Goal: Task Accomplishment & Management: Use online tool/utility

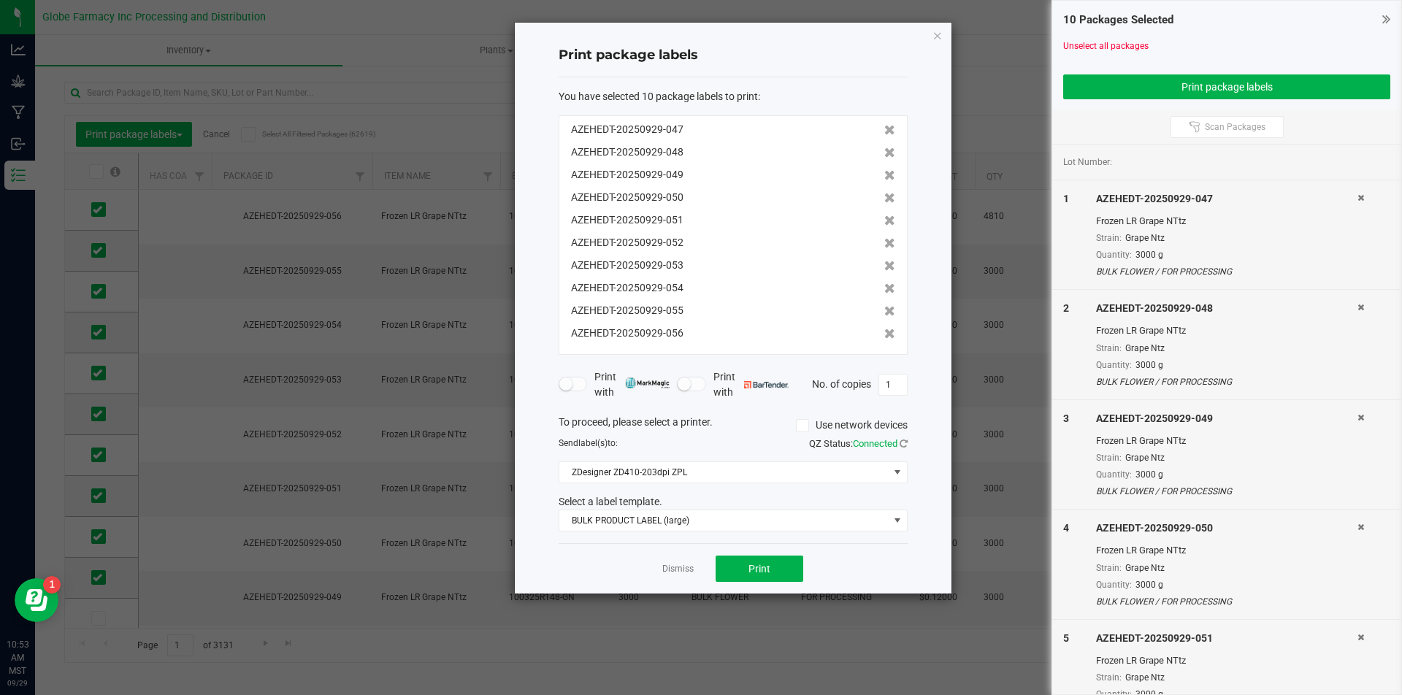
click at [681, 578] on div "Dismiss Print" at bounding box center [733, 568] width 349 height 50
click at [681, 575] on link "Dismiss" at bounding box center [677, 569] width 31 height 12
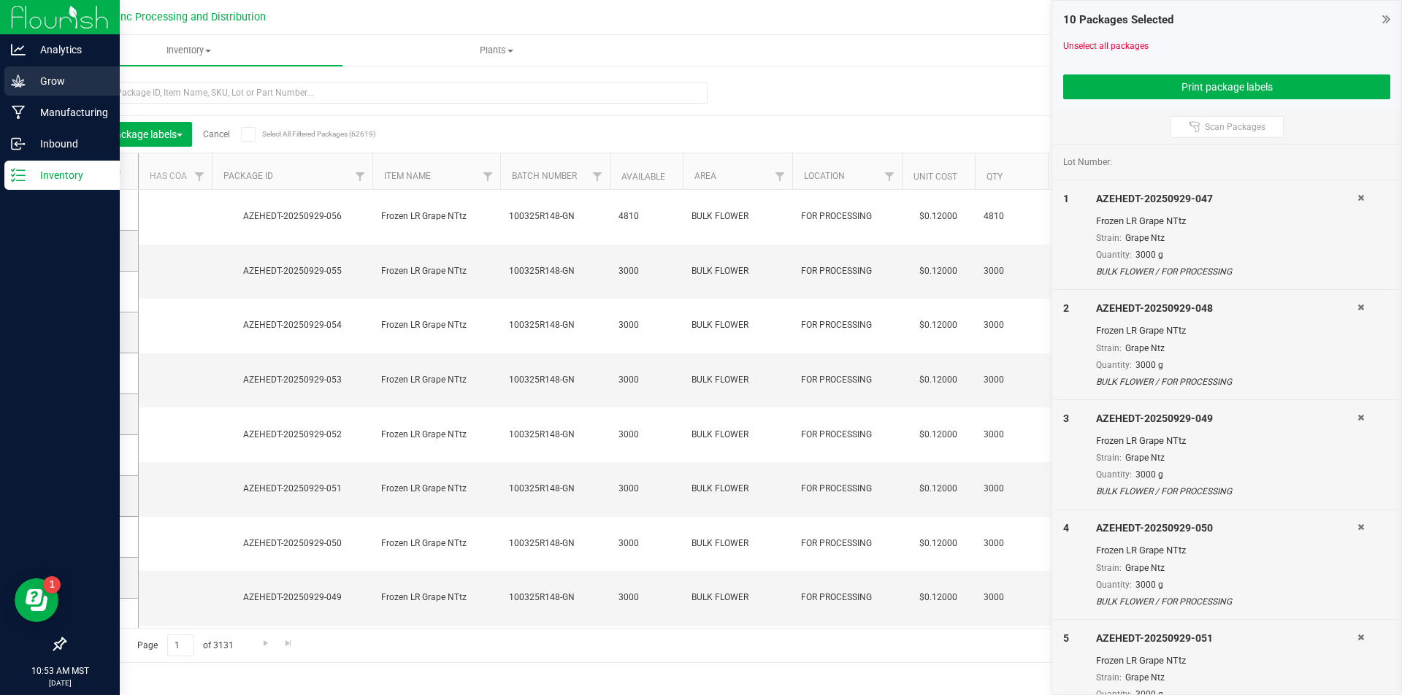
click at [11, 72] on div "Grow" at bounding box center [61, 80] width 115 height 29
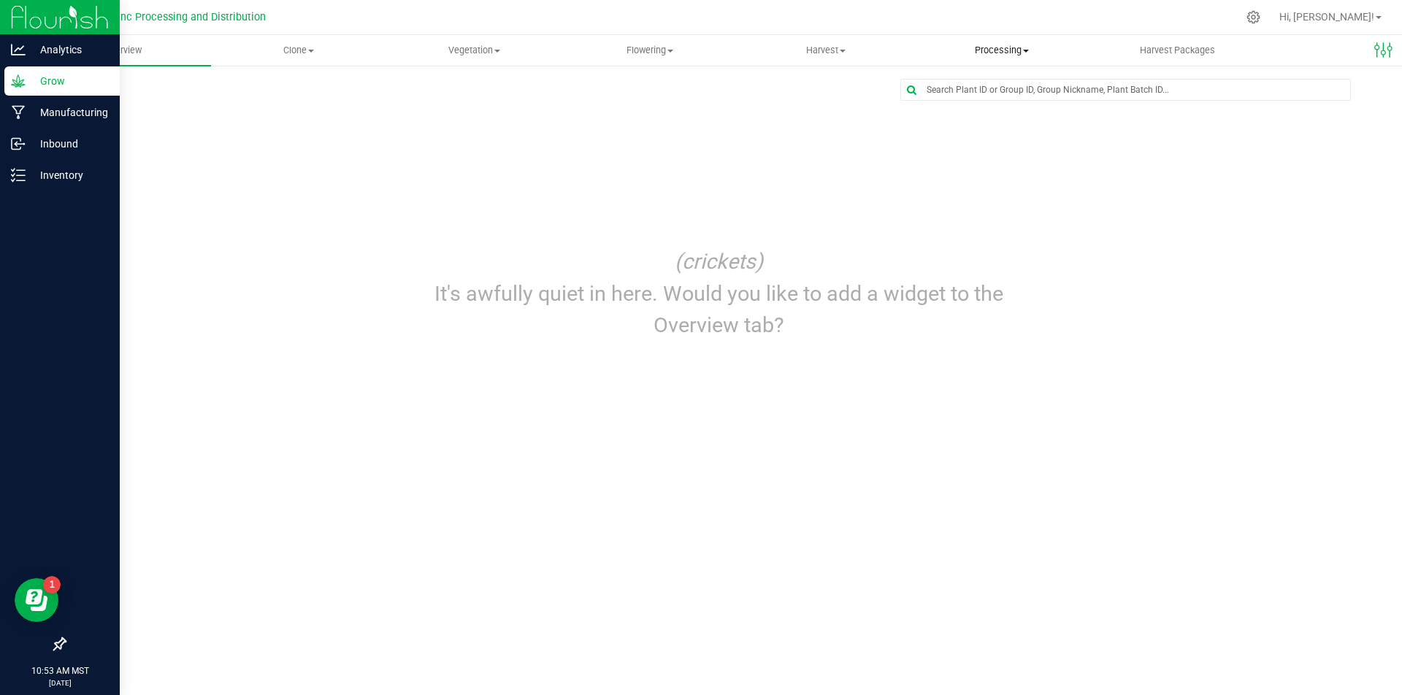
click at [1010, 51] on span "Processing" at bounding box center [1001, 50] width 175 height 13
click at [979, 99] on span "Processing harvests" at bounding box center [981, 105] width 135 height 12
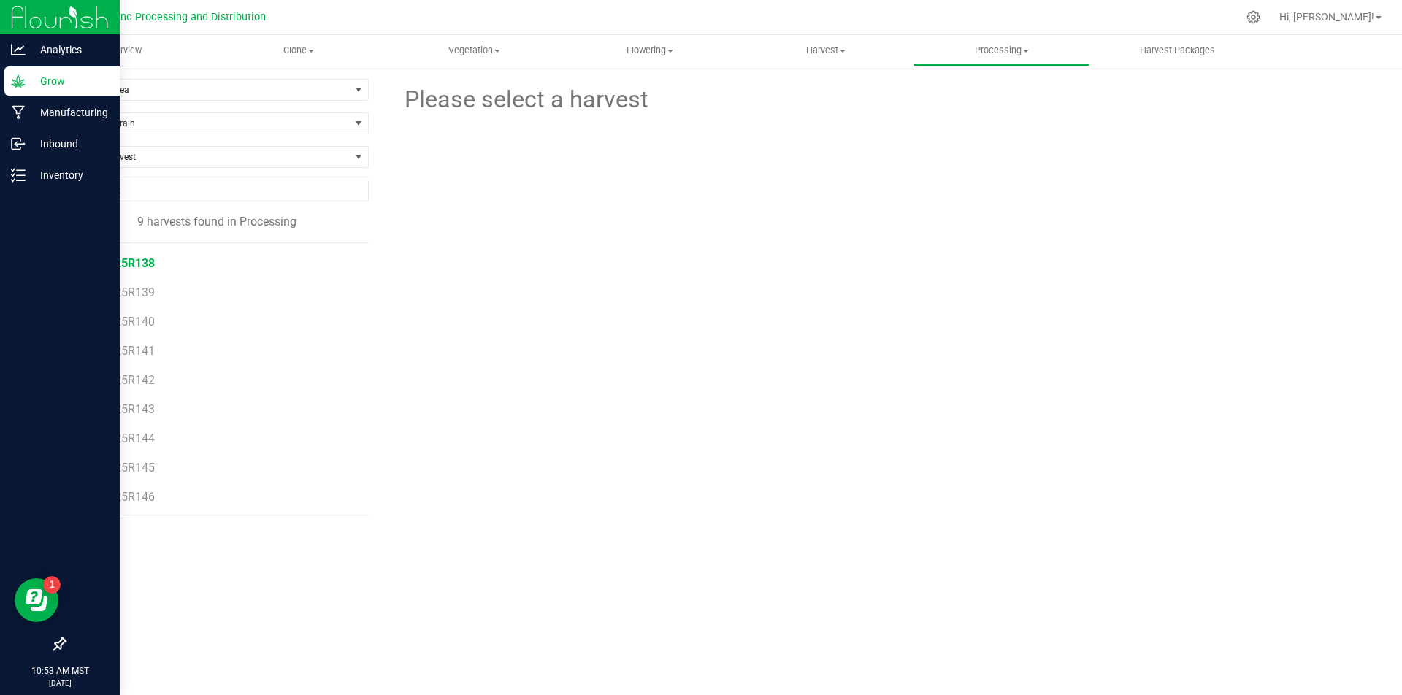
click at [142, 264] on span "071525R138" at bounding box center [121, 263] width 66 height 14
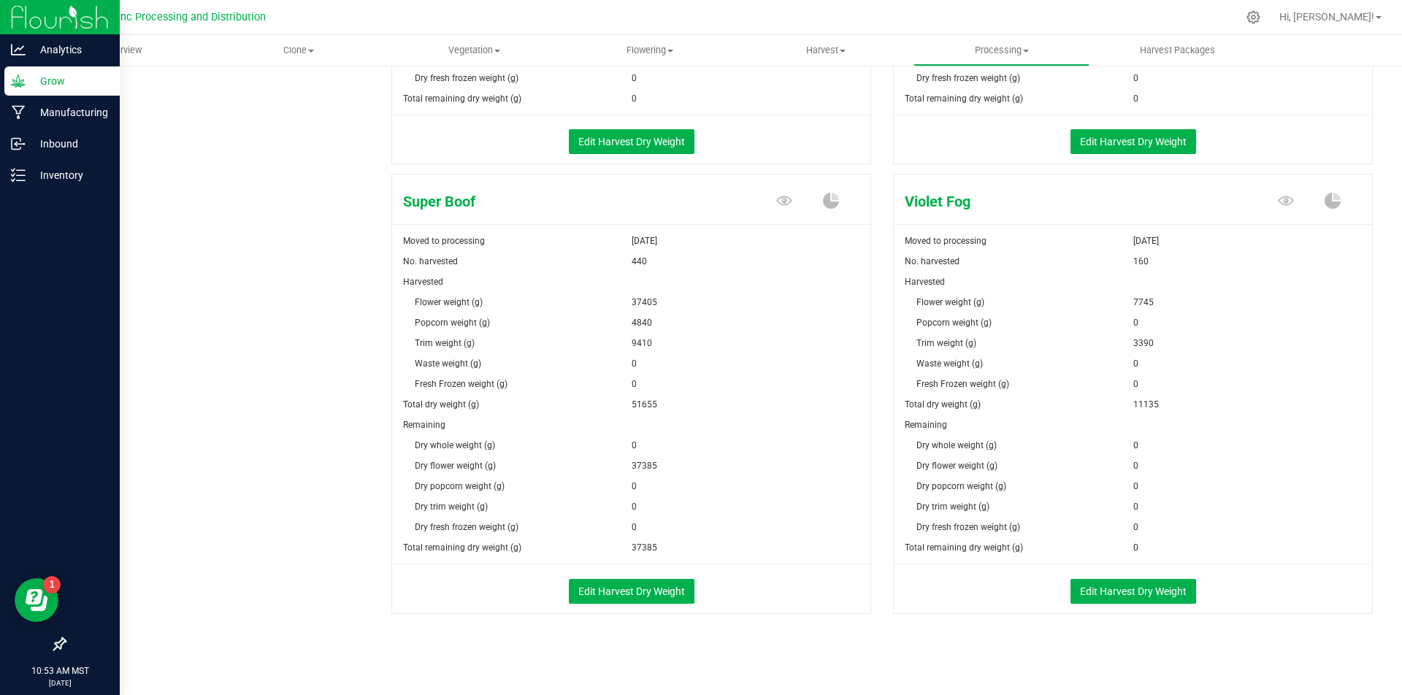
scroll to position [1502, 0]
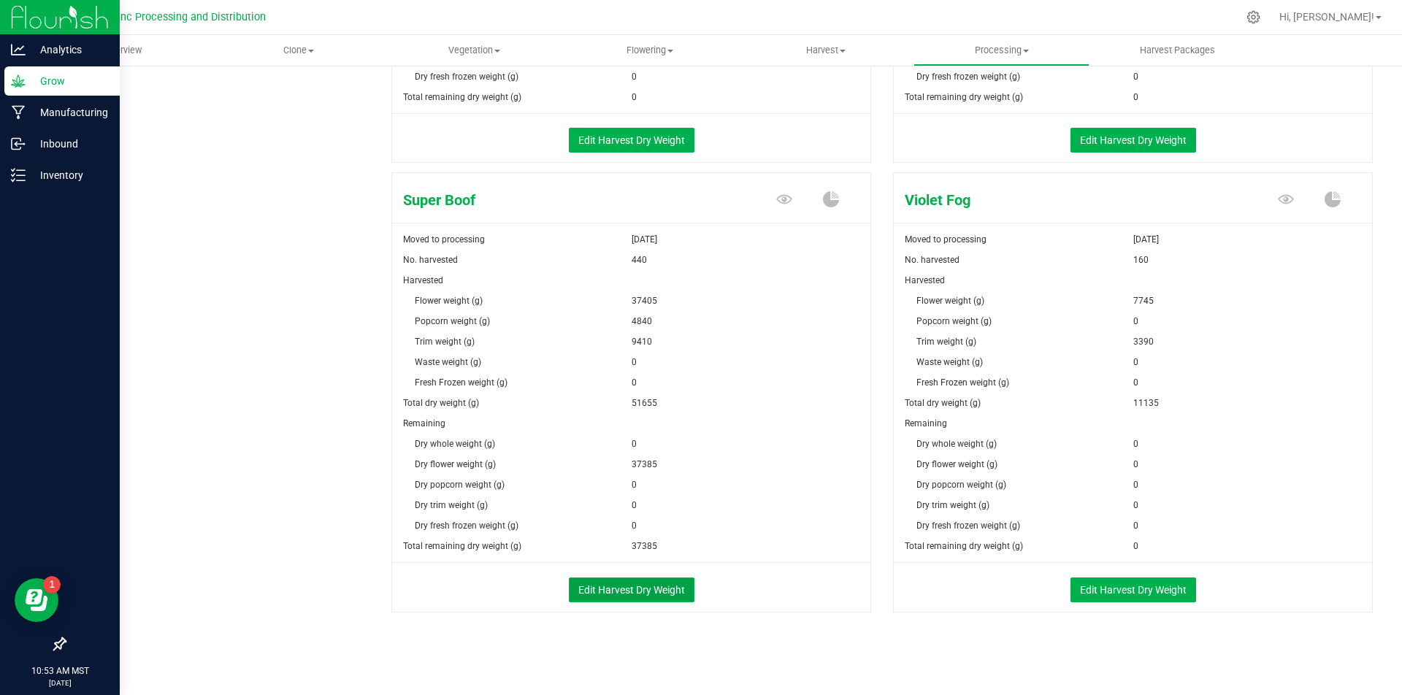
click at [643, 579] on button "Edit Harvest Dry Weight" at bounding box center [632, 590] width 126 height 25
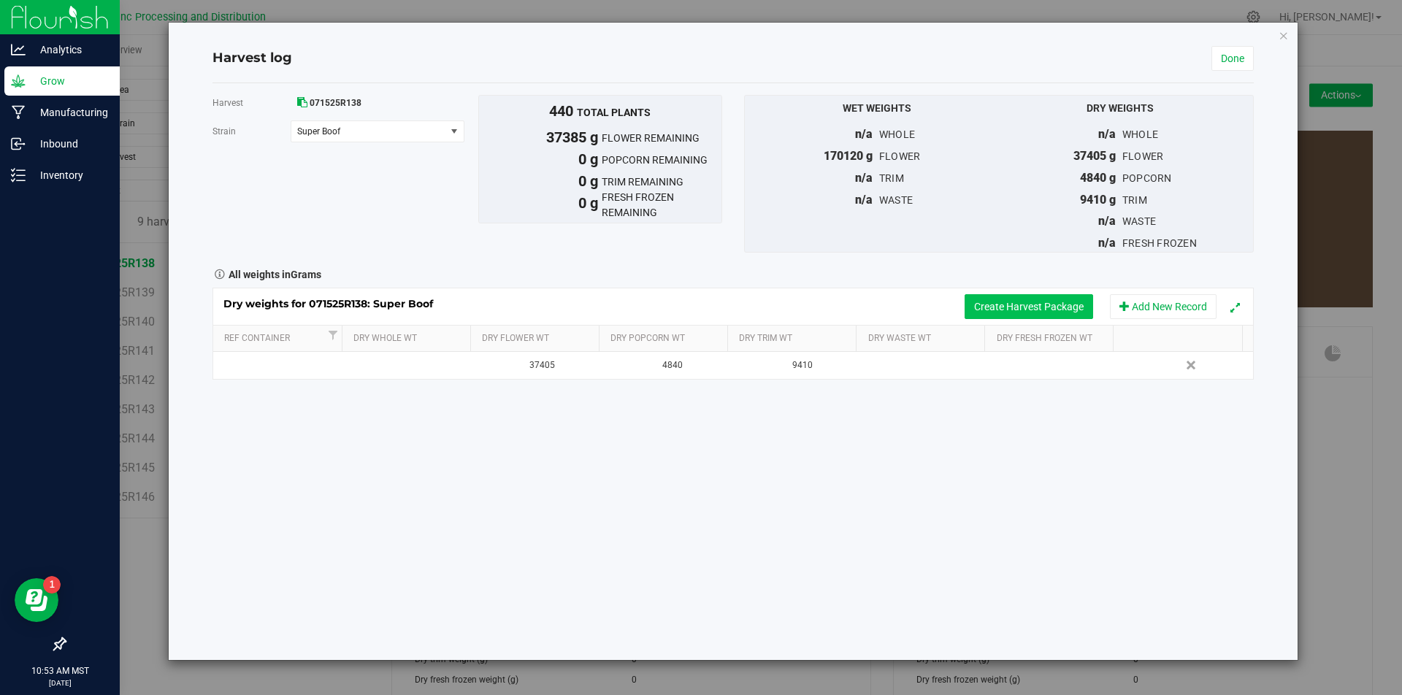
click at [993, 306] on button "Create Harvest Package" at bounding box center [1029, 306] width 129 height 25
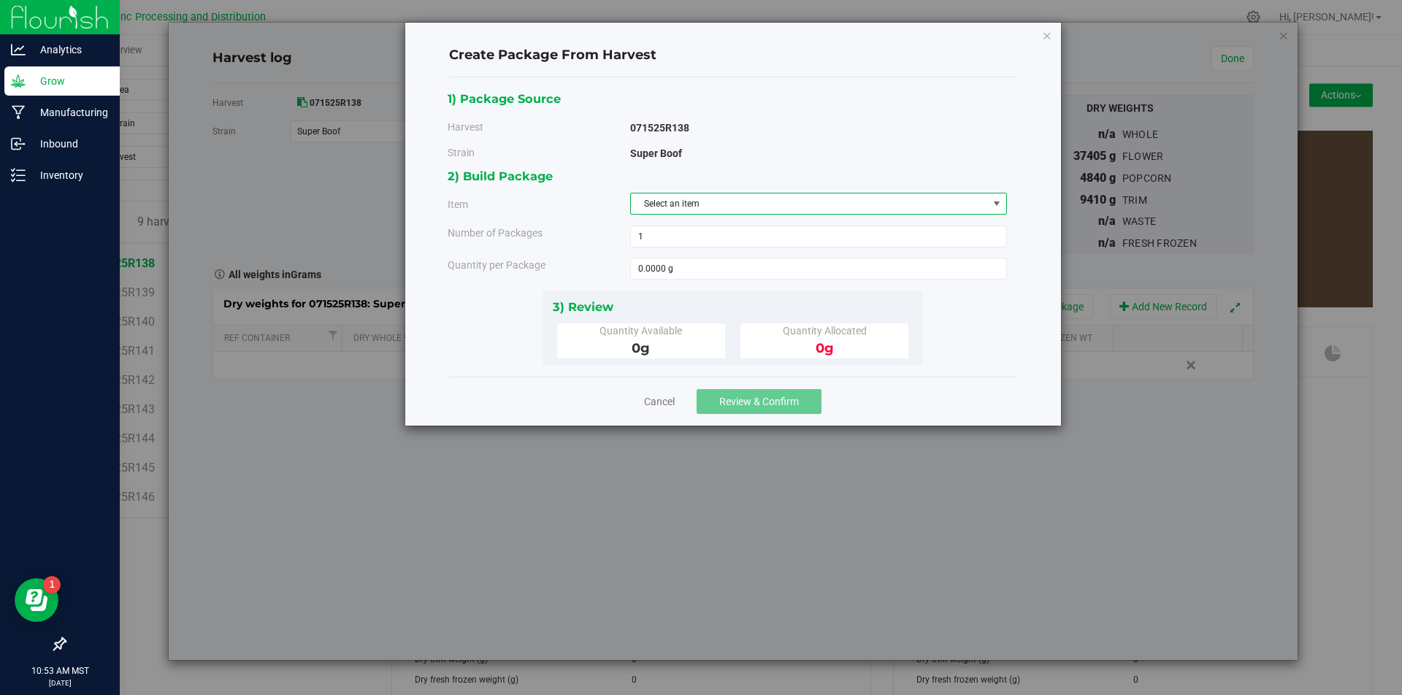
click at [760, 198] on span "Select an item" at bounding box center [809, 204] width 357 height 20
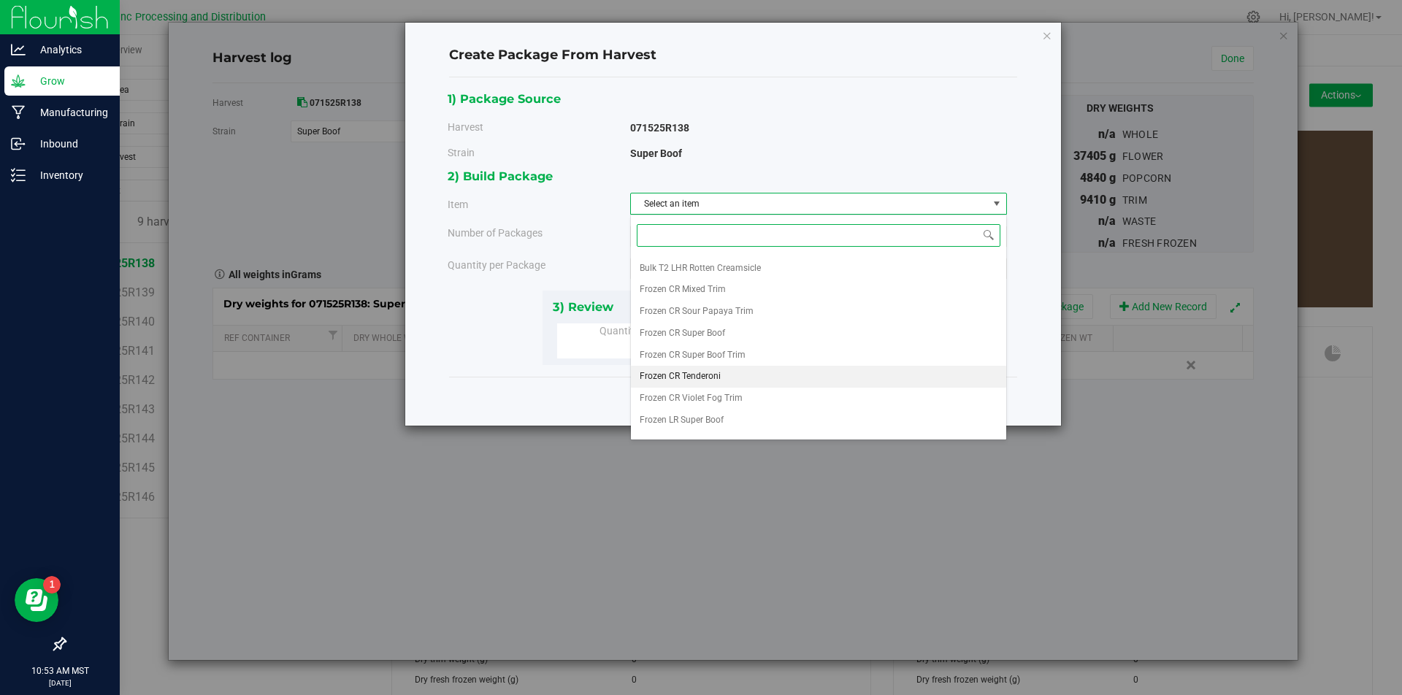
scroll to position [294, 0]
click at [687, 405] on span "Super Boof A" at bounding box center [665, 404] width 51 height 19
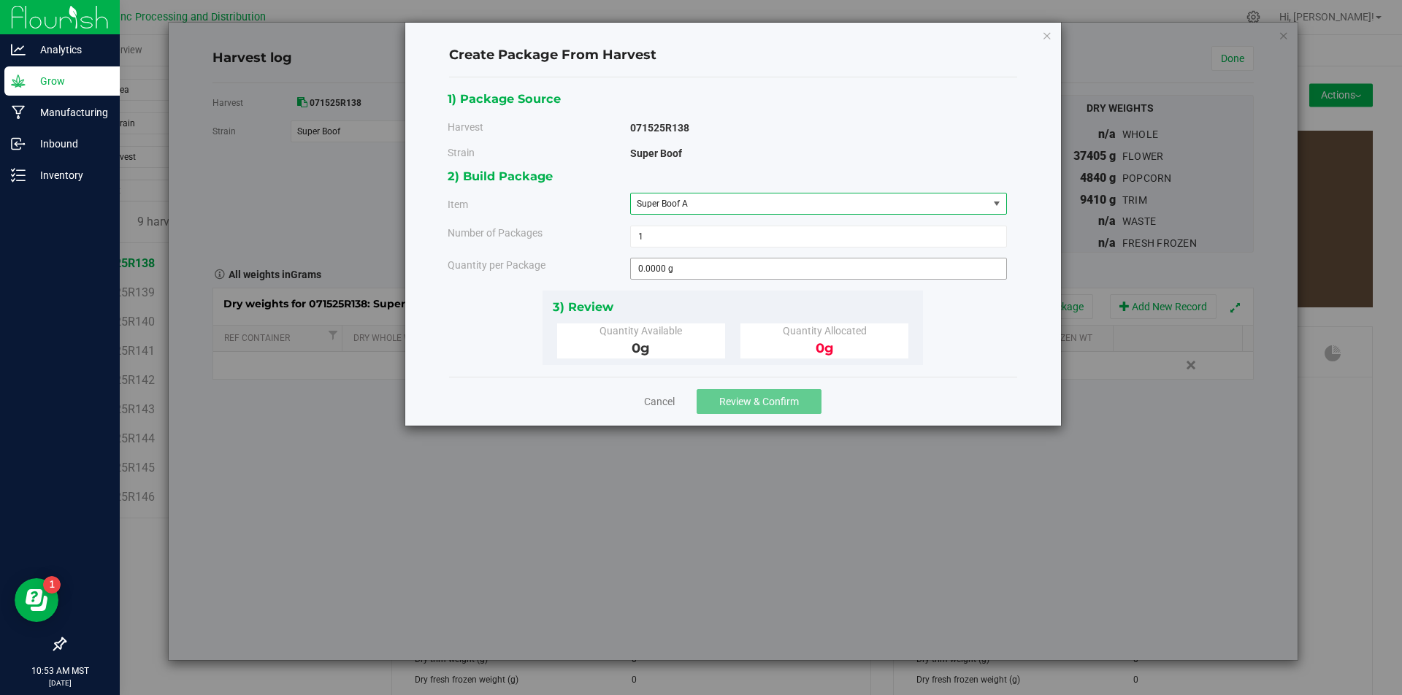
click at [676, 272] on span "0.0000 g 0" at bounding box center [818, 269] width 377 height 22
click at [0, 0] on input "text" at bounding box center [0, 0] width 0 height 0
type input "3590"
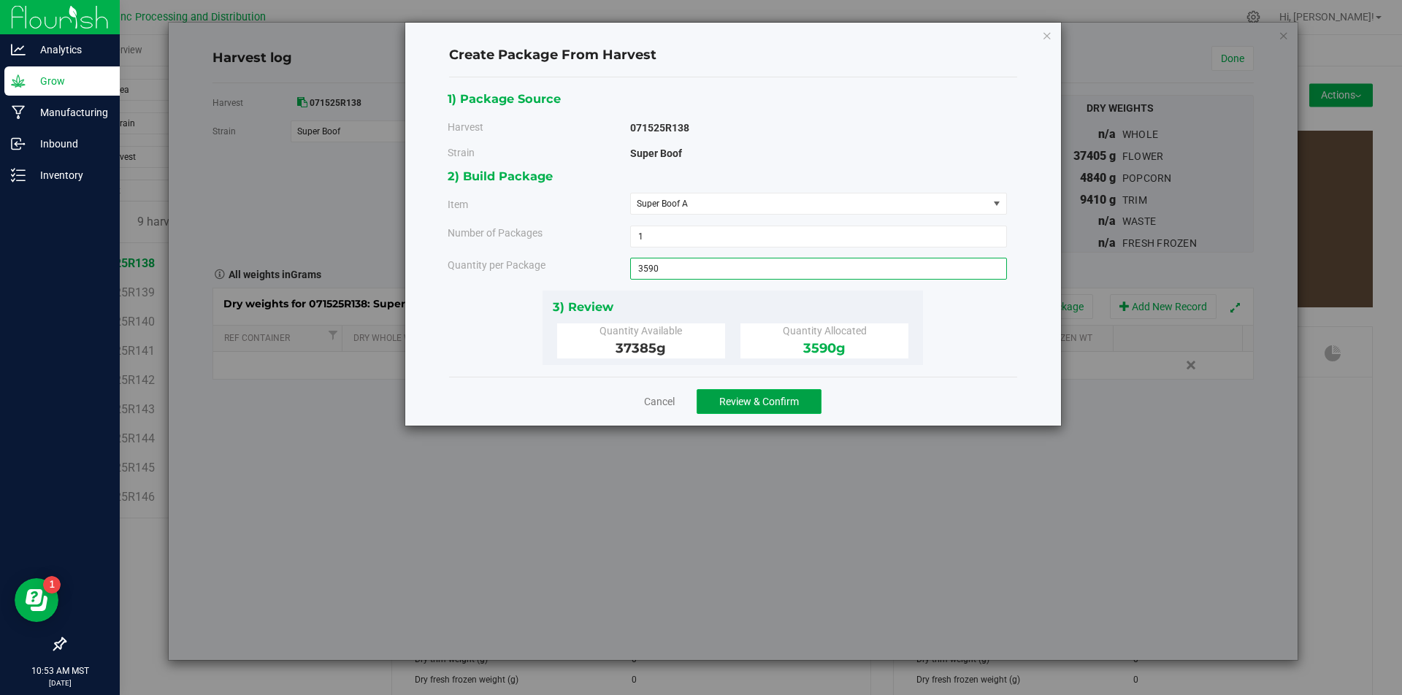
click at [734, 402] on span "Review & Confirm" at bounding box center [759, 402] width 80 height 12
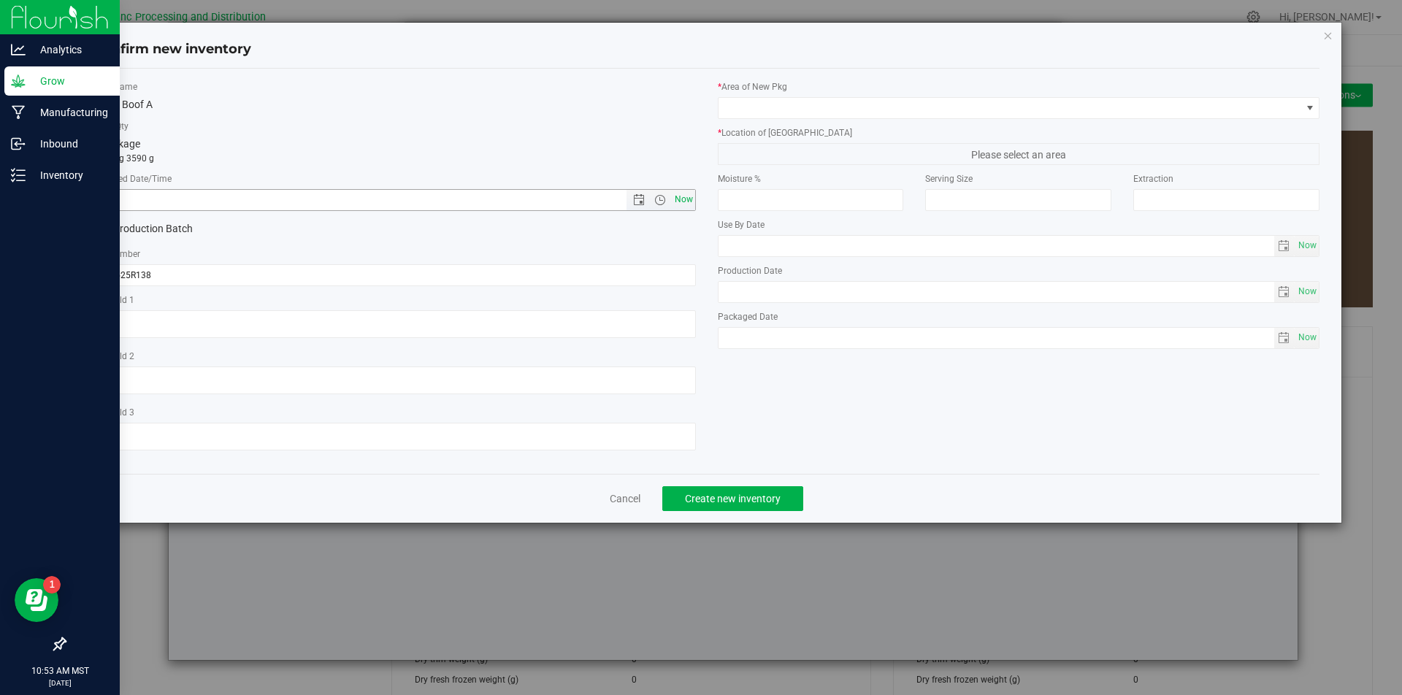
click at [684, 200] on span "Now" at bounding box center [683, 199] width 25 height 21
type input "[DATE] 10:53 AM"
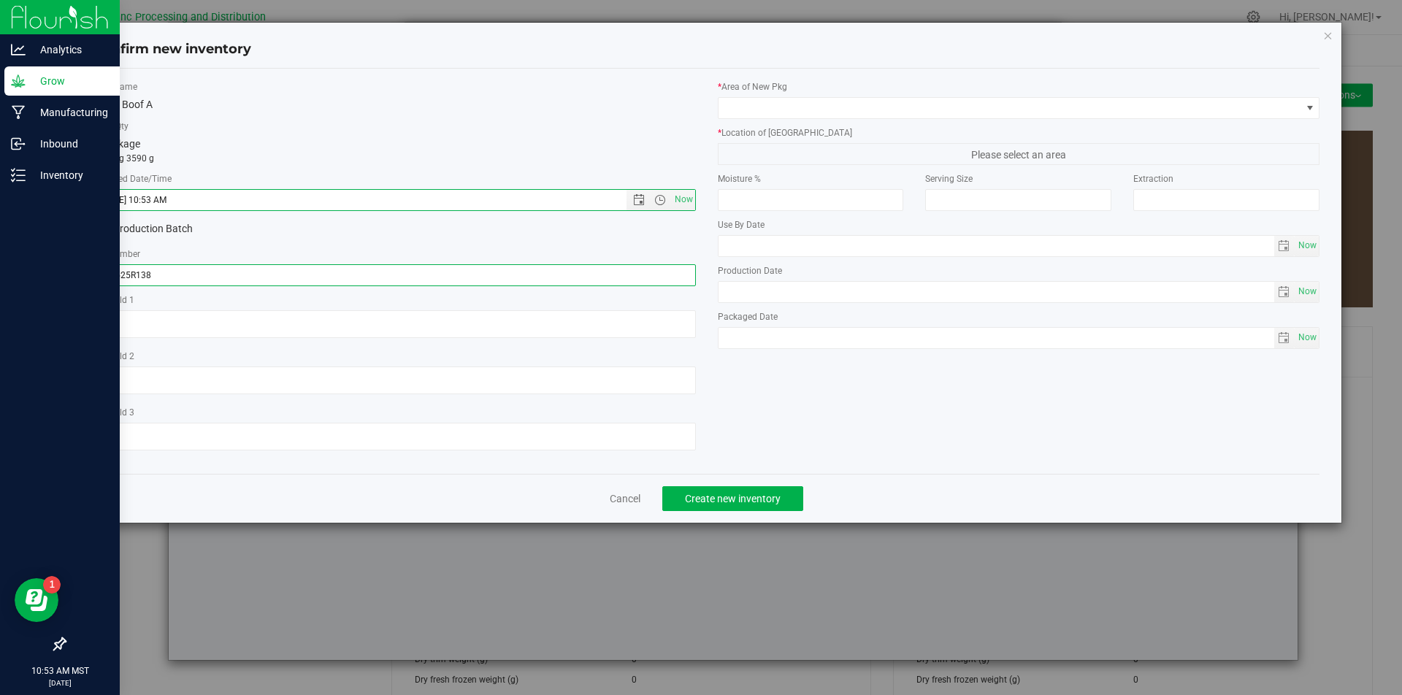
click at [270, 266] on input "071525R138" at bounding box center [394, 275] width 603 height 22
type input "071525R138-SB"
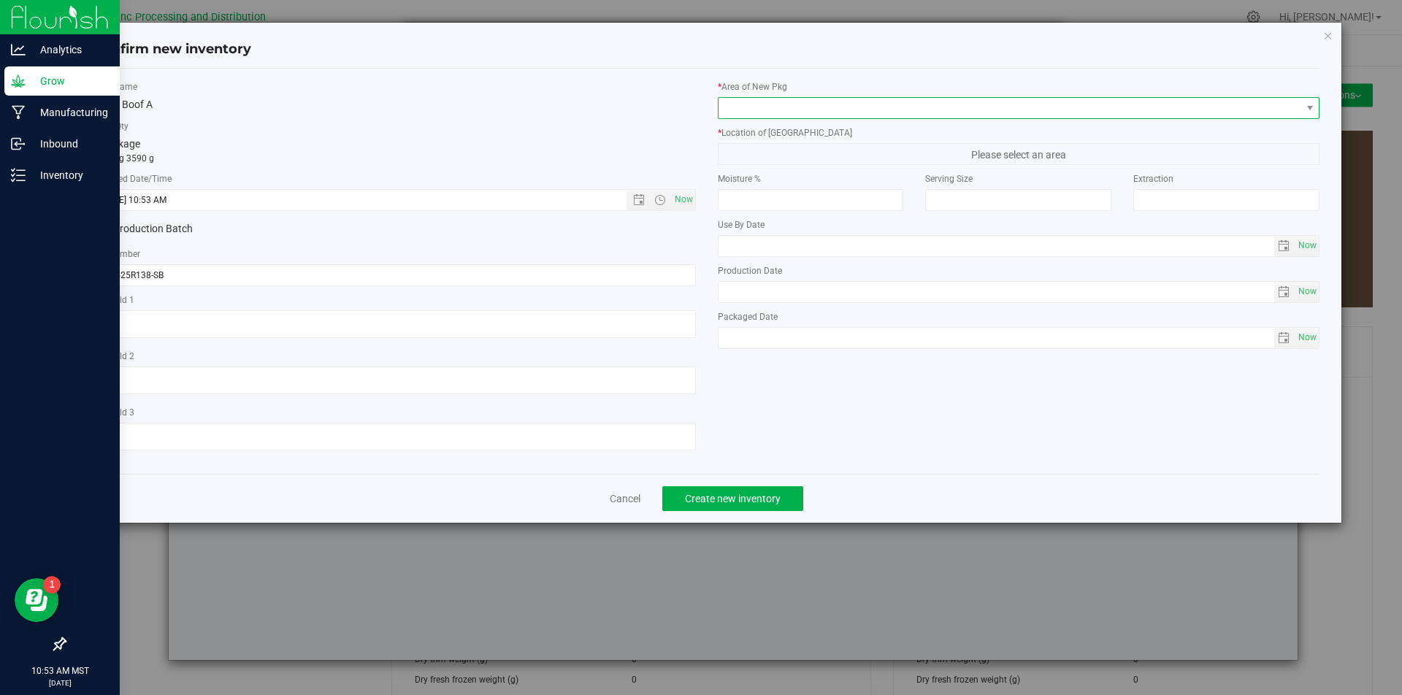
click at [839, 109] on span at bounding box center [1010, 108] width 583 height 20
click at [836, 115] on span at bounding box center [1010, 108] width 583 height 20
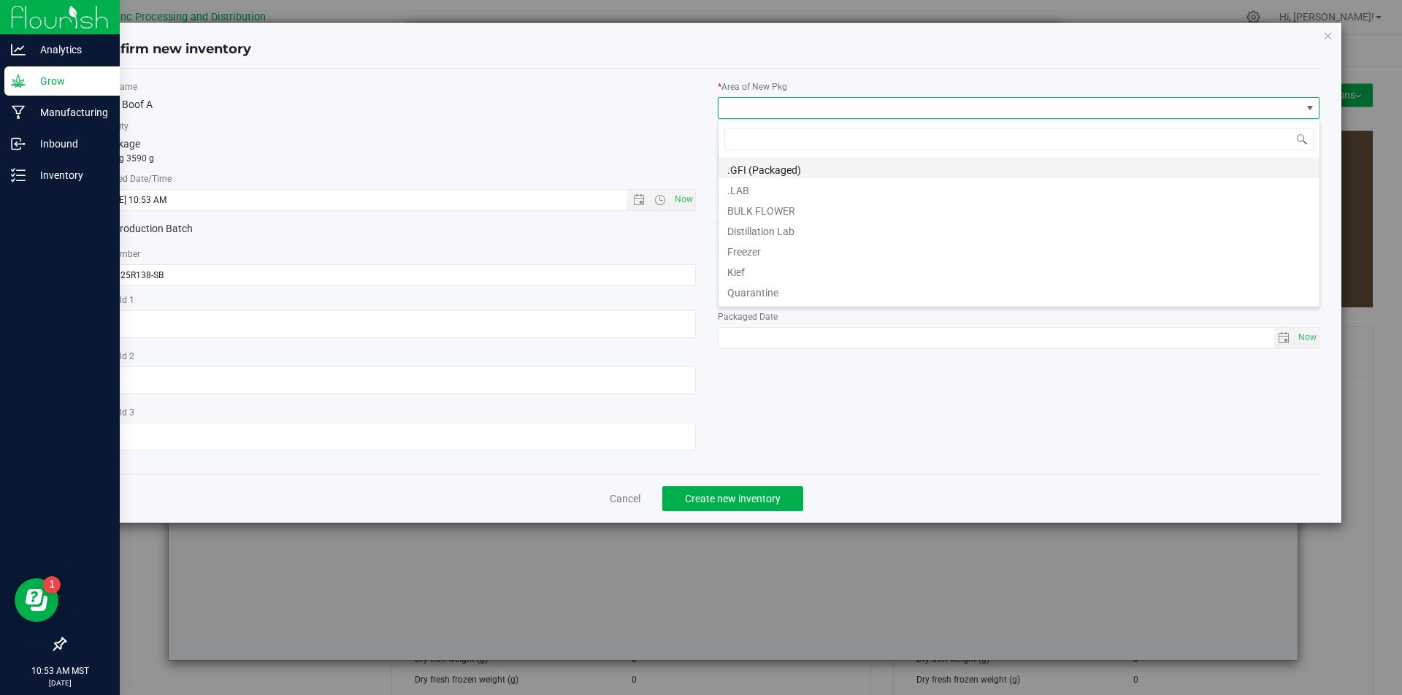
scroll to position [22, 603]
click at [772, 205] on li "BULK FLOWER" at bounding box center [1019, 209] width 601 height 20
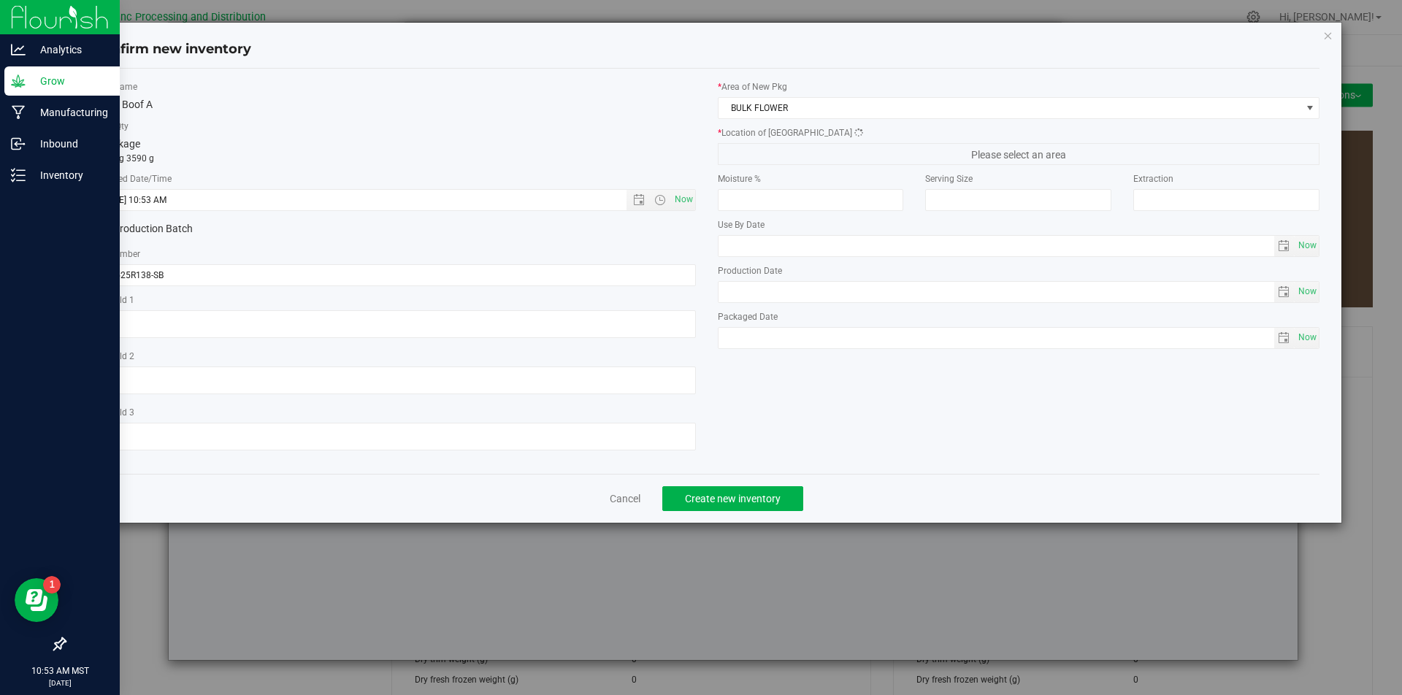
click at [782, 138] on label "* Location of [GEOGRAPHIC_DATA]" at bounding box center [1019, 132] width 603 height 13
click at [781, 152] on span "Please select an area" at bounding box center [1019, 154] width 603 height 22
click at [781, 152] on span "FOR PROCESSING" at bounding box center [1010, 154] width 583 height 20
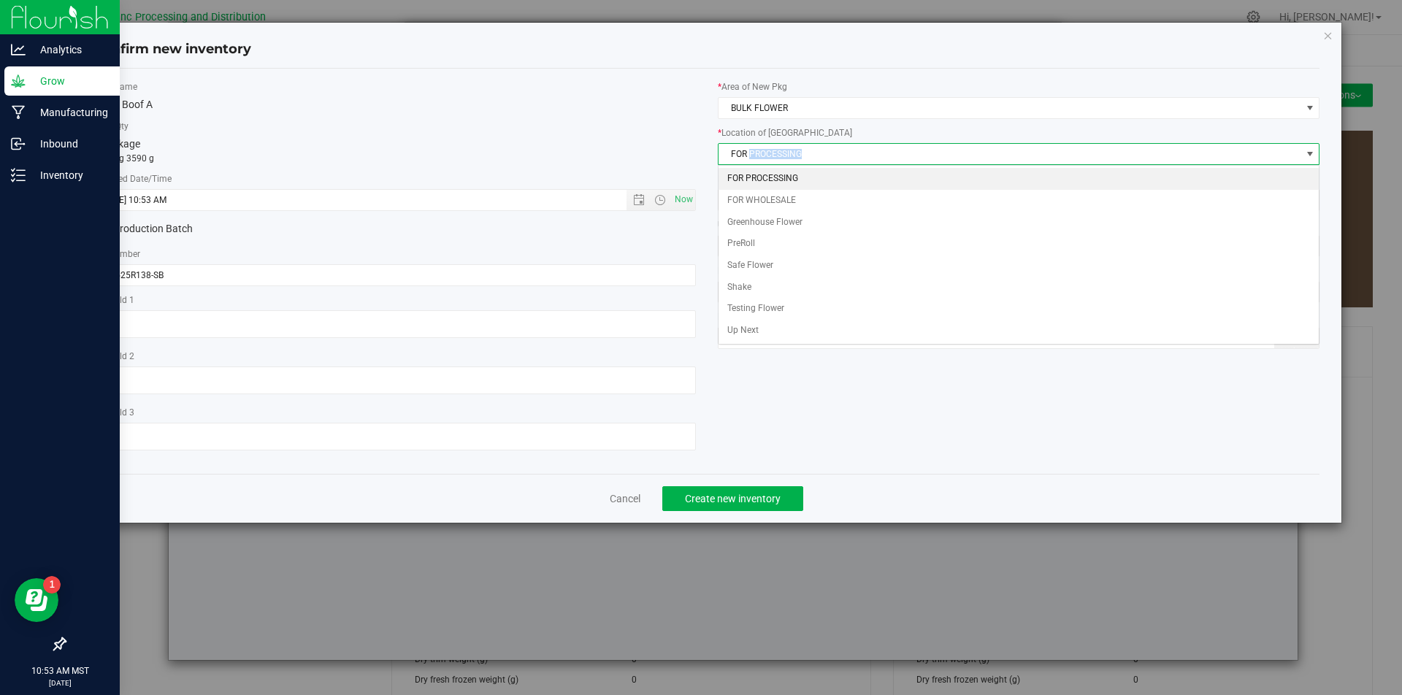
click at [781, 152] on span "FOR PROCESSING" at bounding box center [1010, 154] width 583 height 20
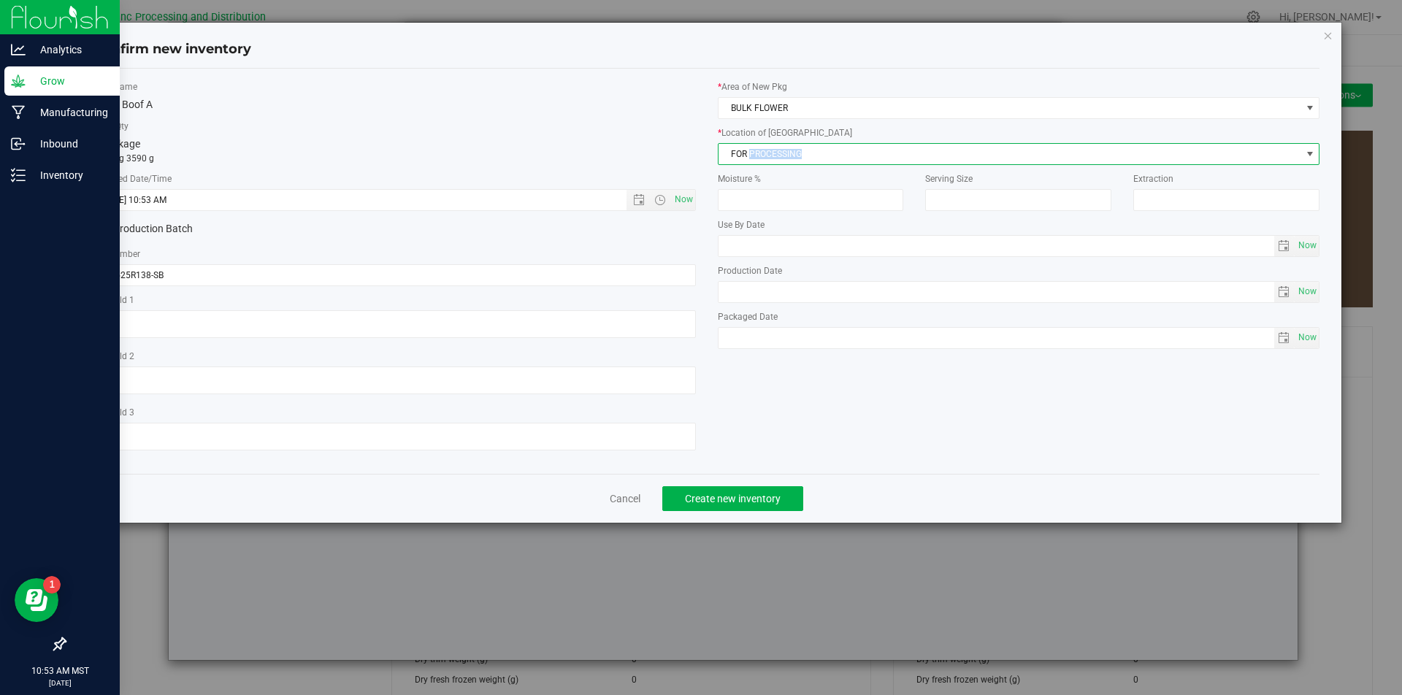
click at [777, 155] on span "FOR PROCESSING" at bounding box center [1010, 154] width 583 height 20
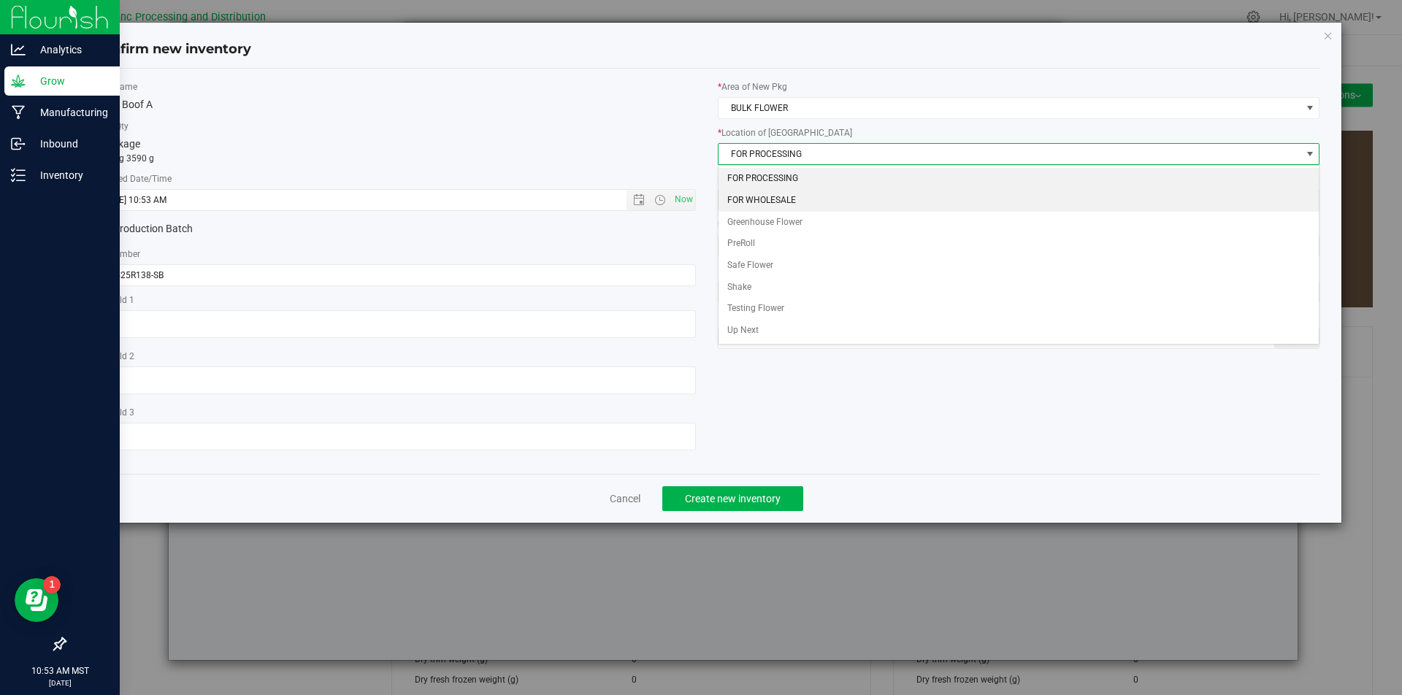
click at [765, 195] on li "FOR WHOLESALE" at bounding box center [1019, 201] width 601 height 22
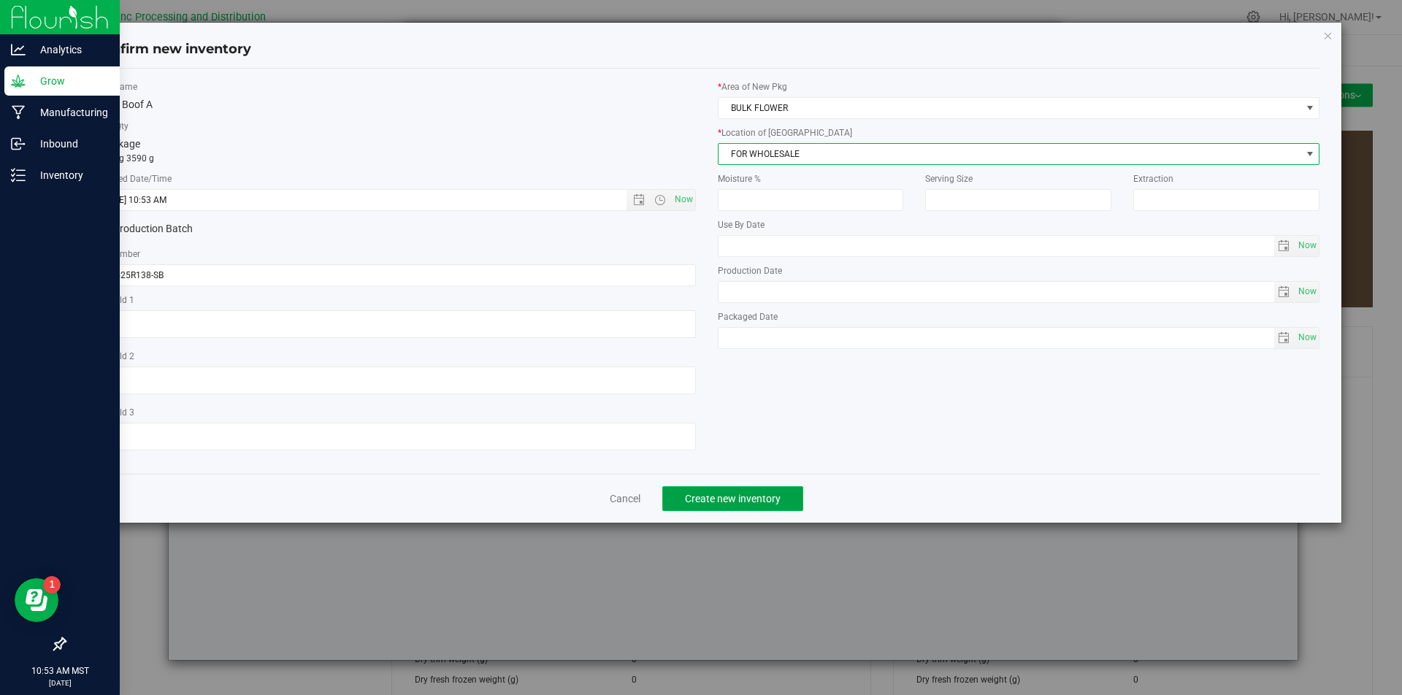
click at [744, 506] on button "Create new inventory" at bounding box center [732, 498] width 141 height 25
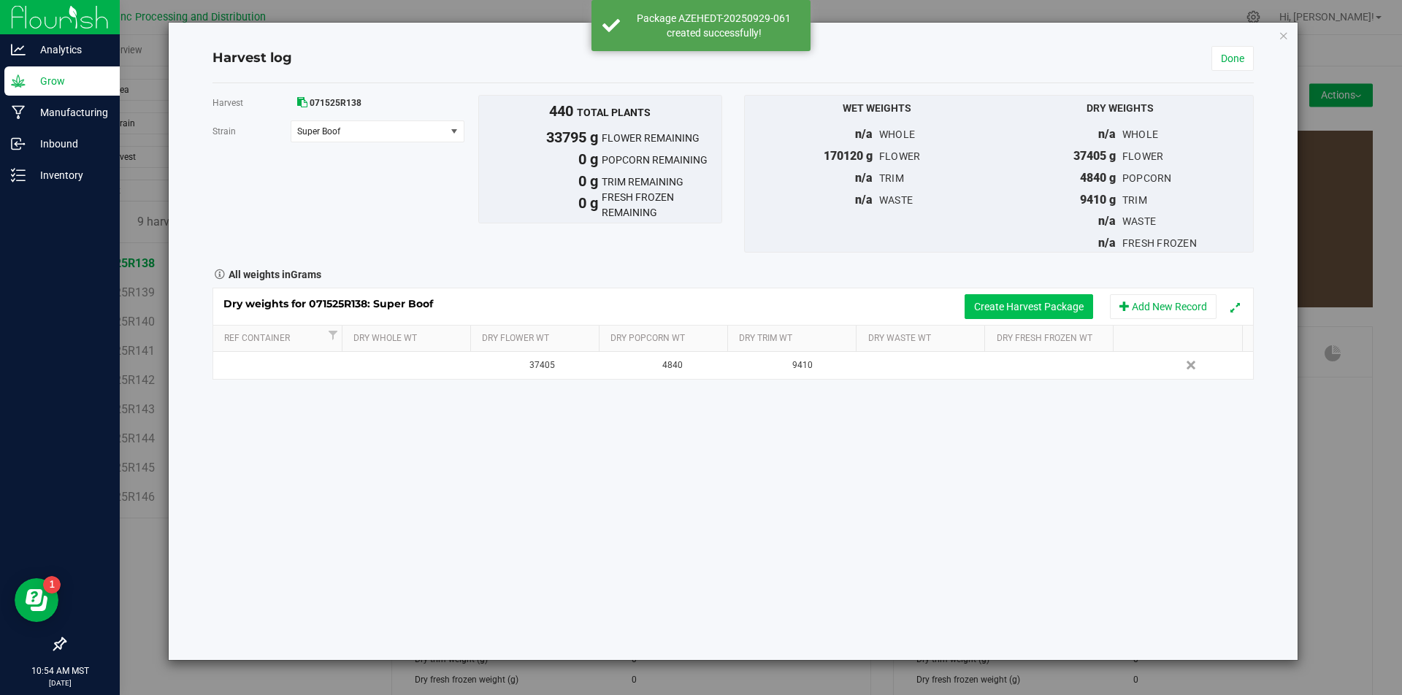
click at [1020, 312] on button "Create Harvest Package" at bounding box center [1029, 306] width 129 height 25
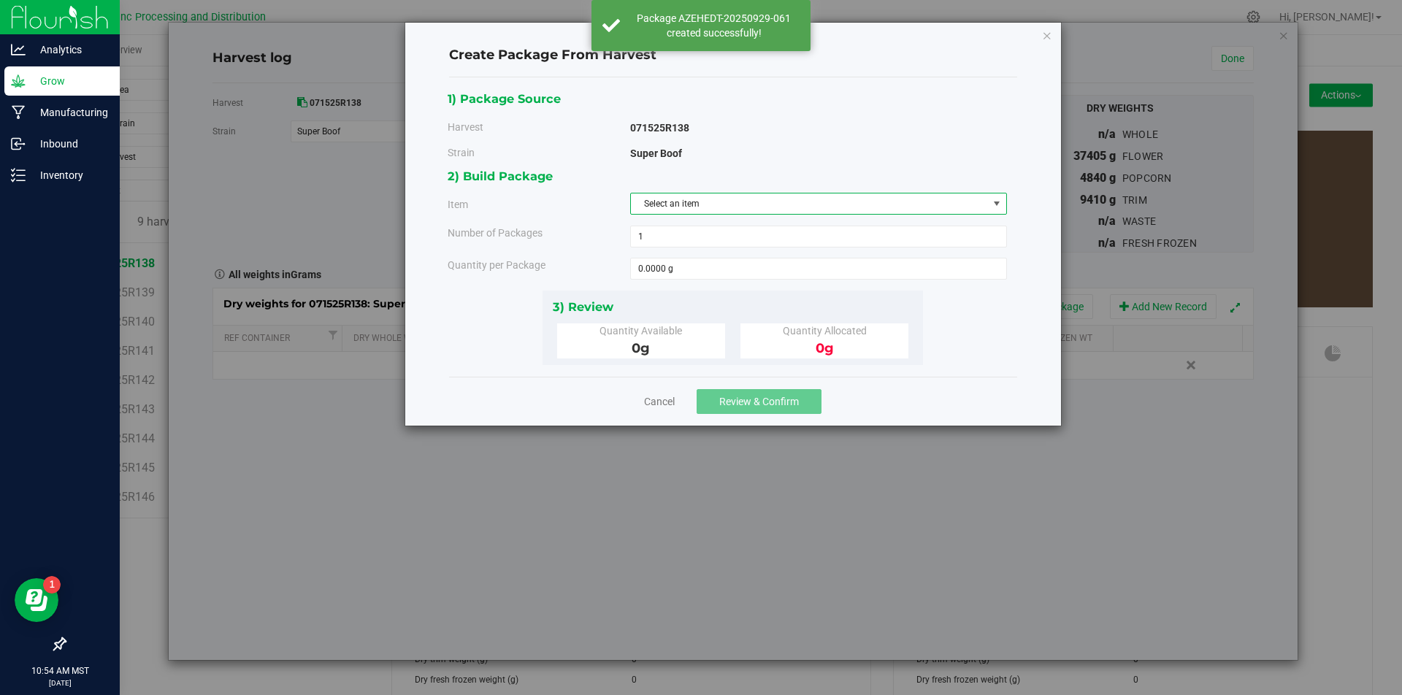
click at [841, 203] on span "Select an item" at bounding box center [809, 204] width 357 height 20
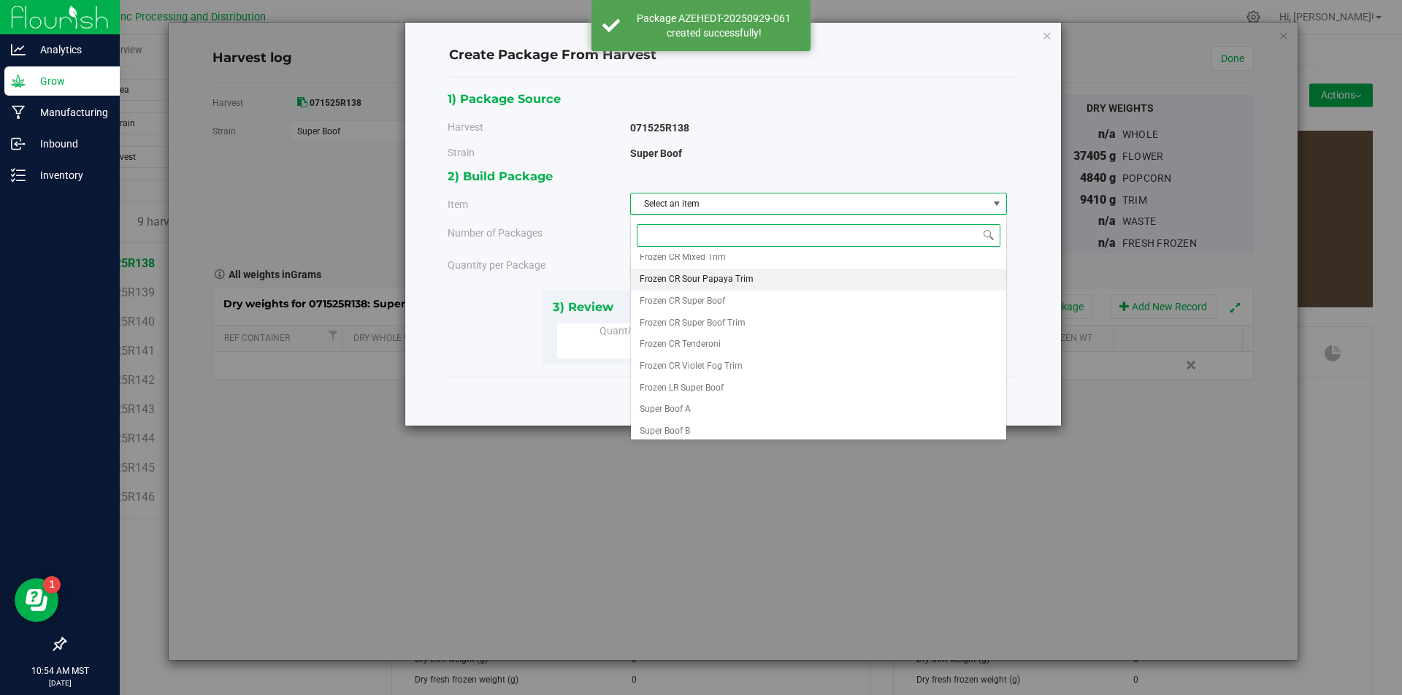
scroll to position [294, 0]
click at [688, 405] on span "Super Boof A" at bounding box center [665, 404] width 51 height 19
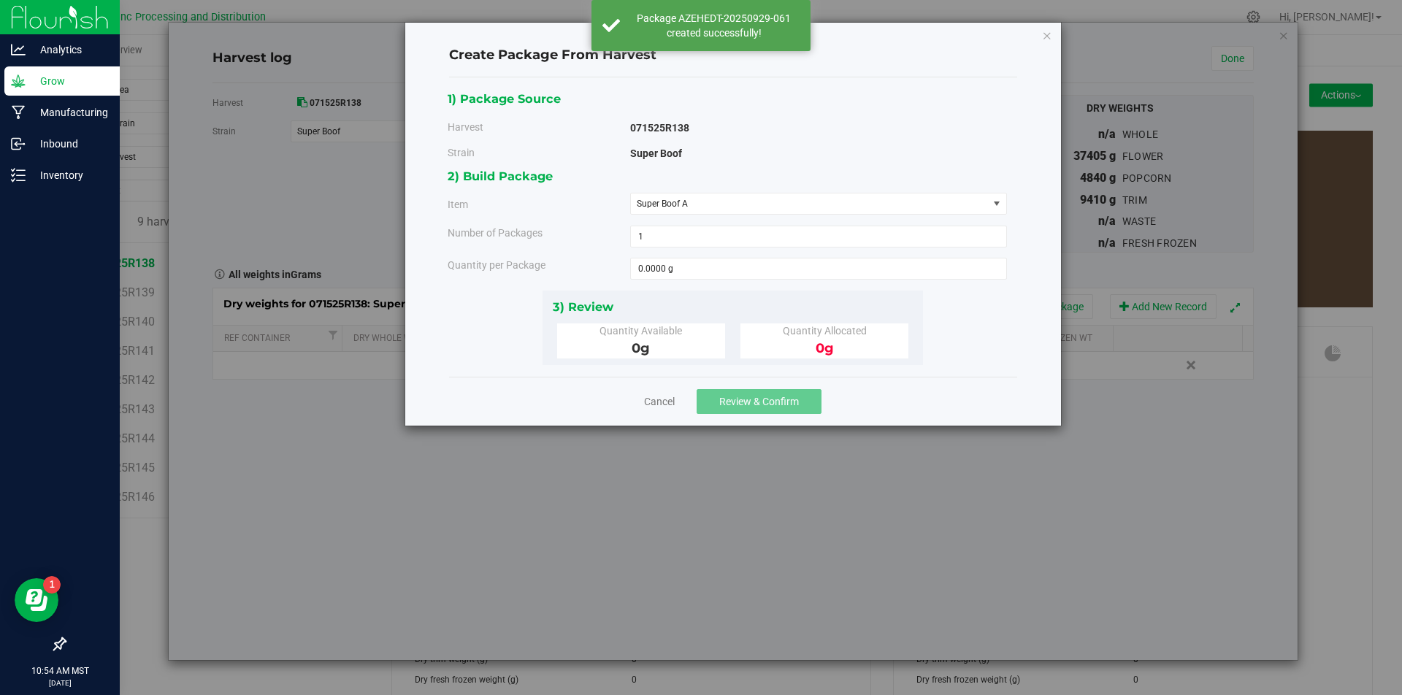
click at [693, 253] on div "2) Build Package Item Super Boof A Big League Sherb x Triple Burger B Bulk Infu…" at bounding box center [733, 228] width 570 height 123
click at [695, 253] on div "2) Build Package Item Super Boof A Big League Sherb x Triple Burger B Bulk Infu…" at bounding box center [733, 228] width 570 height 123
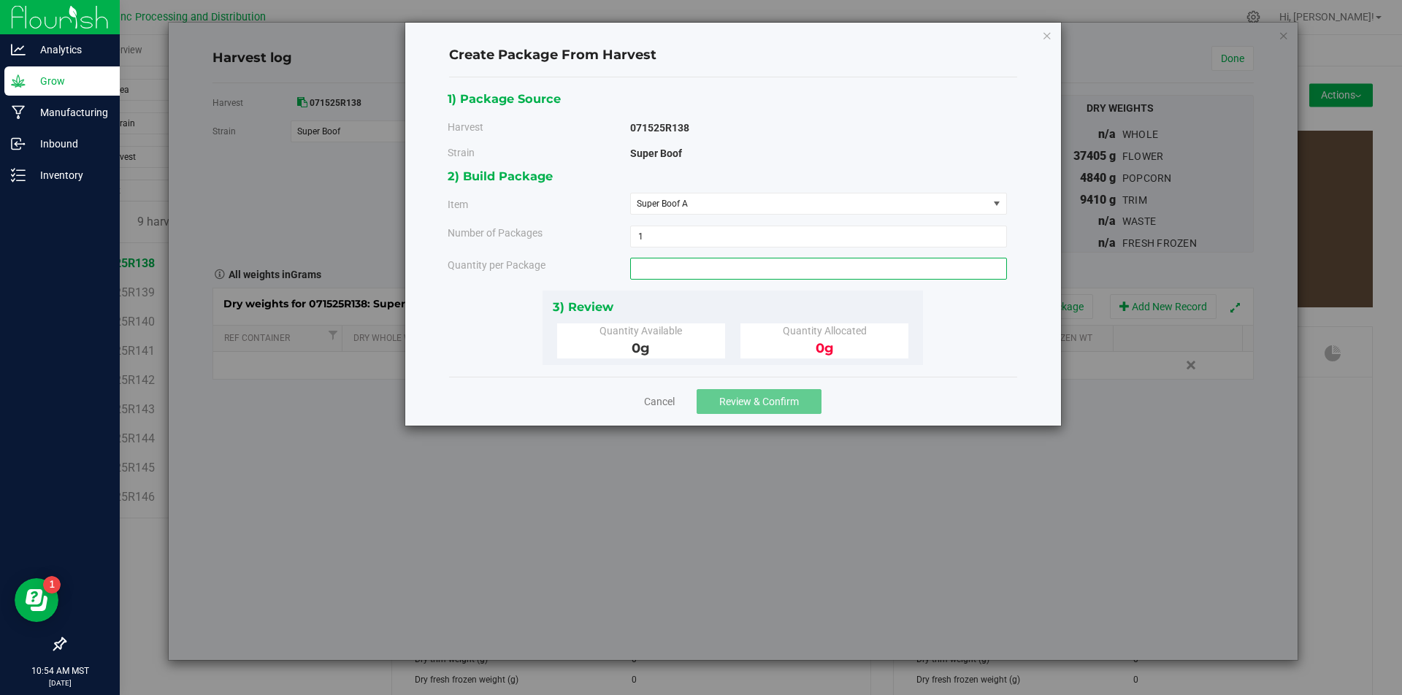
click at [698, 264] on span at bounding box center [818, 269] width 377 height 22
type input "3140"
click at [772, 399] on span "Review & Confirm" at bounding box center [759, 402] width 80 height 12
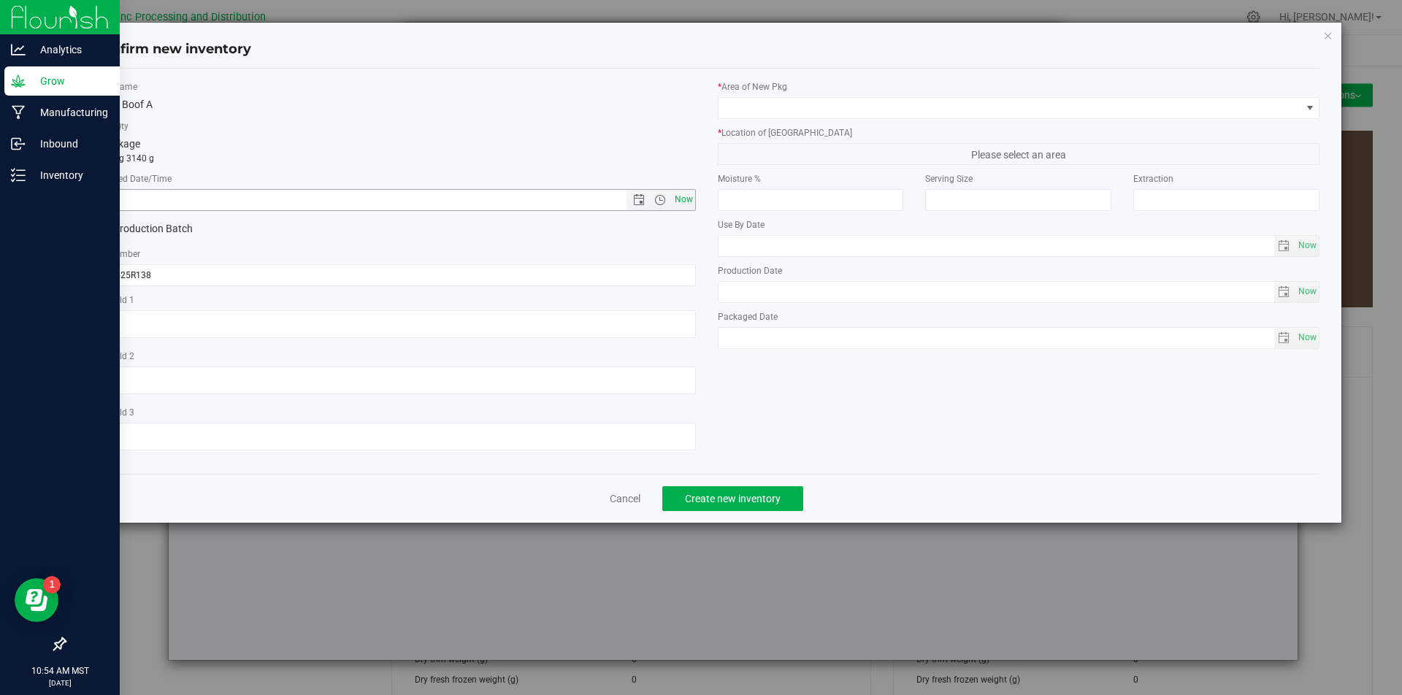
click at [683, 194] on span "Now" at bounding box center [683, 199] width 25 height 21
type input "[DATE] 10:54 AM"
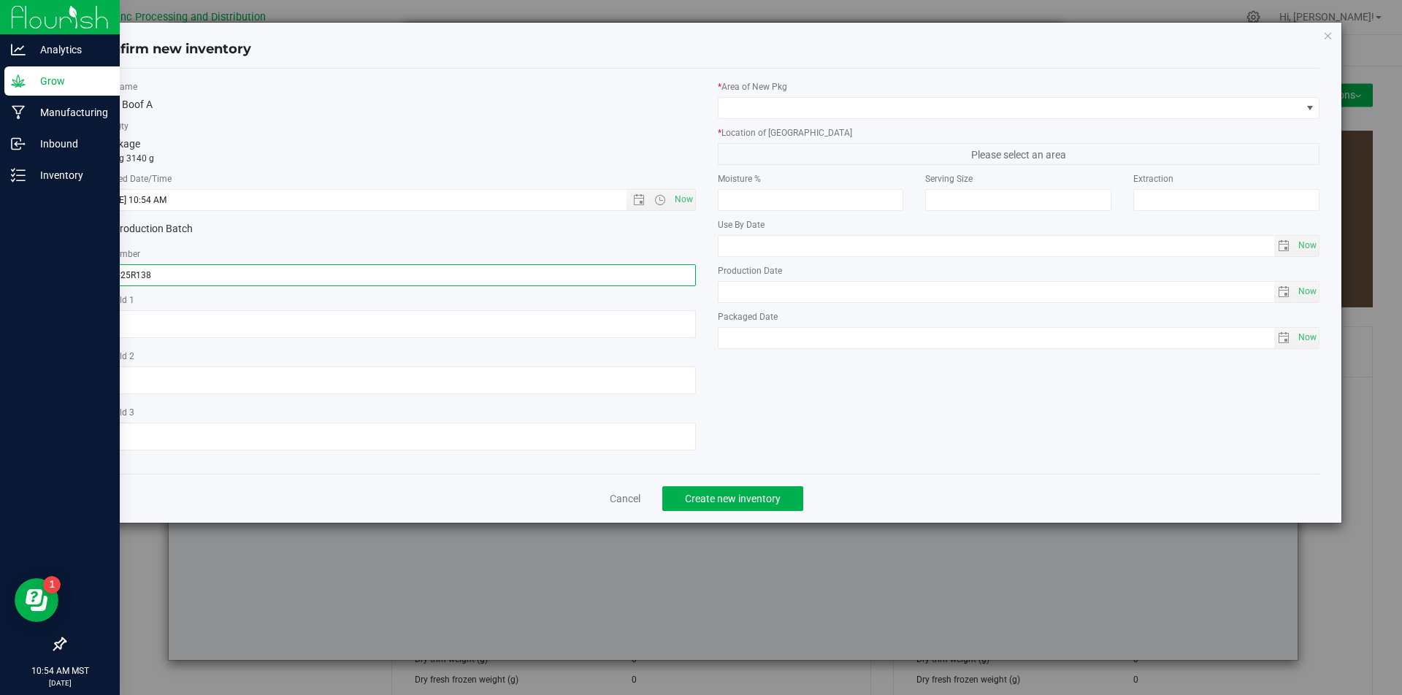
click at [180, 278] on input "071525R138" at bounding box center [394, 275] width 603 height 22
type input "071525R138-SB"
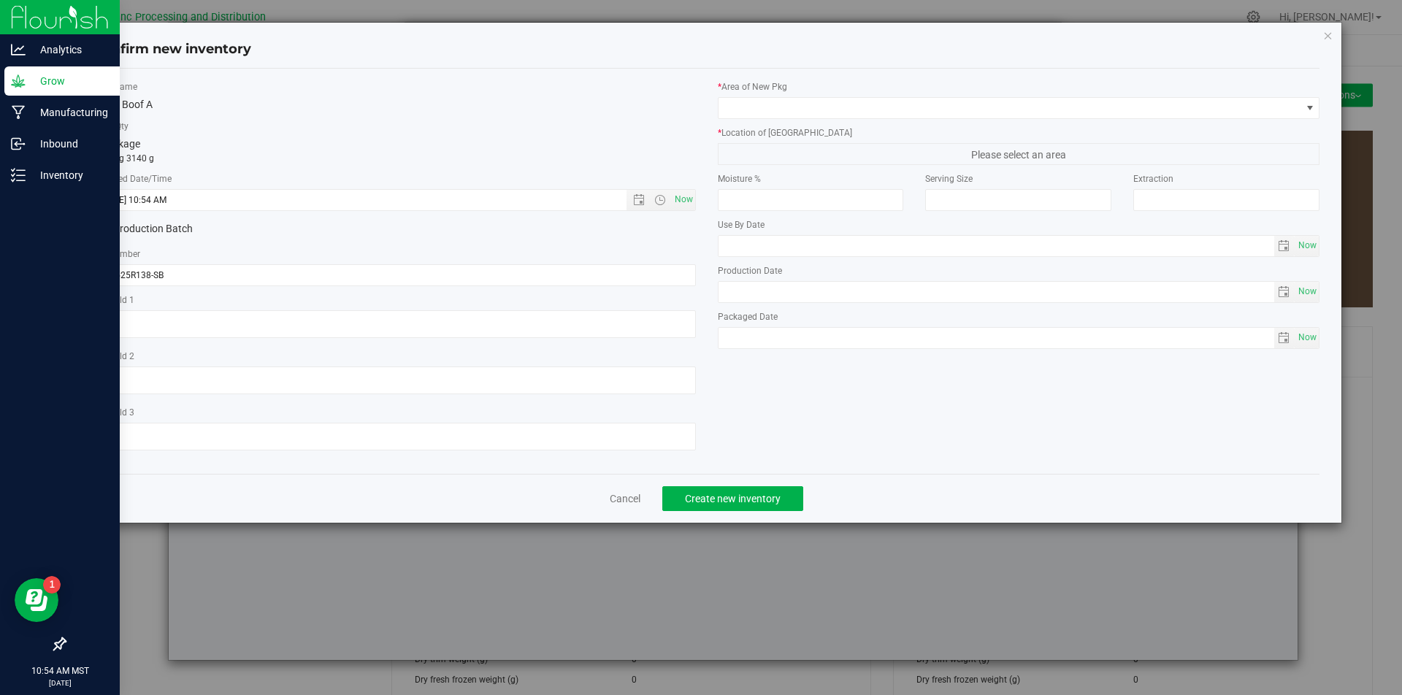
click at [796, 92] on label "* Area of [GEOGRAPHIC_DATA]" at bounding box center [1019, 86] width 603 height 13
click at [797, 92] on label "* Area of [GEOGRAPHIC_DATA]" at bounding box center [1019, 86] width 603 height 13
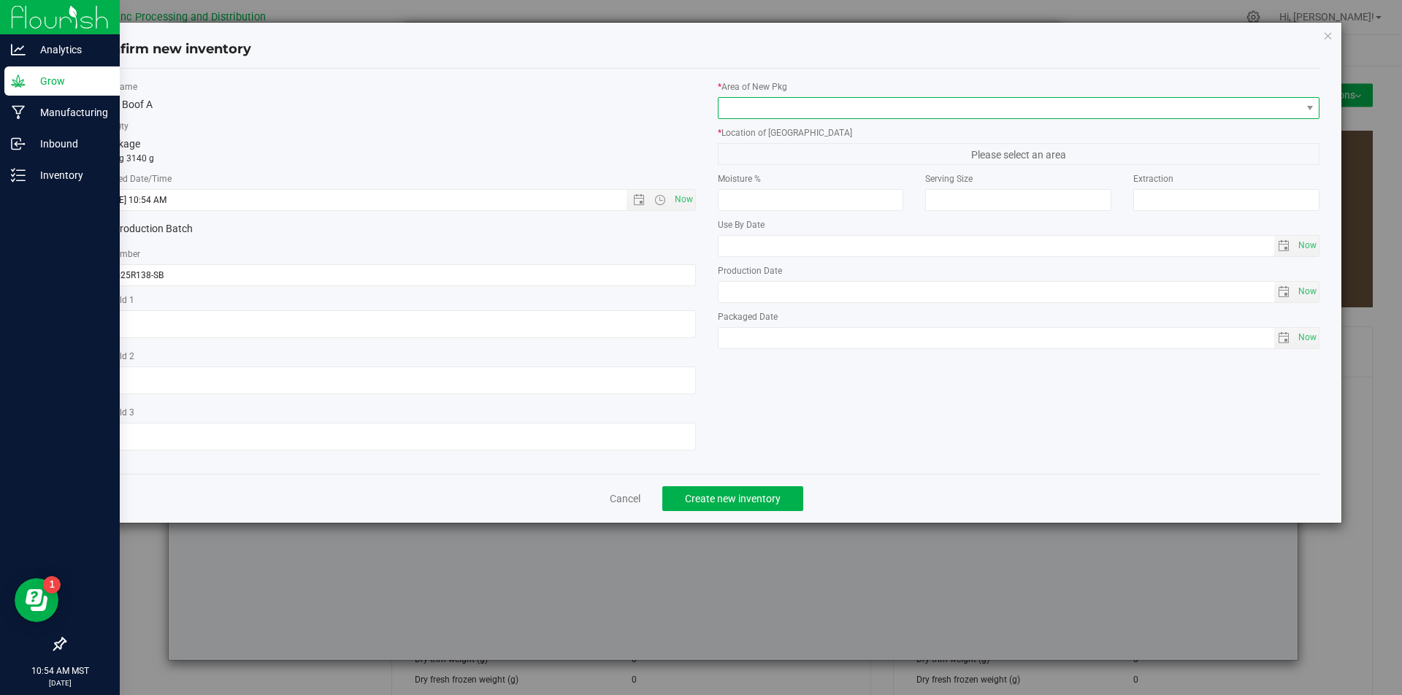
click at [791, 107] on span at bounding box center [1010, 108] width 583 height 20
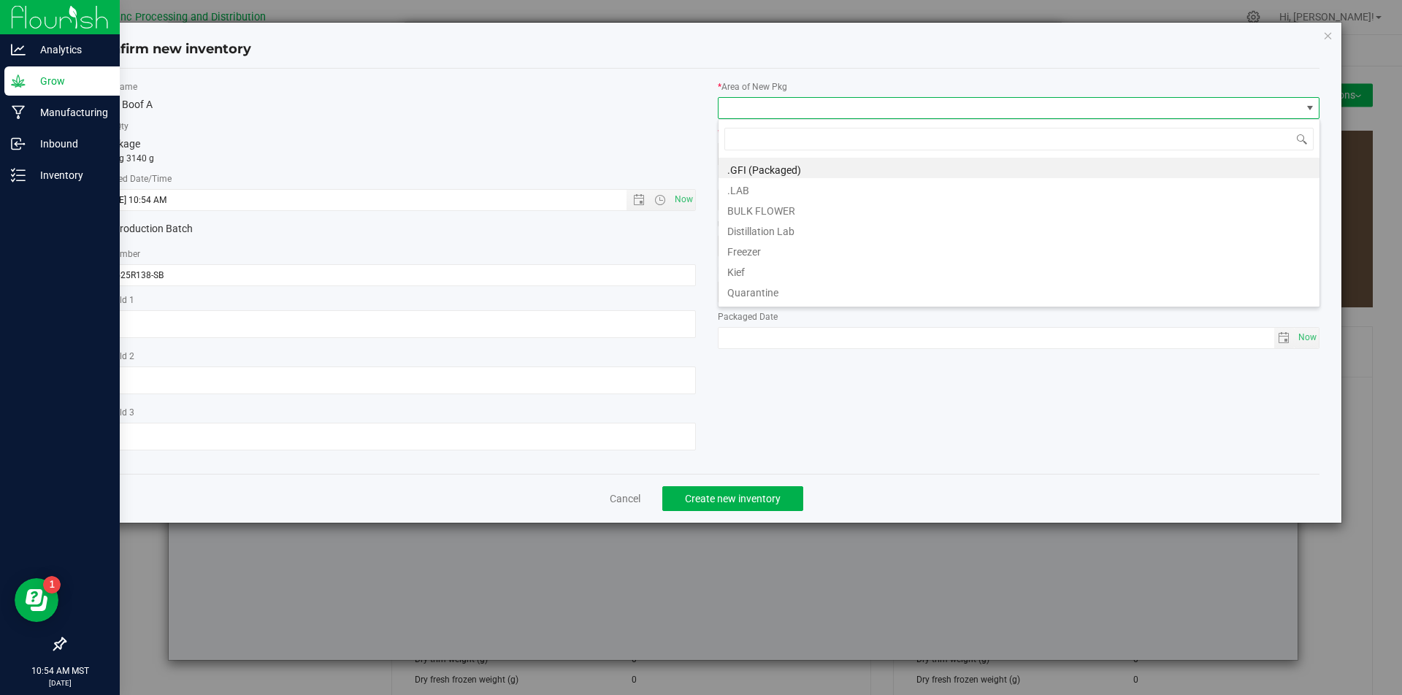
scroll to position [22, 603]
click at [765, 207] on li "BULK FLOWER" at bounding box center [1019, 209] width 601 height 20
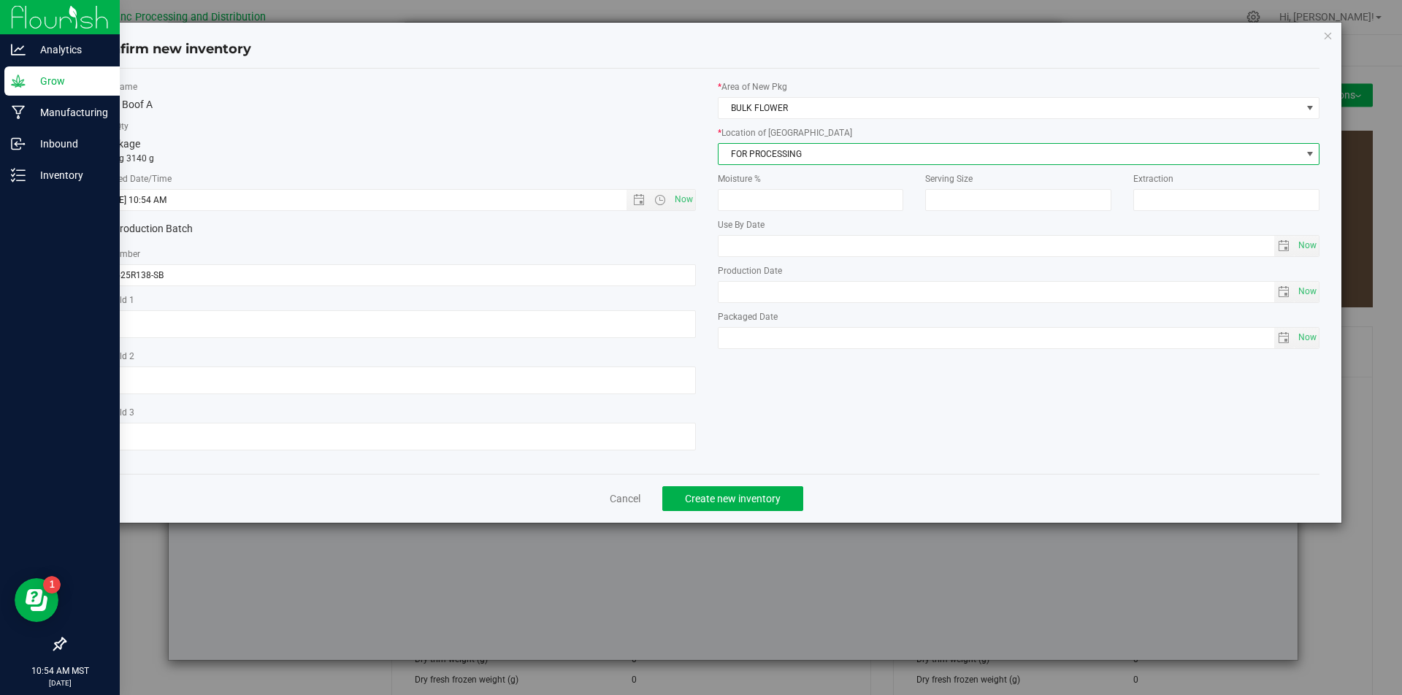
click at [768, 161] on span "FOR PROCESSING" at bounding box center [1010, 154] width 583 height 20
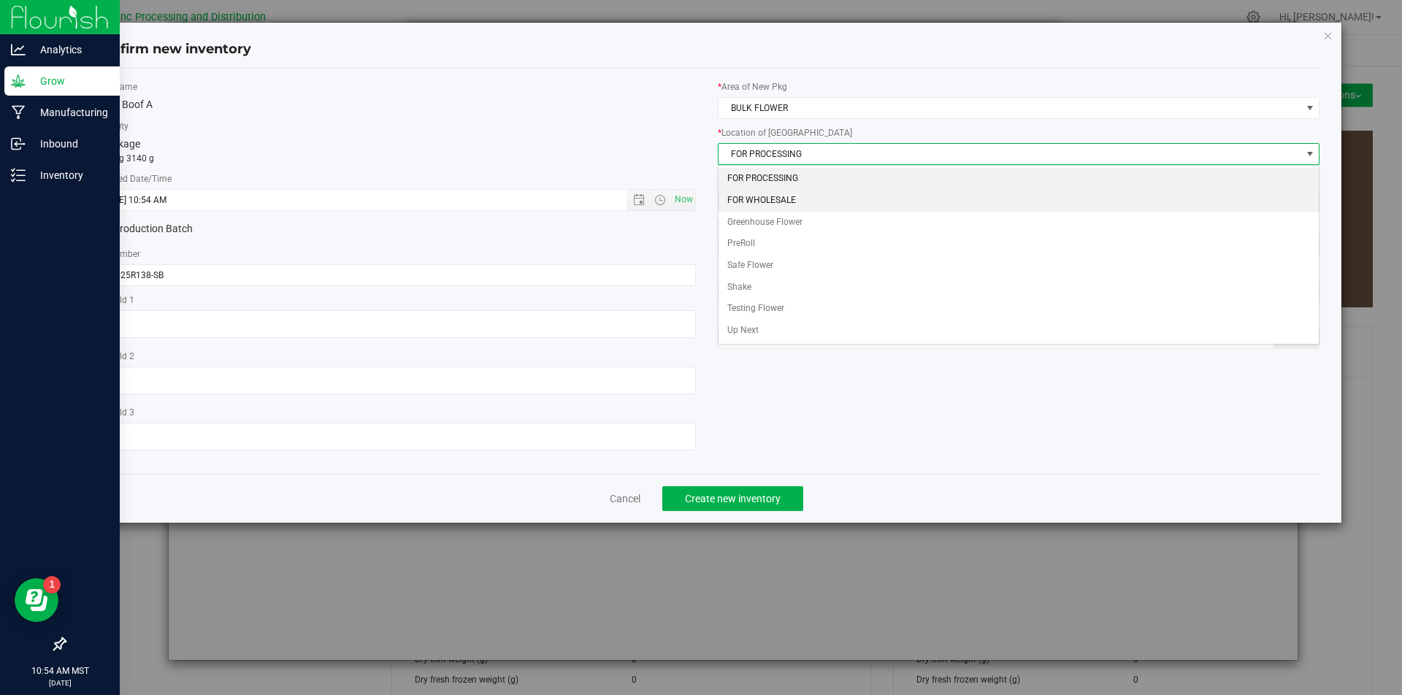
click at [765, 207] on li "FOR WHOLESALE" at bounding box center [1019, 201] width 601 height 22
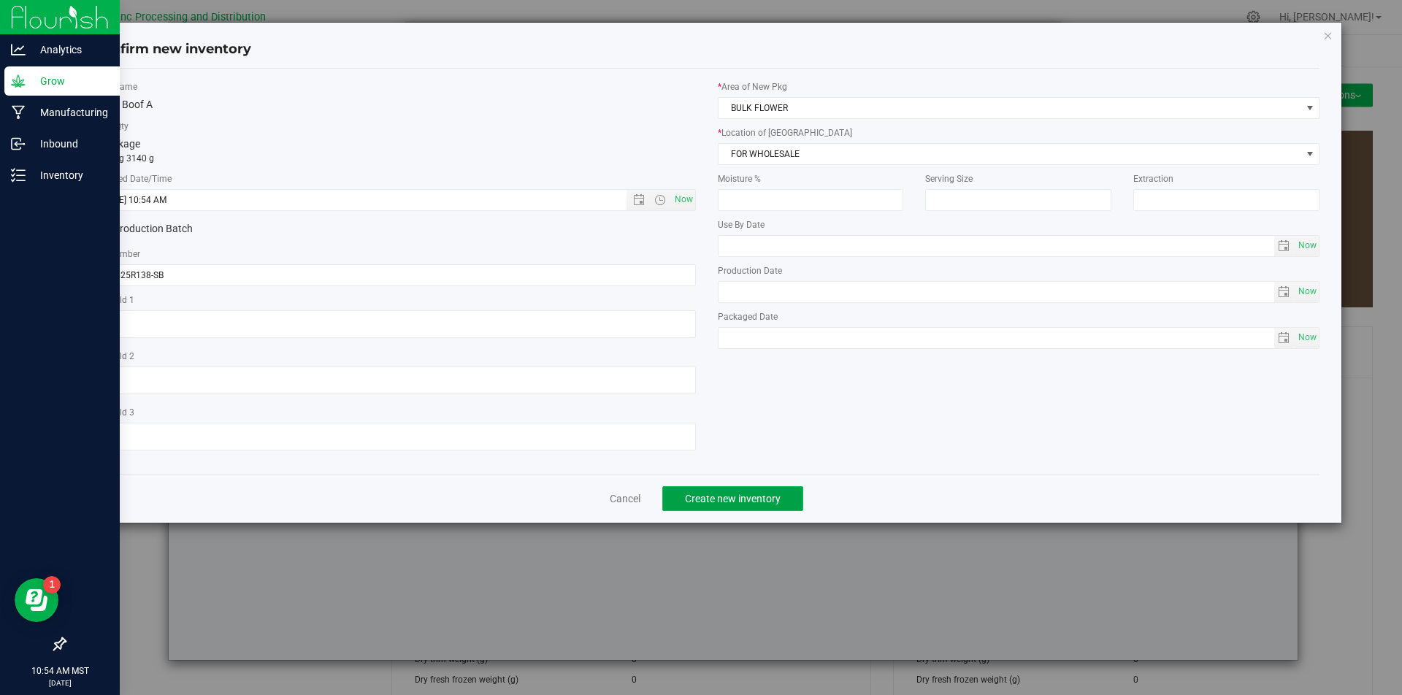
click at [733, 500] on span "Create new inventory" at bounding box center [733, 499] width 96 height 12
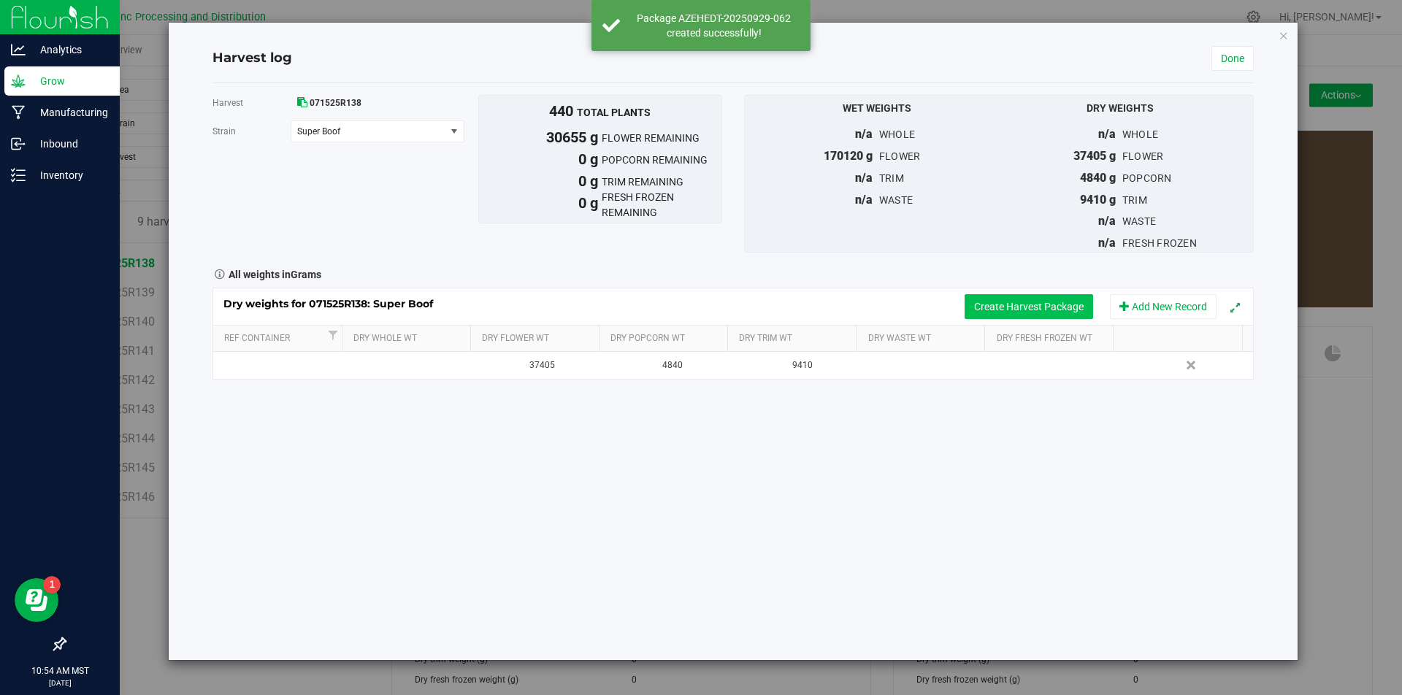
click at [1020, 299] on button "Create Harvest Package" at bounding box center [1029, 306] width 129 height 25
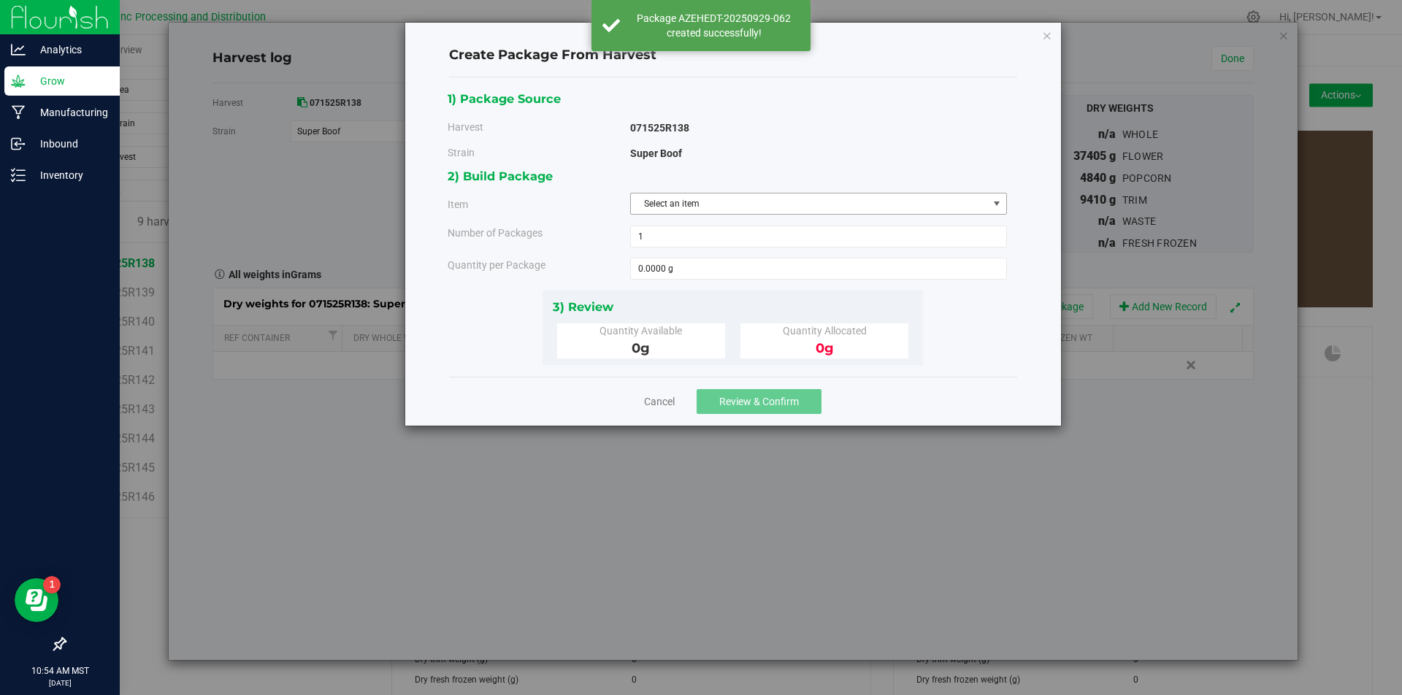
click at [728, 202] on span "Select an item" at bounding box center [809, 204] width 357 height 20
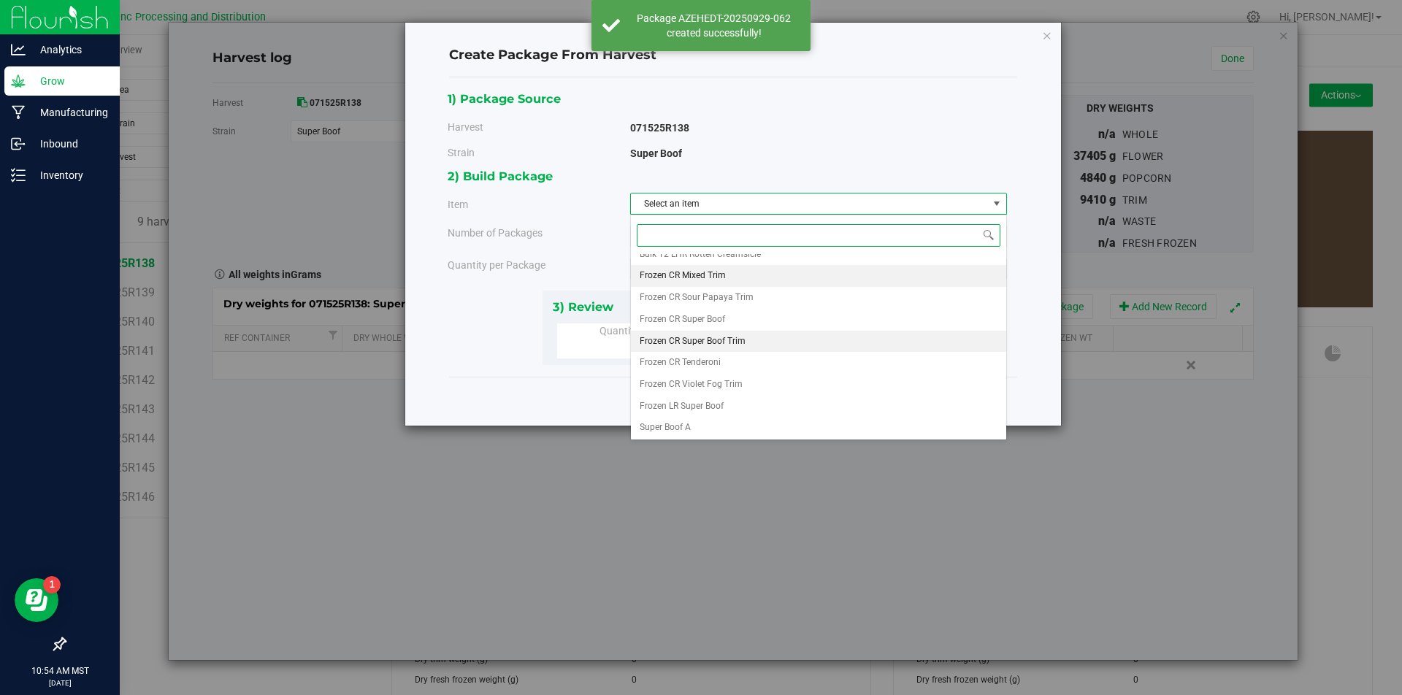
scroll to position [292, 0]
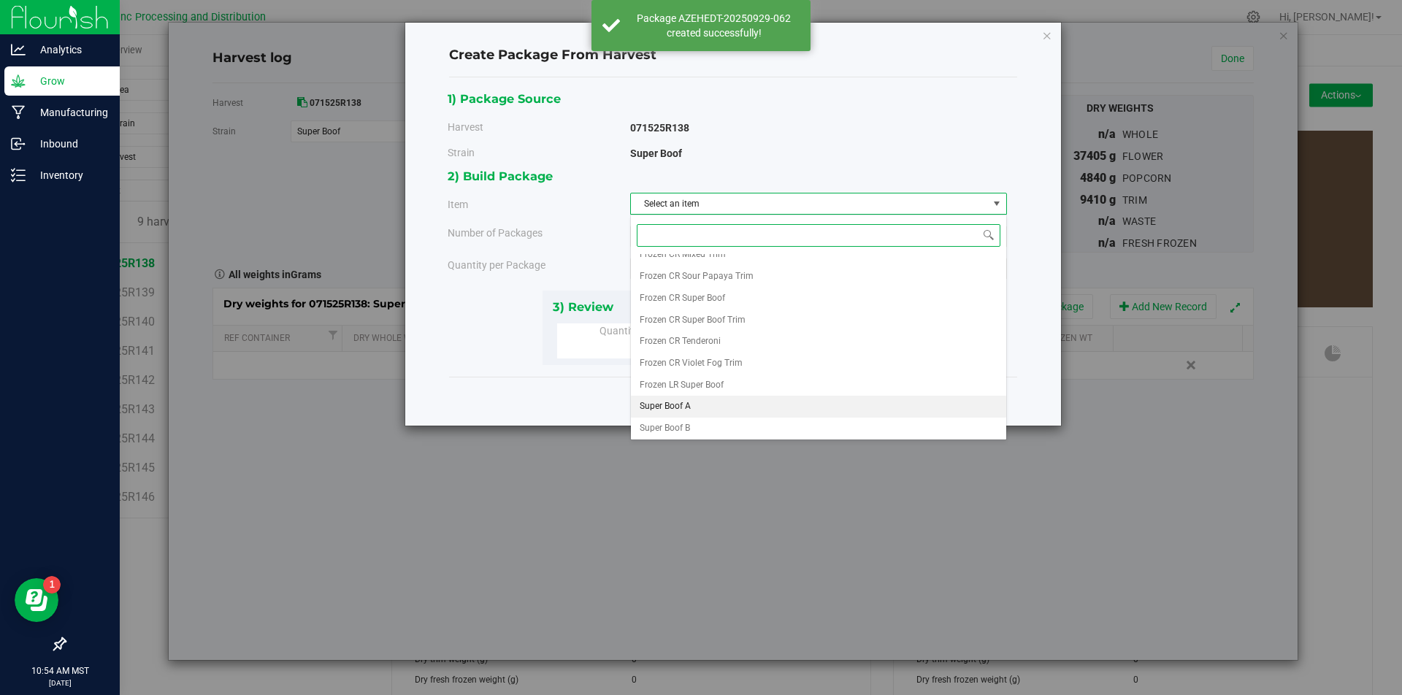
click at [693, 413] on li "Super Boof A" at bounding box center [818, 407] width 375 height 22
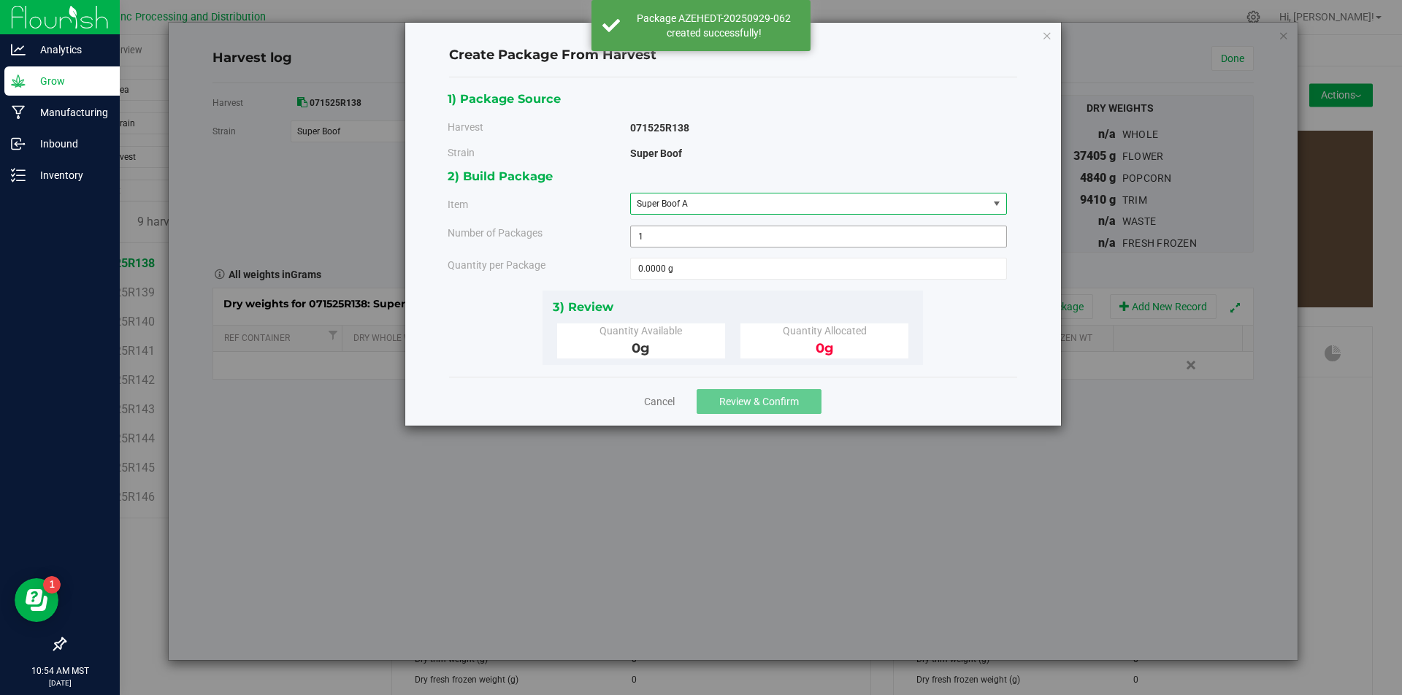
click at [668, 234] on span "1 1" at bounding box center [818, 237] width 377 height 22
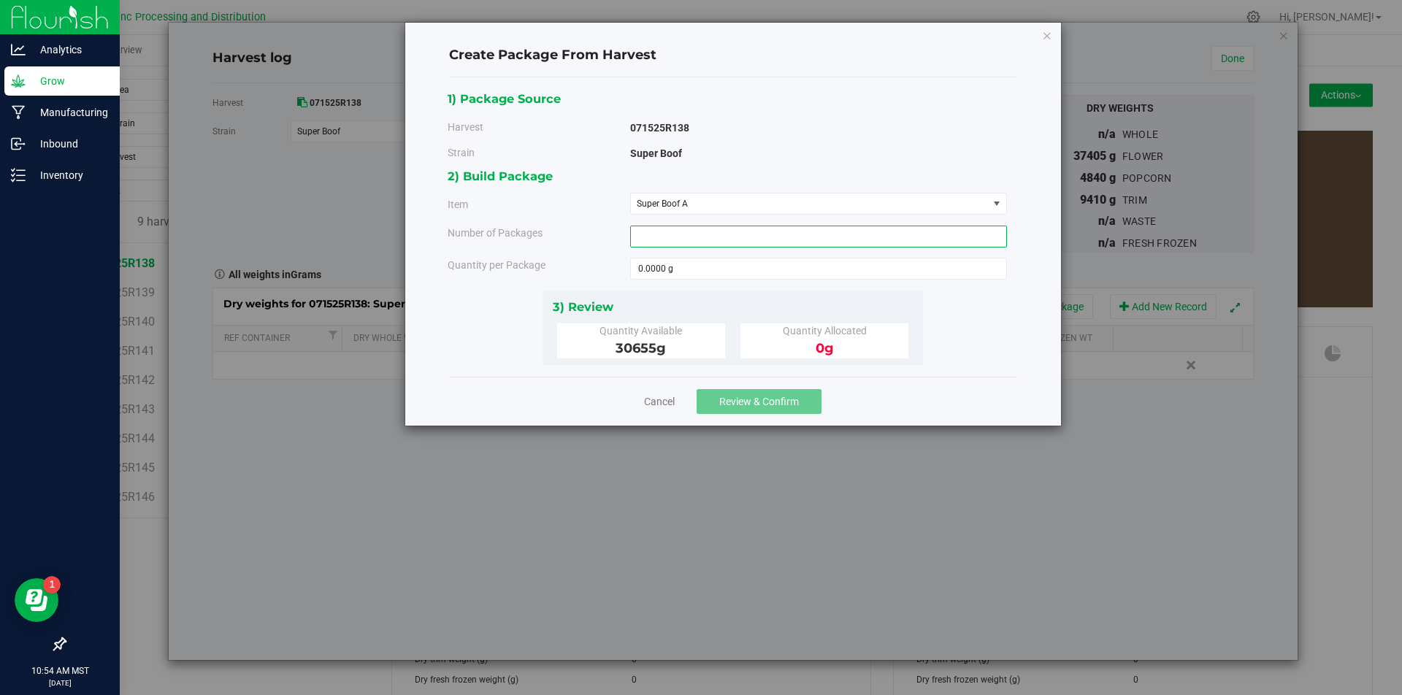
type input "3"
type input "3000"
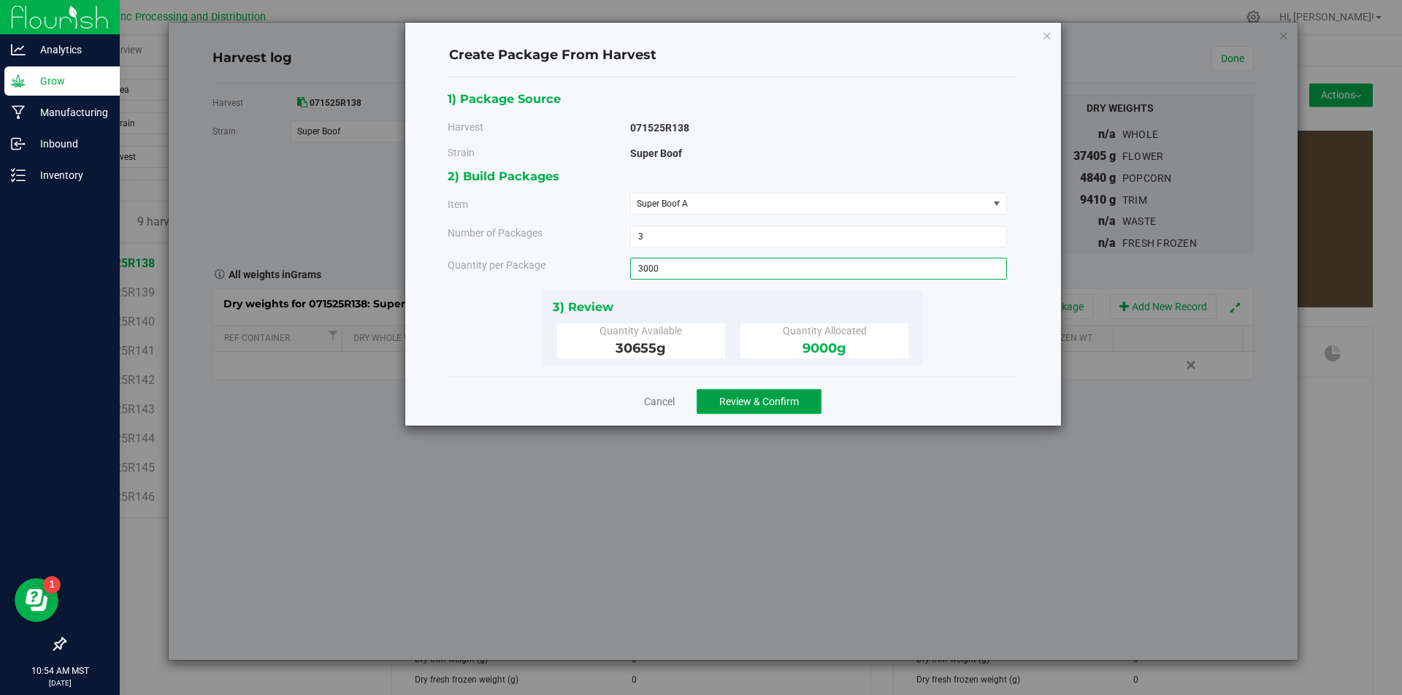
click at [785, 394] on button "Review & Confirm" at bounding box center [759, 401] width 125 height 25
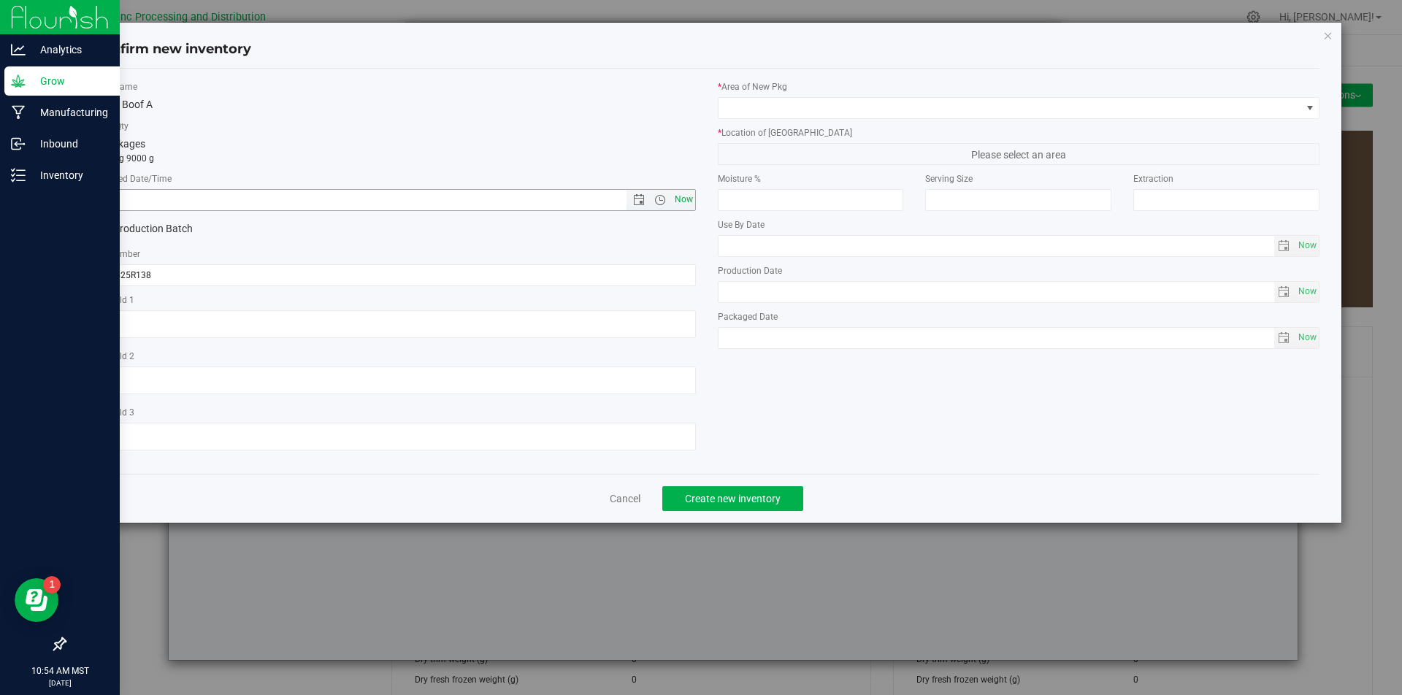
click at [685, 199] on span "Now" at bounding box center [683, 199] width 25 height 21
type input "[DATE] 10:54 AM"
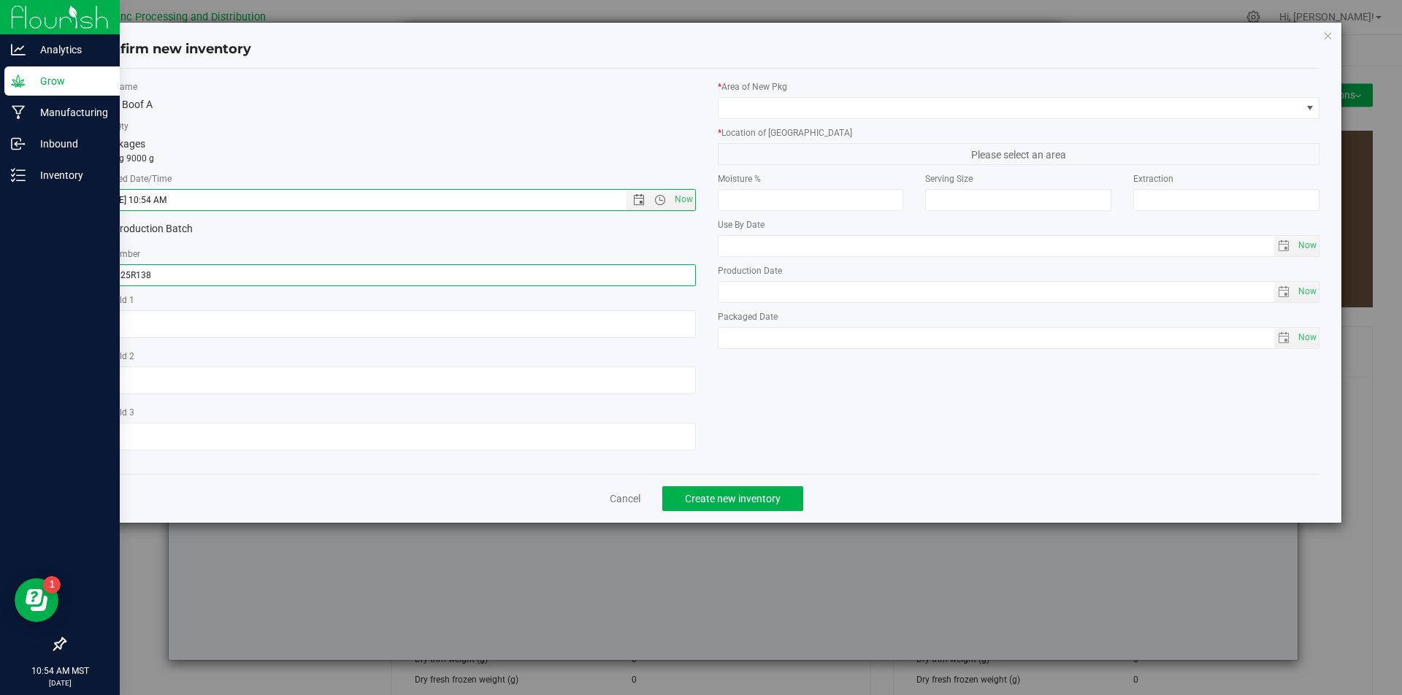
click at [287, 265] on input "071525R138" at bounding box center [394, 275] width 603 height 22
type input "071525R138-SB"
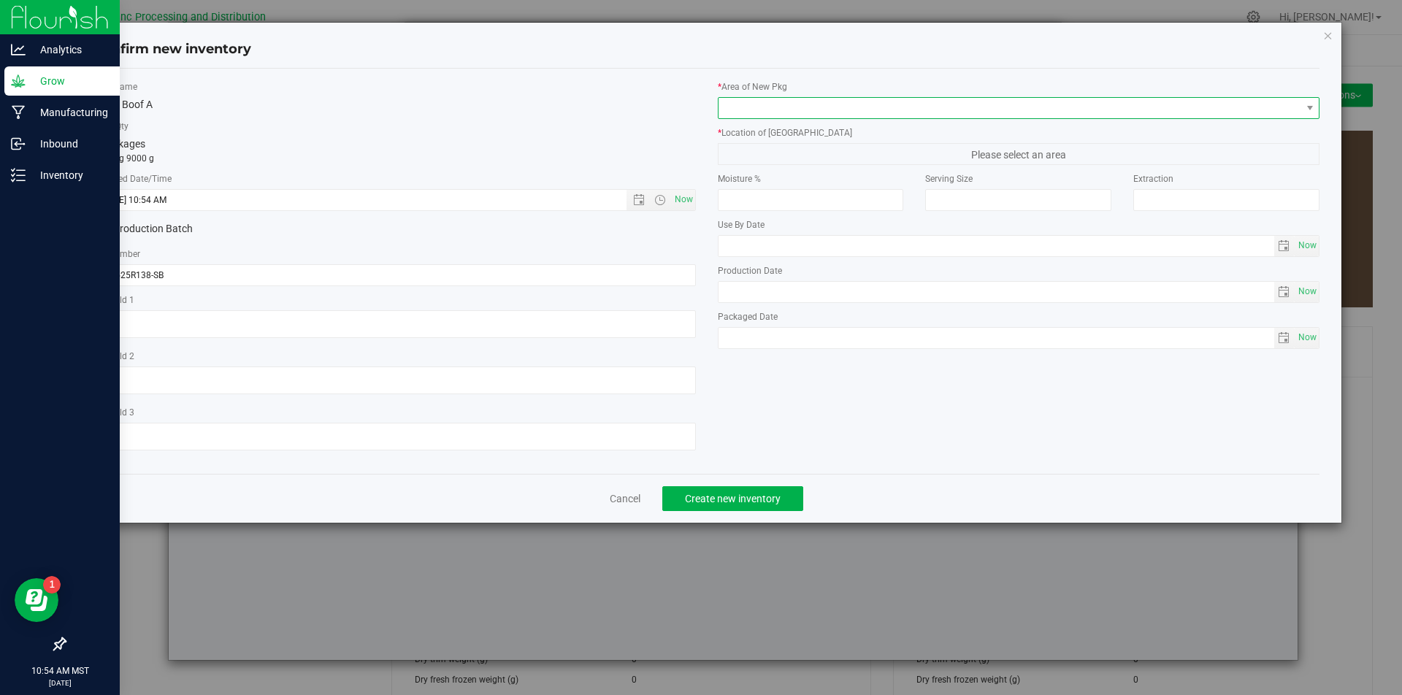
click at [822, 117] on span at bounding box center [1010, 108] width 583 height 20
click at [822, 112] on span at bounding box center [1010, 108] width 583 height 20
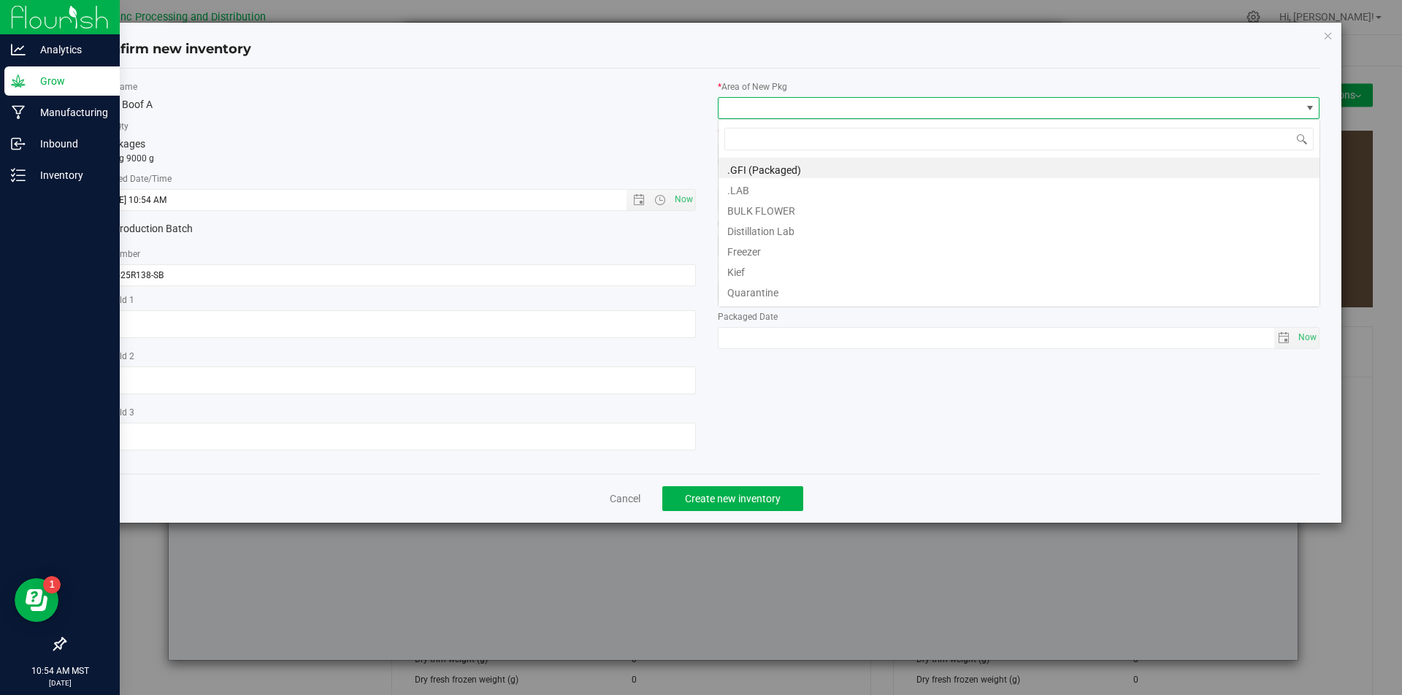
scroll to position [22, 603]
click at [784, 207] on li "BULK FLOWER" at bounding box center [1019, 209] width 601 height 20
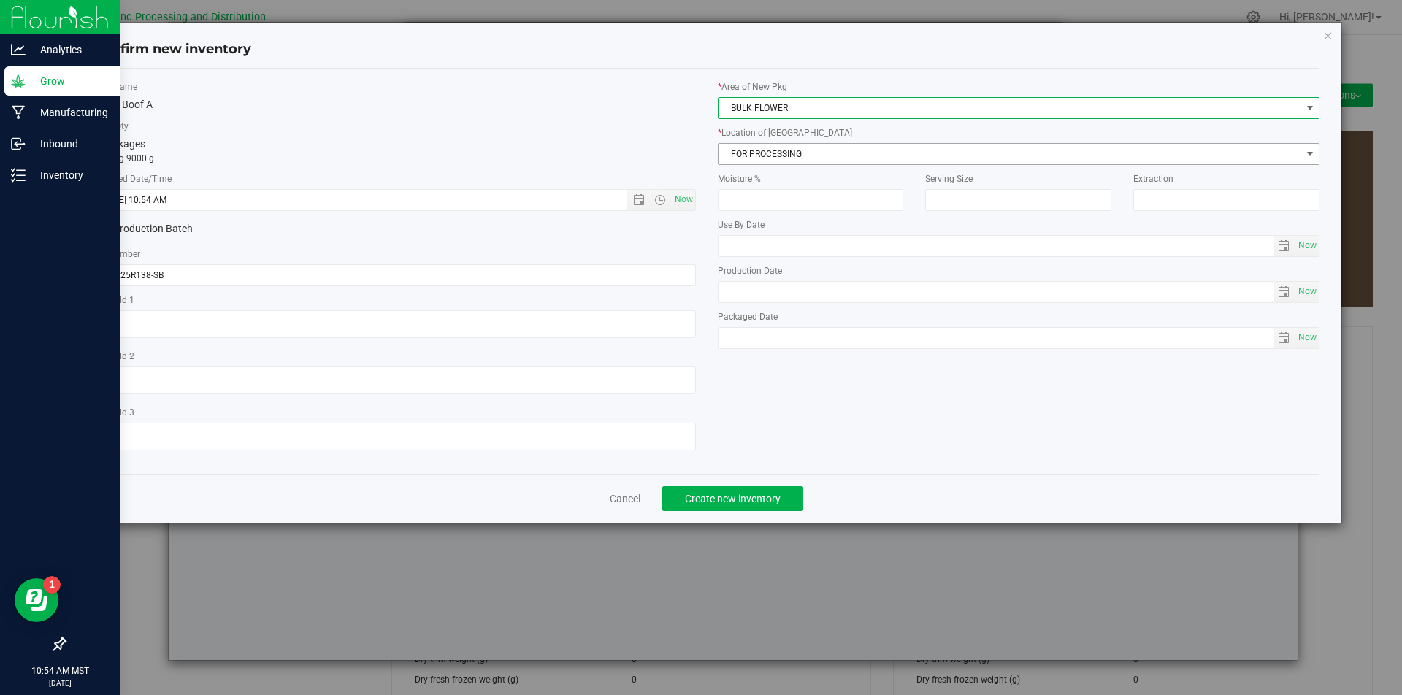
click at [809, 152] on span "FOR PROCESSING" at bounding box center [1010, 154] width 583 height 20
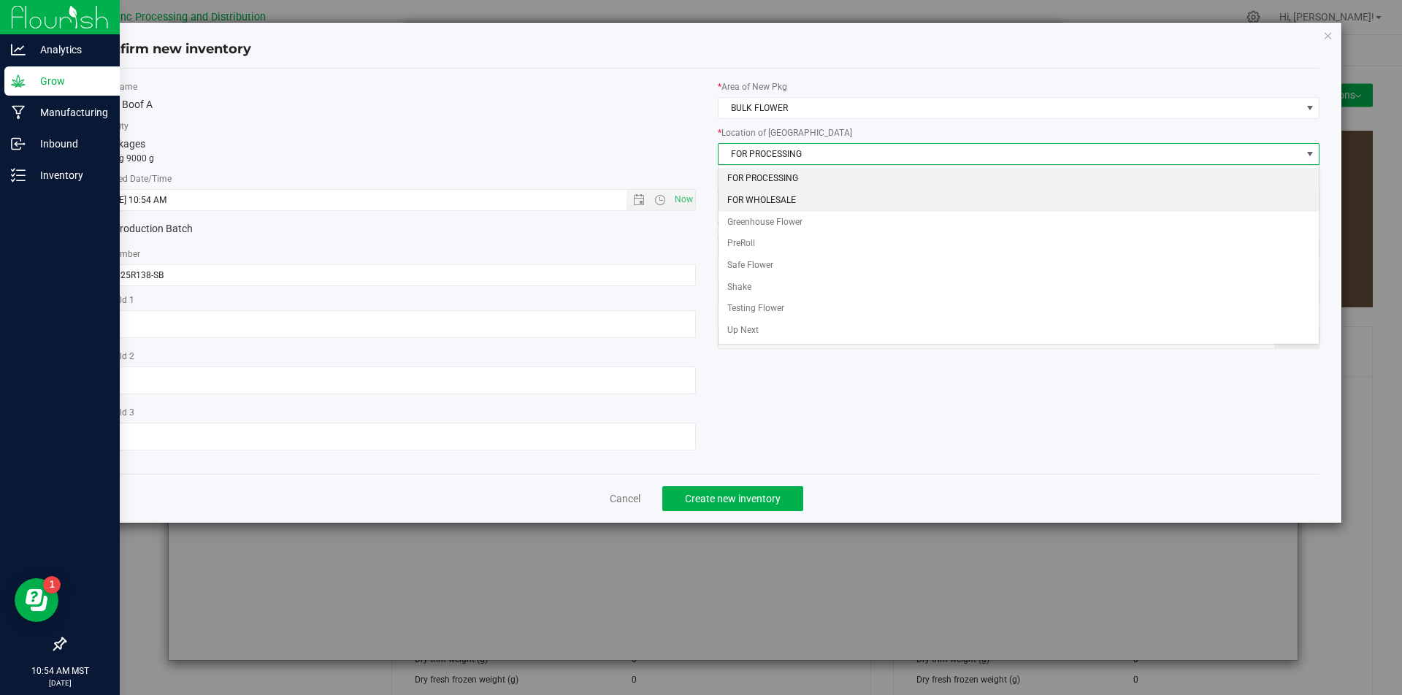
click at [774, 203] on li "FOR WHOLESALE" at bounding box center [1019, 201] width 601 height 22
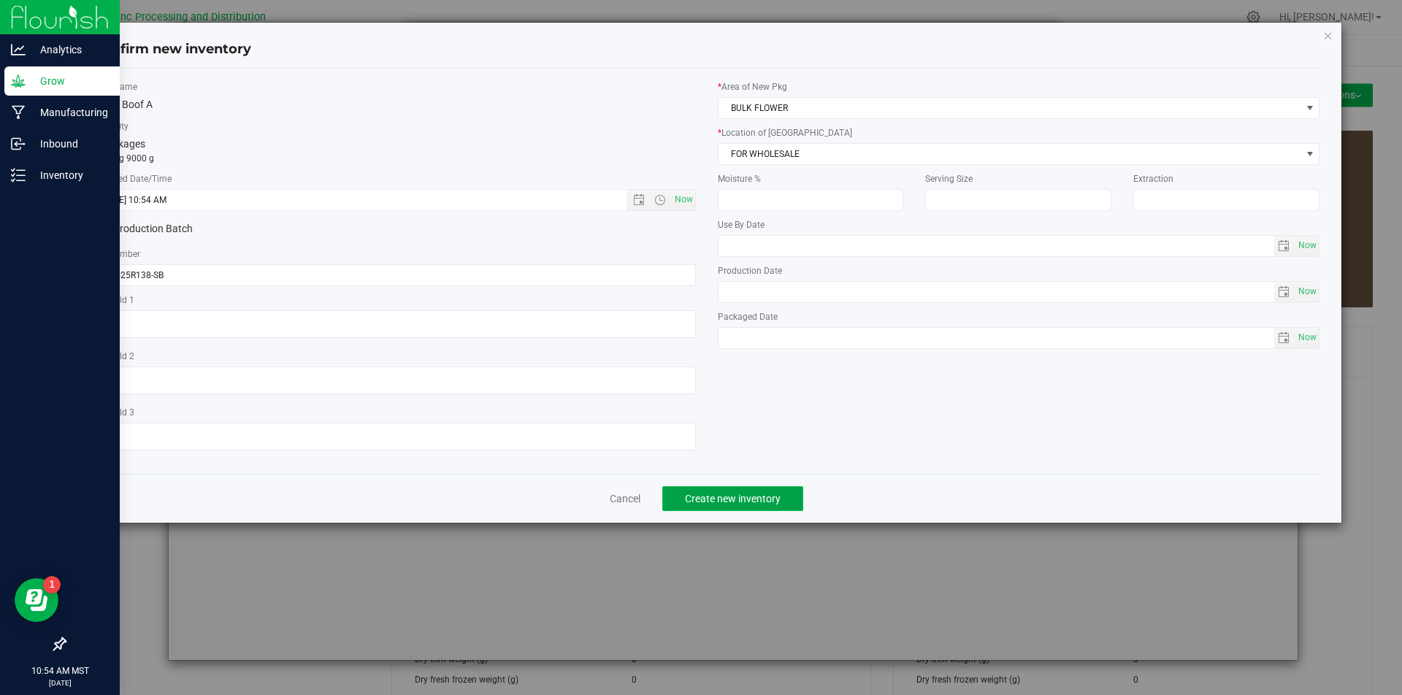
drag, startPoint x: 776, startPoint y: 491, endPoint x: 768, endPoint y: 492, distance: 8.2
click at [776, 492] on button "Create new inventory" at bounding box center [732, 498] width 141 height 25
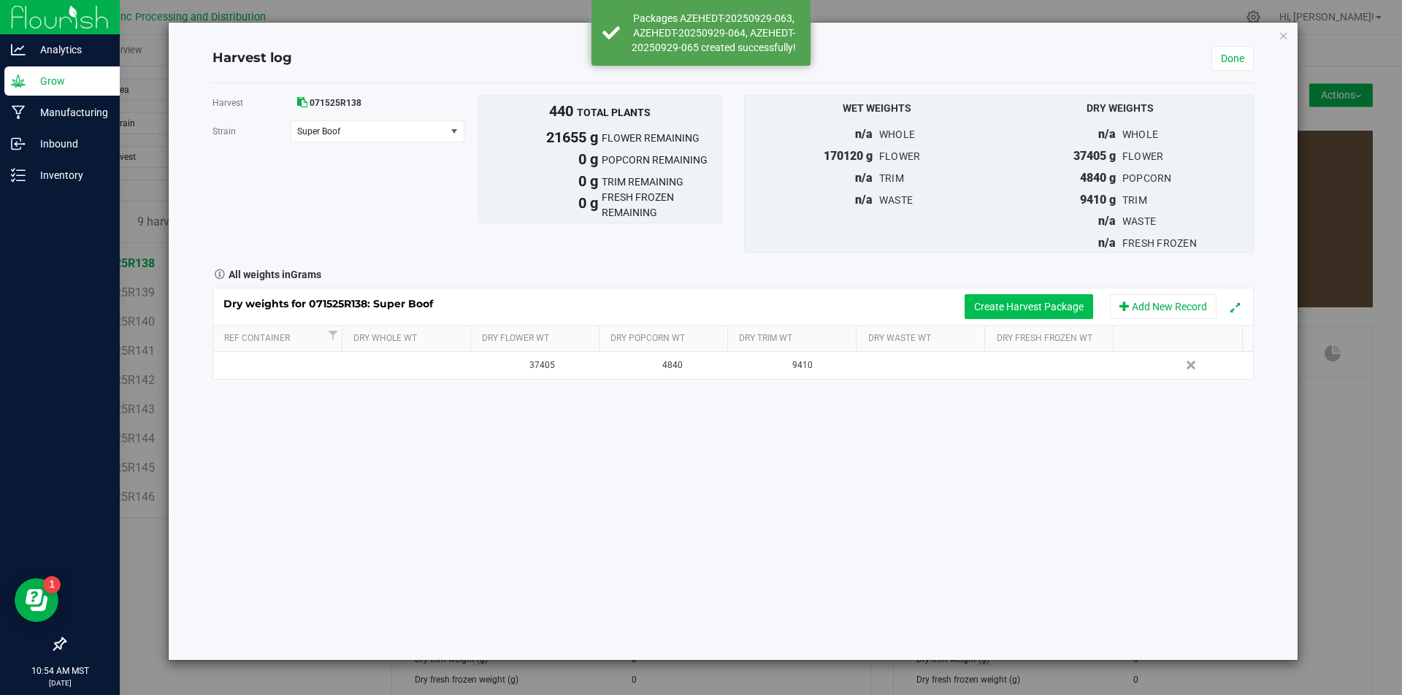
click at [1025, 305] on button "Create Harvest Package" at bounding box center [1029, 306] width 129 height 25
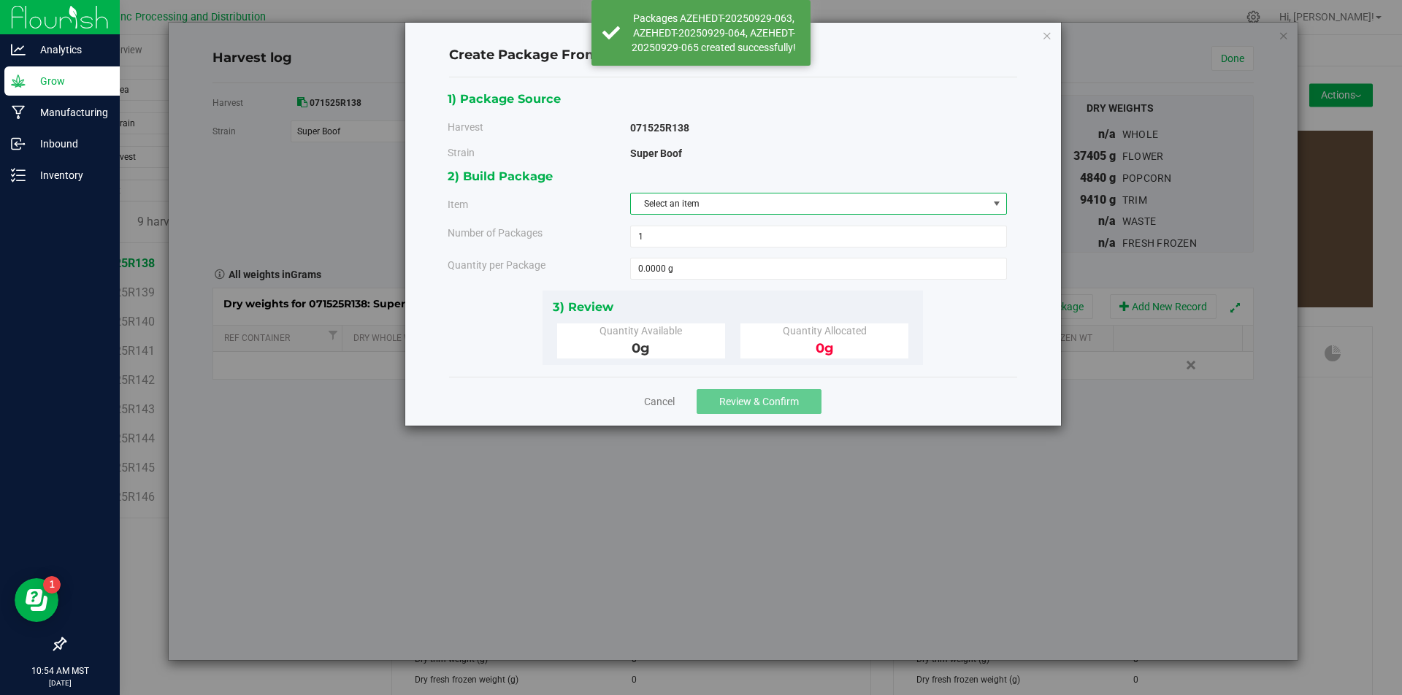
click at [784, 207] on span "Select an item" at bounding box center [809, 204] width 357 height 20
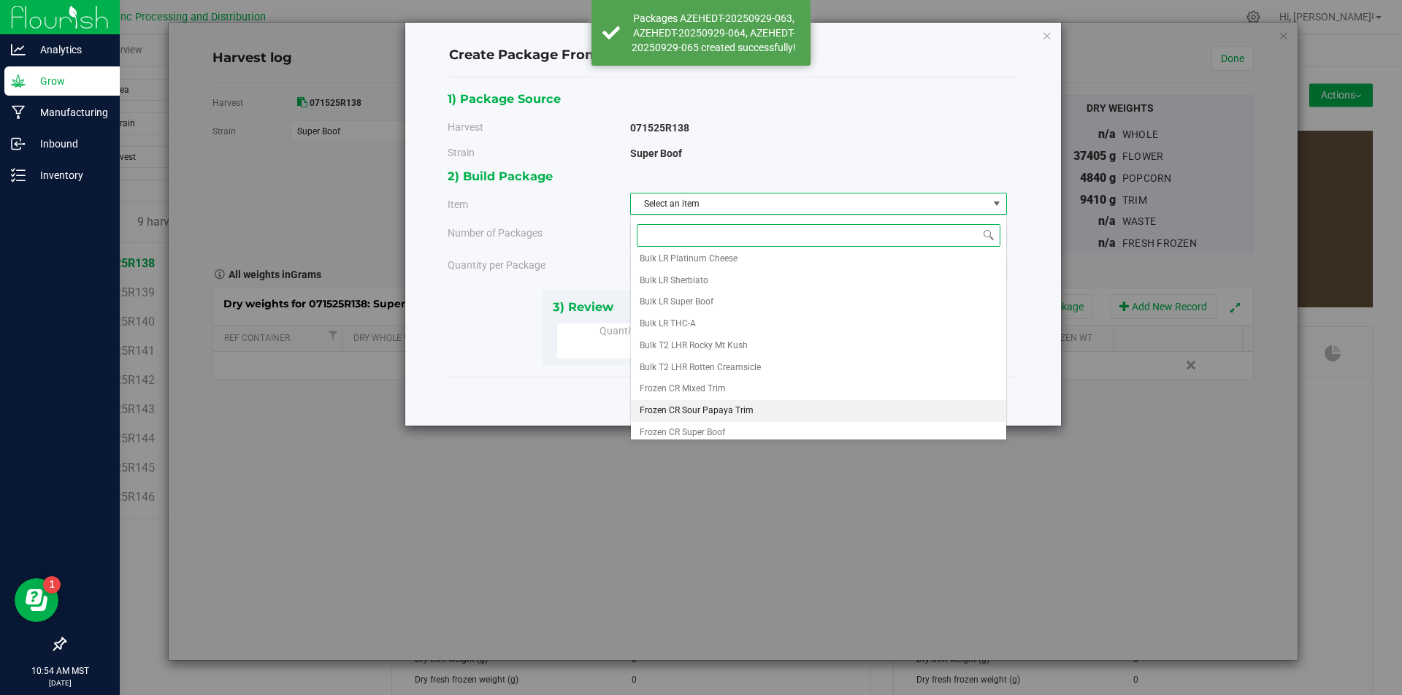
scroll to position [294, 0]
click at [730, 419] on li "Super Boof B" at bounding box center [818, 427] width 375 height 22
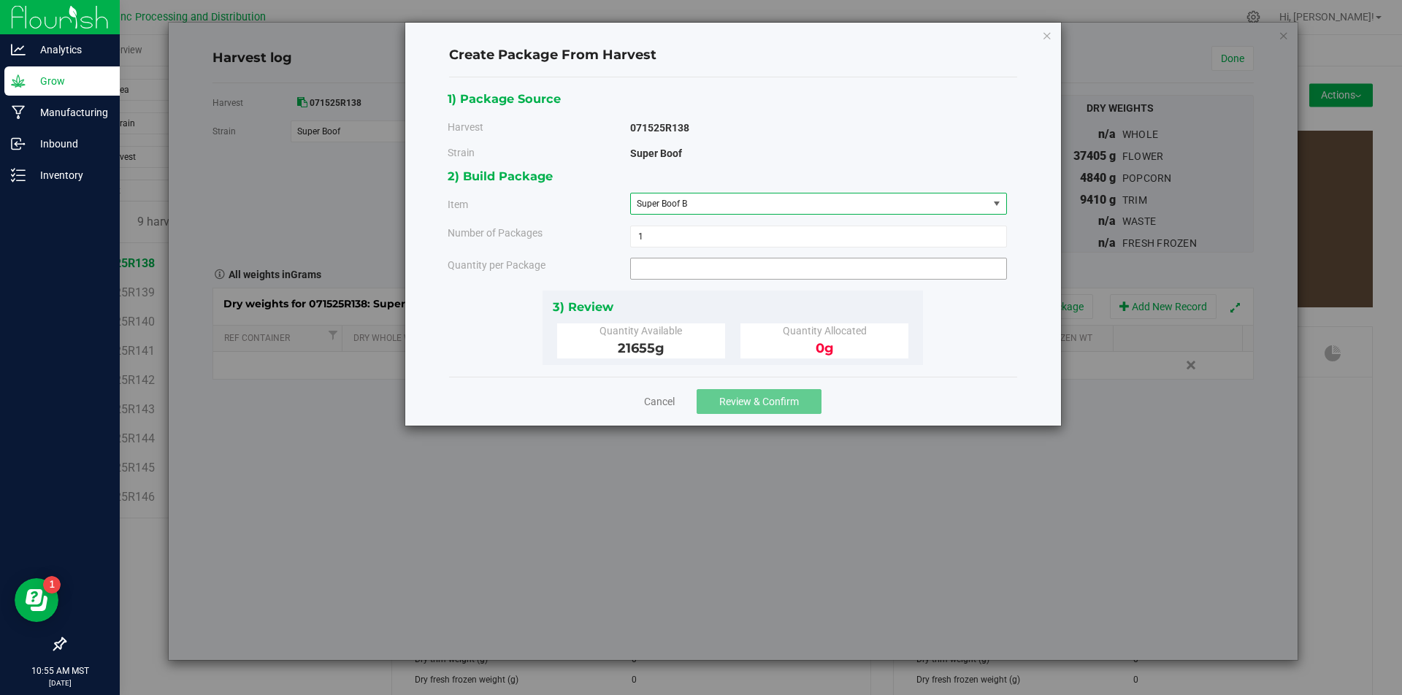
click at [720, 268] on span at bounding box center [818, 269] width 377 height 22
type input "2500"
type input "2500.0000 g"
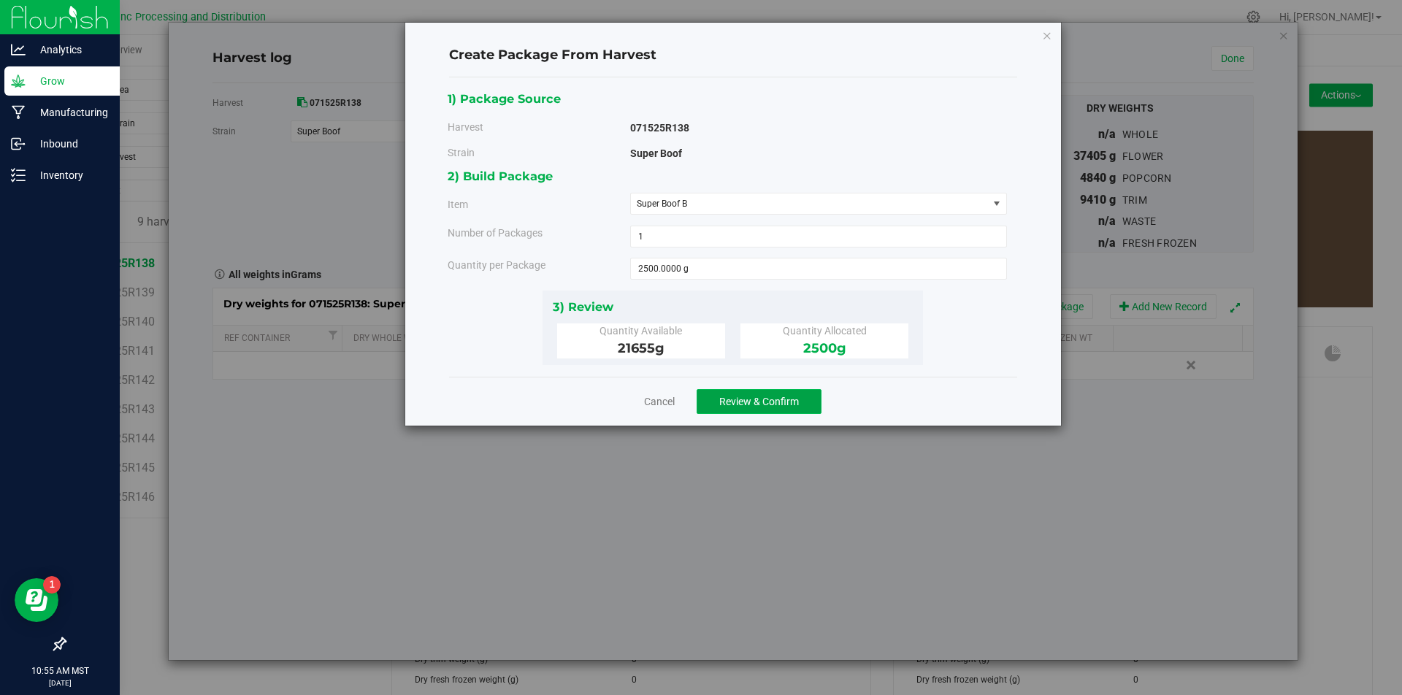
click at [779, 401] on span "Review & Confirm" at bounding box center [759, 402] width 80 height 12
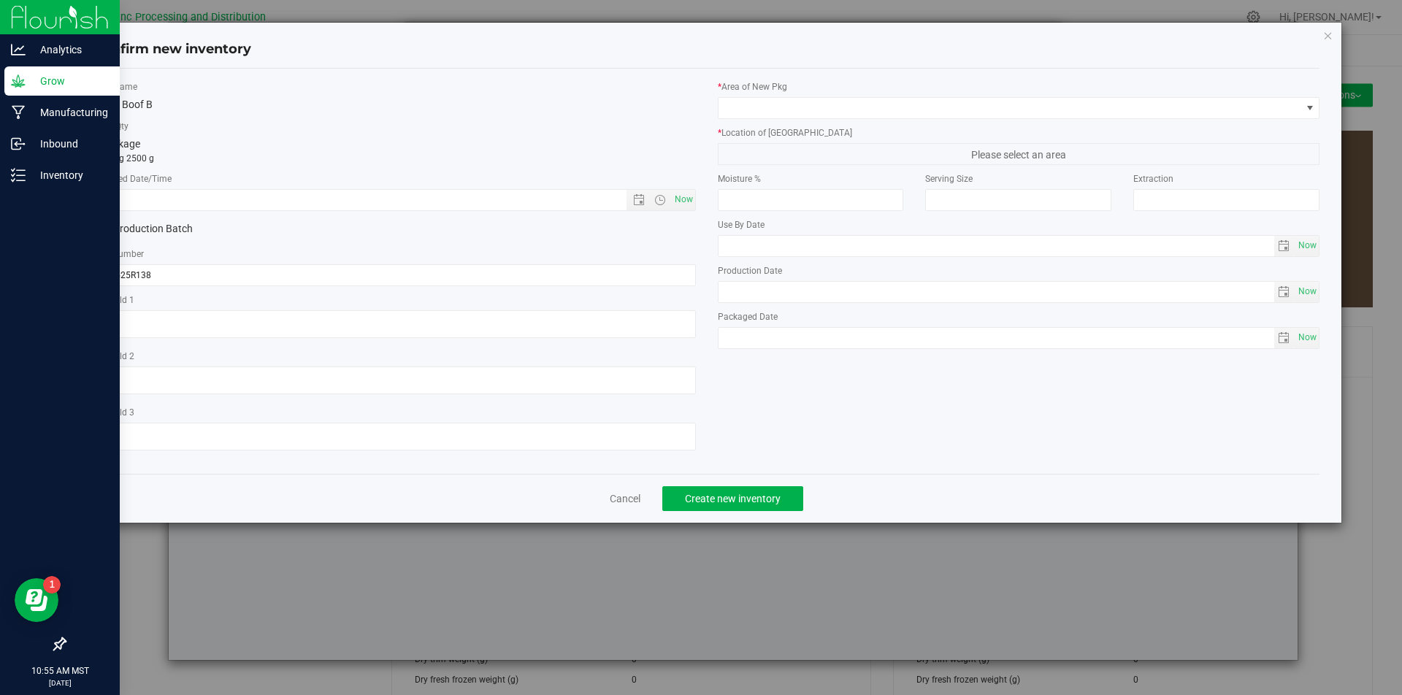
click at [698, 194] on div "Item Name Super Boof B Total Qty 1 package totaling 2500 g * Created Date/Time …" at bounding box center [395, 271] width 625 height 382
click at [690, 199] on span "Now" at bounding box center [683, 199] width 25 height 21
type input "[DATE] 10:55 AM"
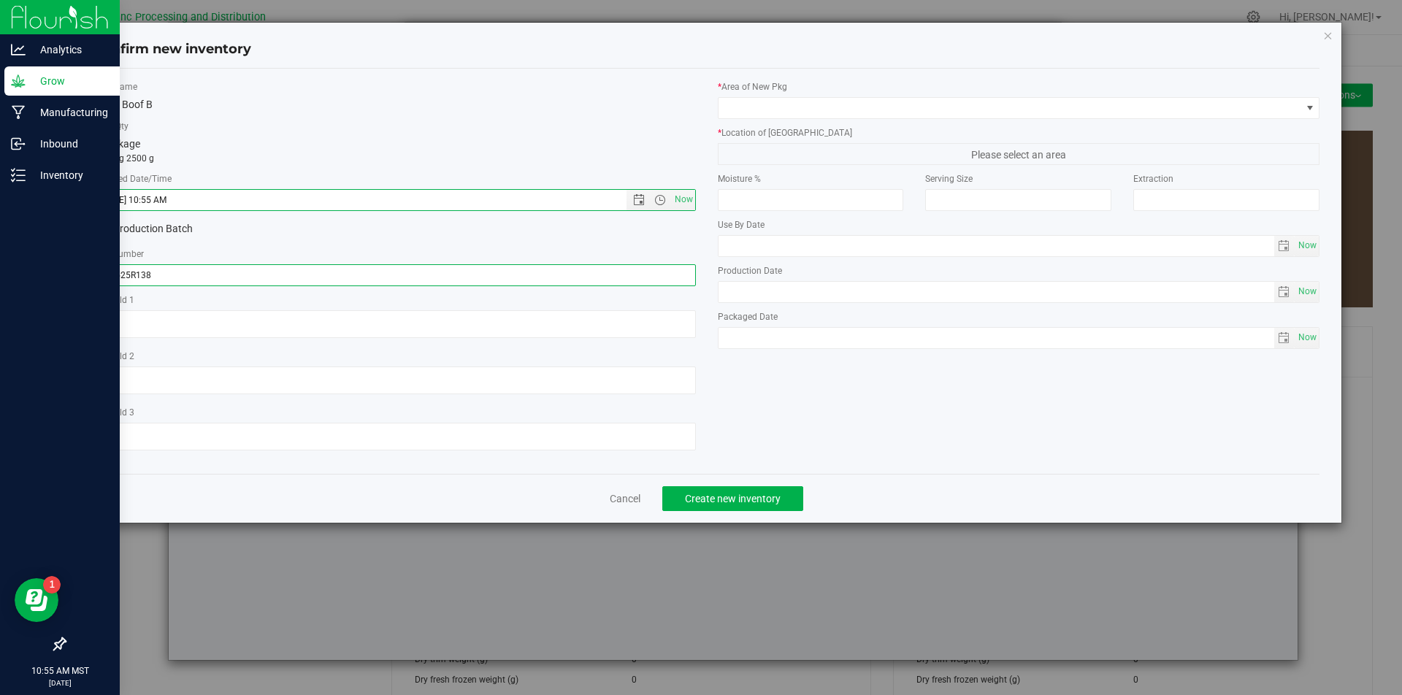
click at [251, 270] on input "071525R138" at bounding box center [394, 275] width 603 height 22
type input "071525R138-SB"
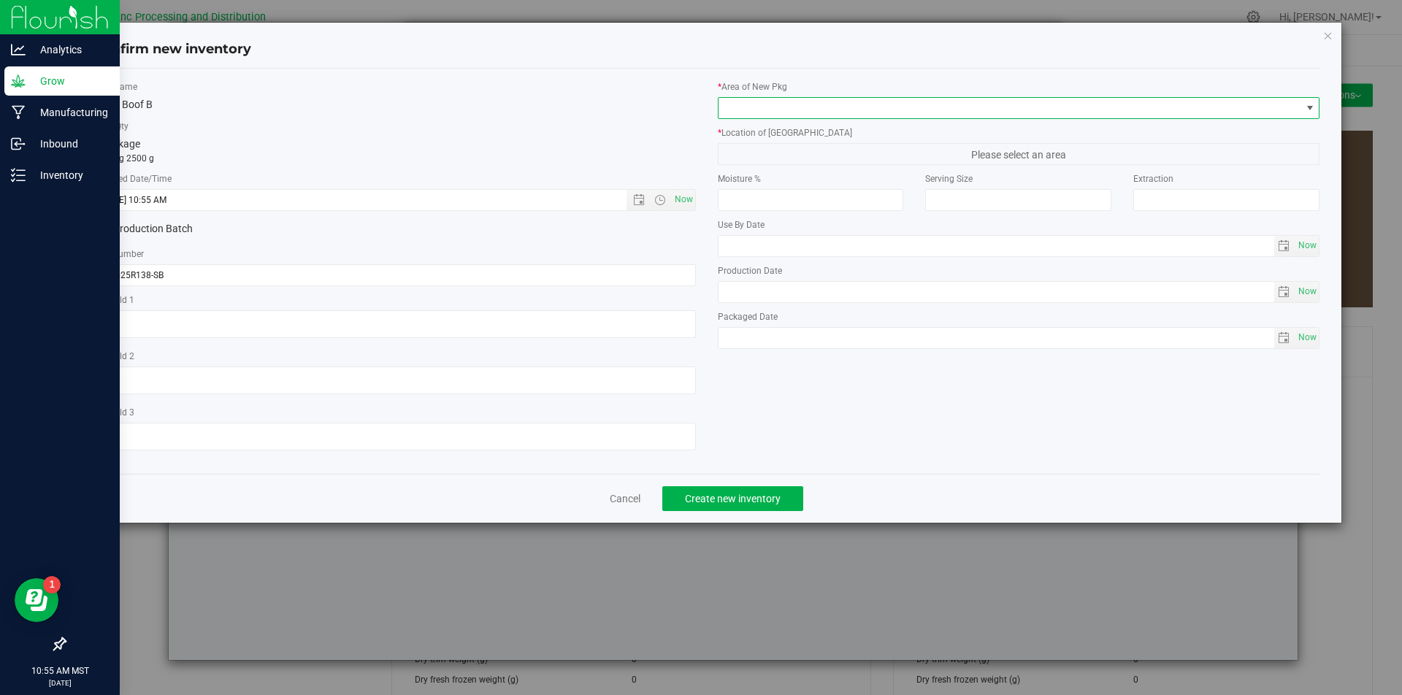
click at [844, 107] on span at bounding box center [1010, 108] width 583 height 20
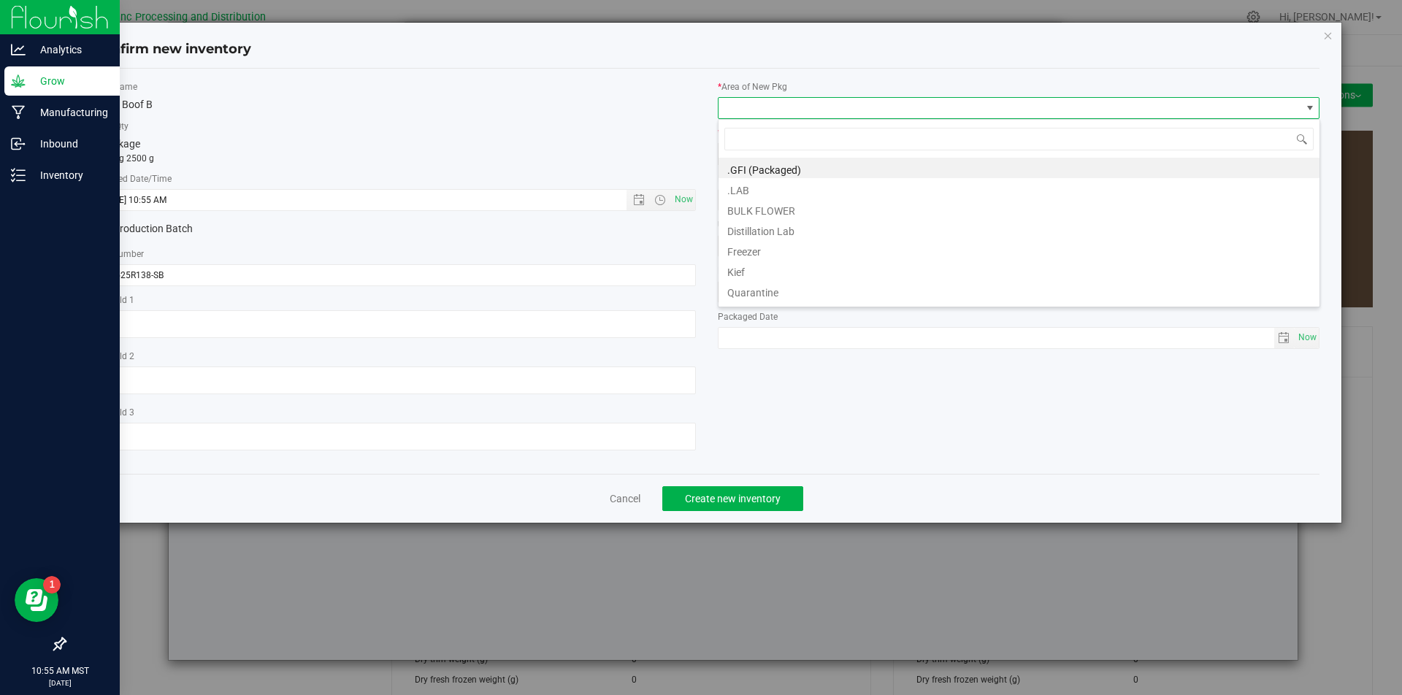
scroll to position [22, 603]
click at [810, 206] on li "BULK FLOWER" at bounding box center [1019, 209] width 601 height 20
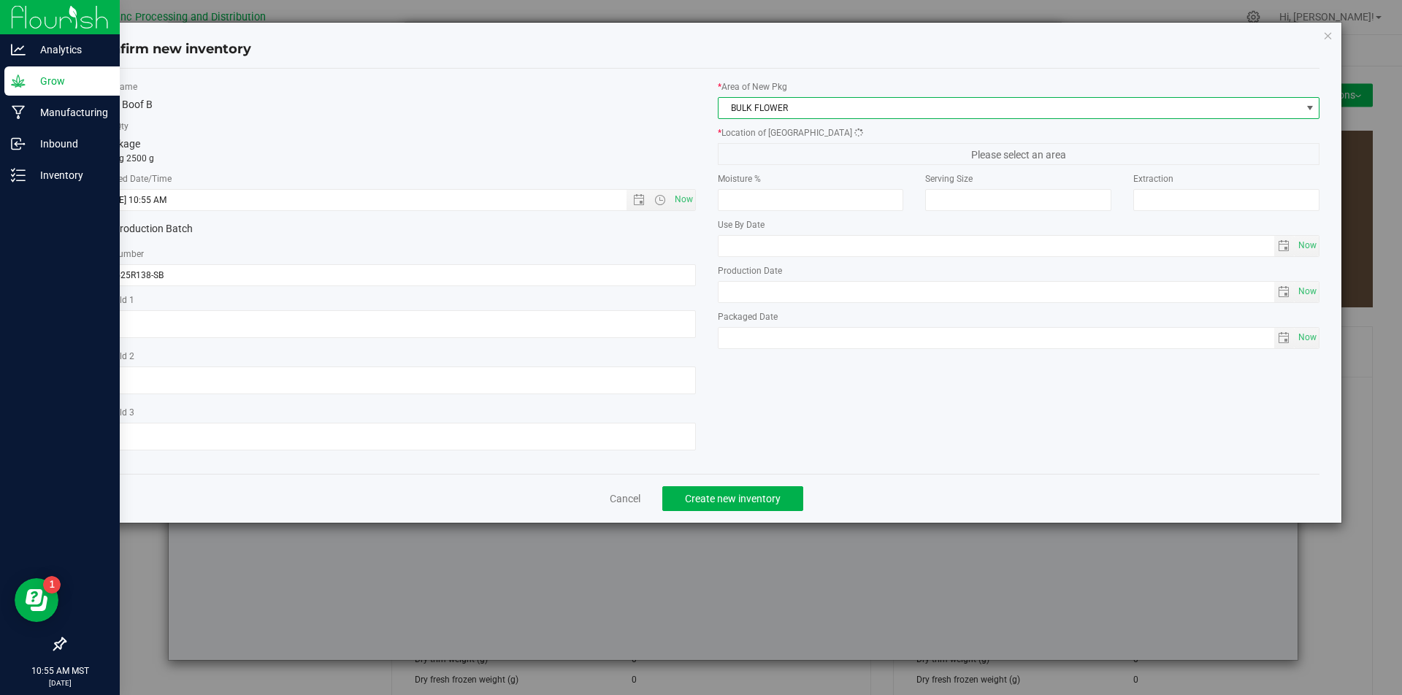
click at [807, 160] on span "Please select an area" at bounding box center [1019, 154] width 603 height 22
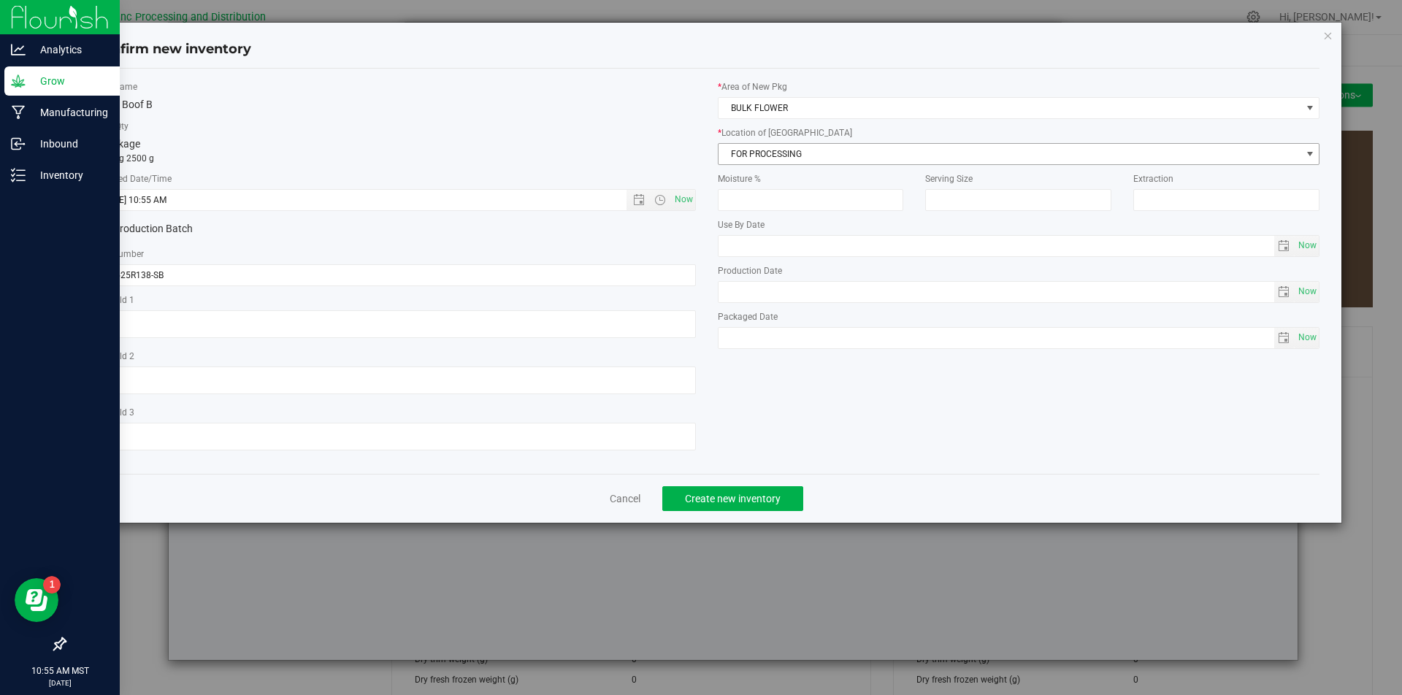
click at [807, 160] on span "FOR PROCESSING" at bounding box center [1010, 154] width 583 height 20
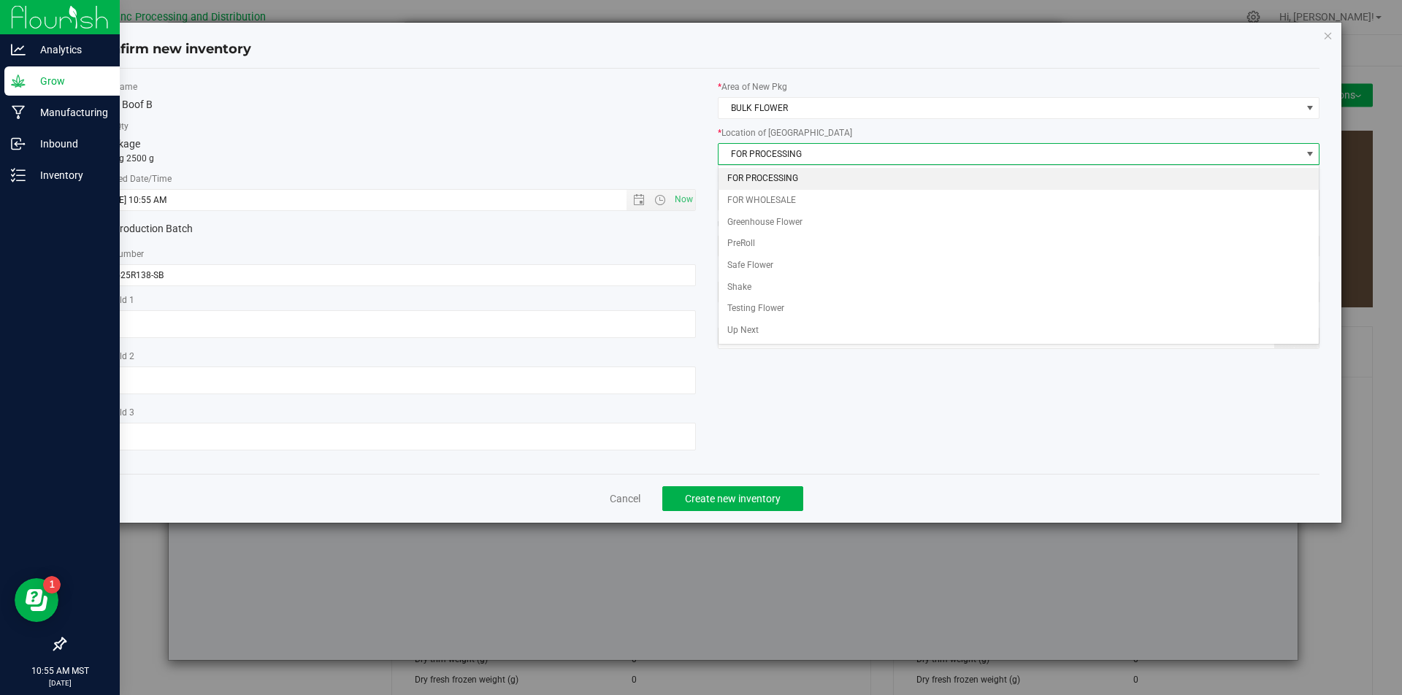
click at [803, 176] on li "FOR PROCESSING" at bounding box center [1019, 179] width 601 height 22
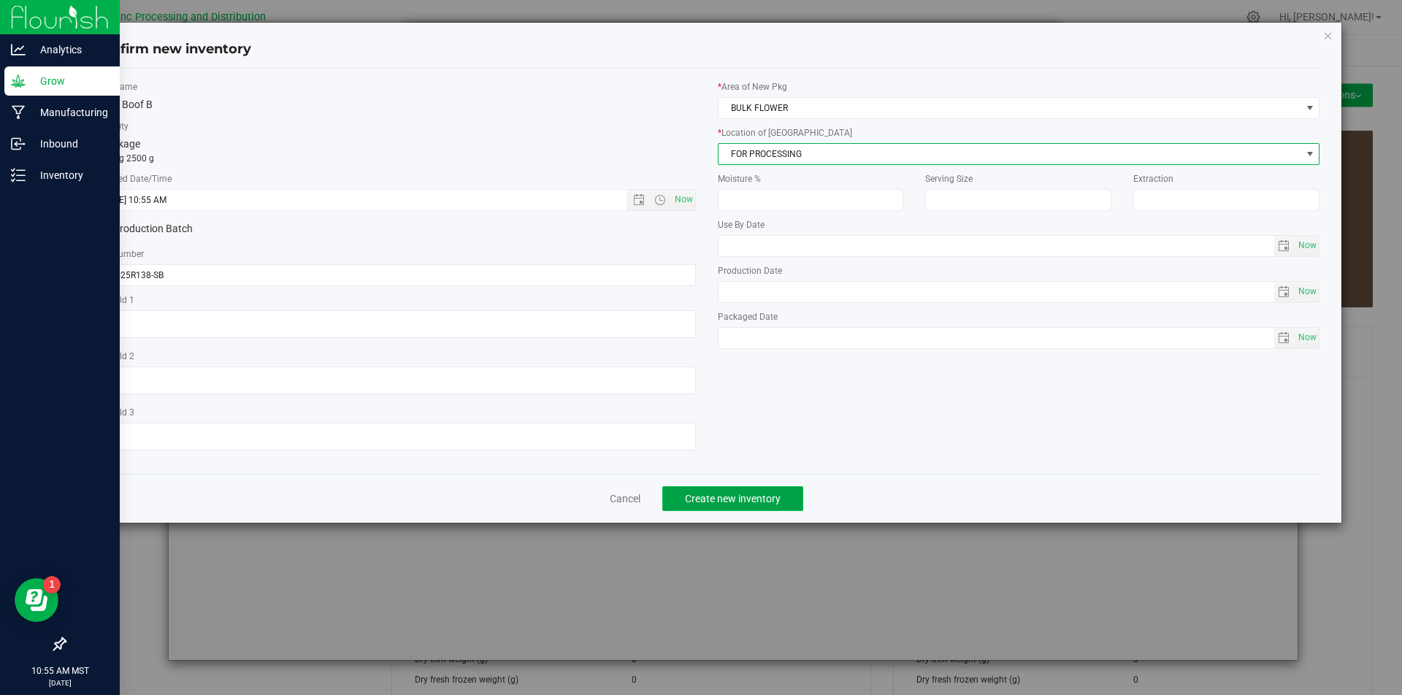
click at [759, 500] on span "Create new inventory" at bounding box center [733, 499] width 96 height 12
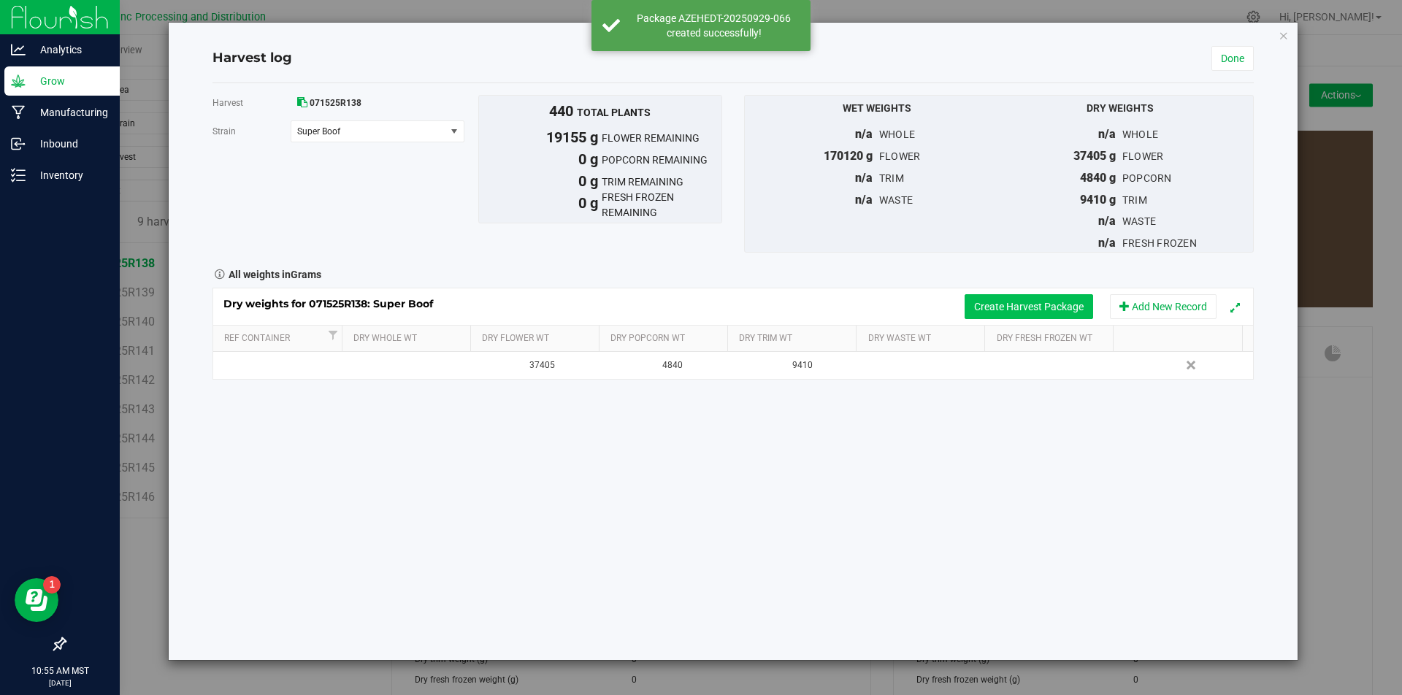
click at [978, 315] on button "Create Harvest Package" at bounding box center [1029, 306] width 129 height 25
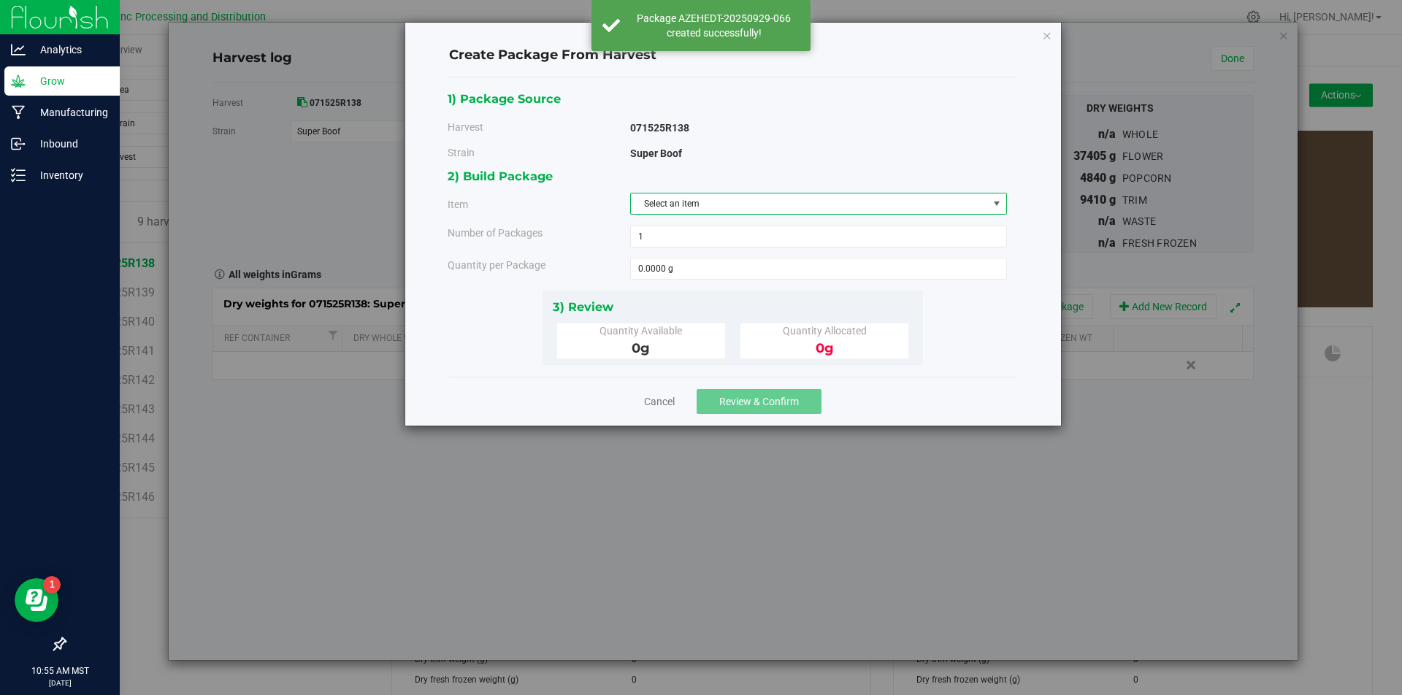
click at [760, 202] on span "Select an item" at bounding box center [809, 204] width 357 height 20
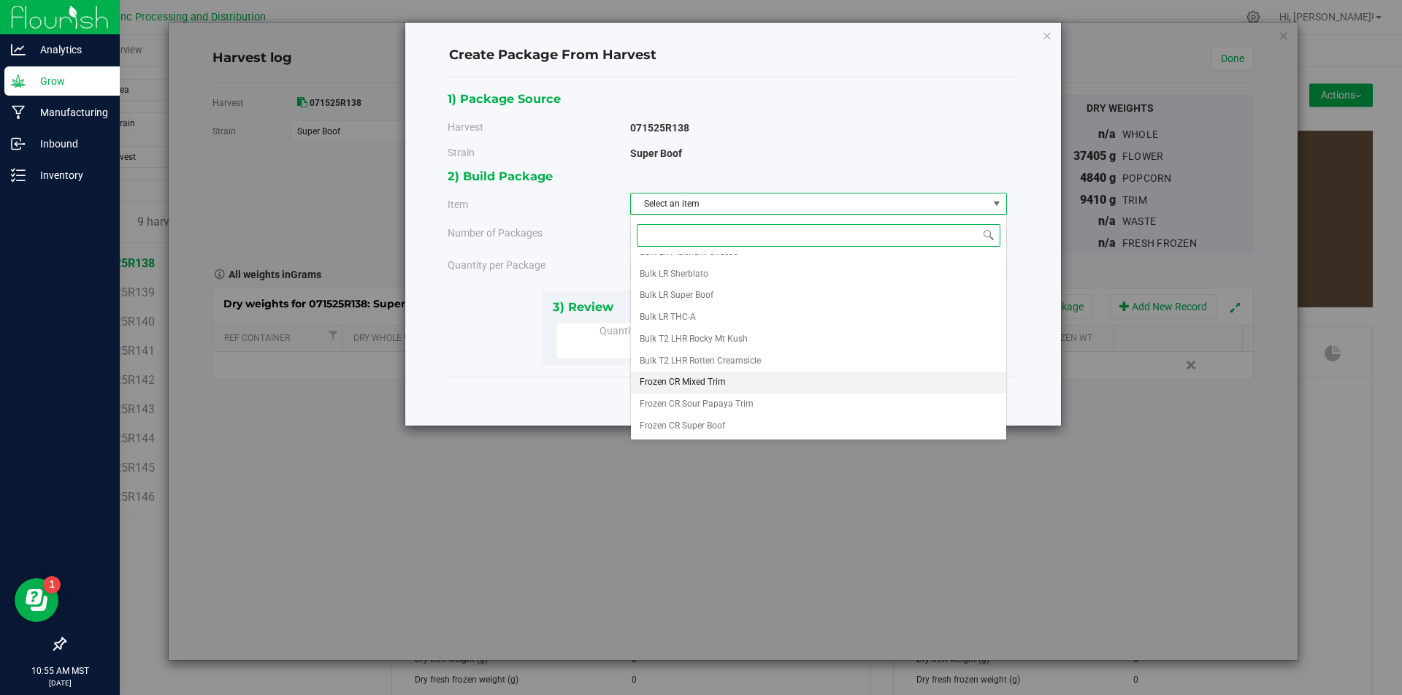
scroll to position [294, 0]
click at [667, 428] on span "Super Boof B" at bounding box center [665, 426] width 50 height 19
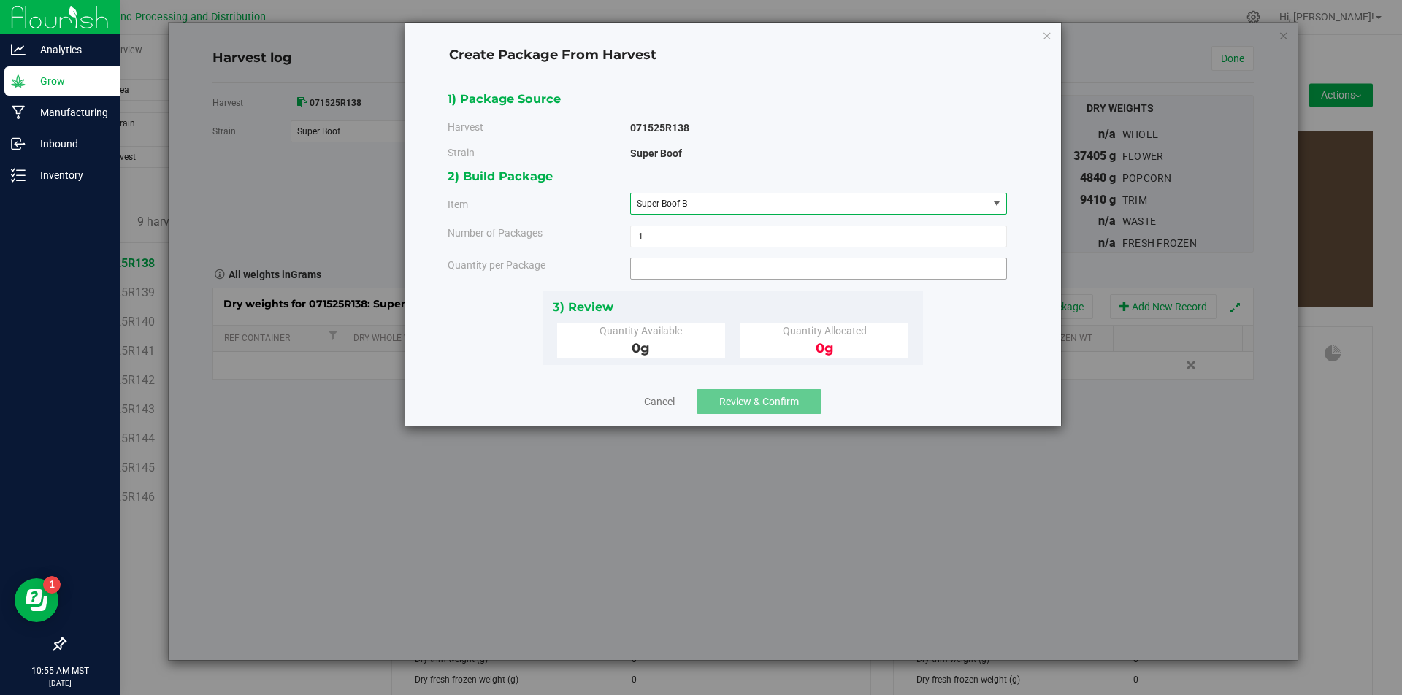
click at [671, 272] on span at bounding box center [818, 269] width 377 height 22
type input "1925"
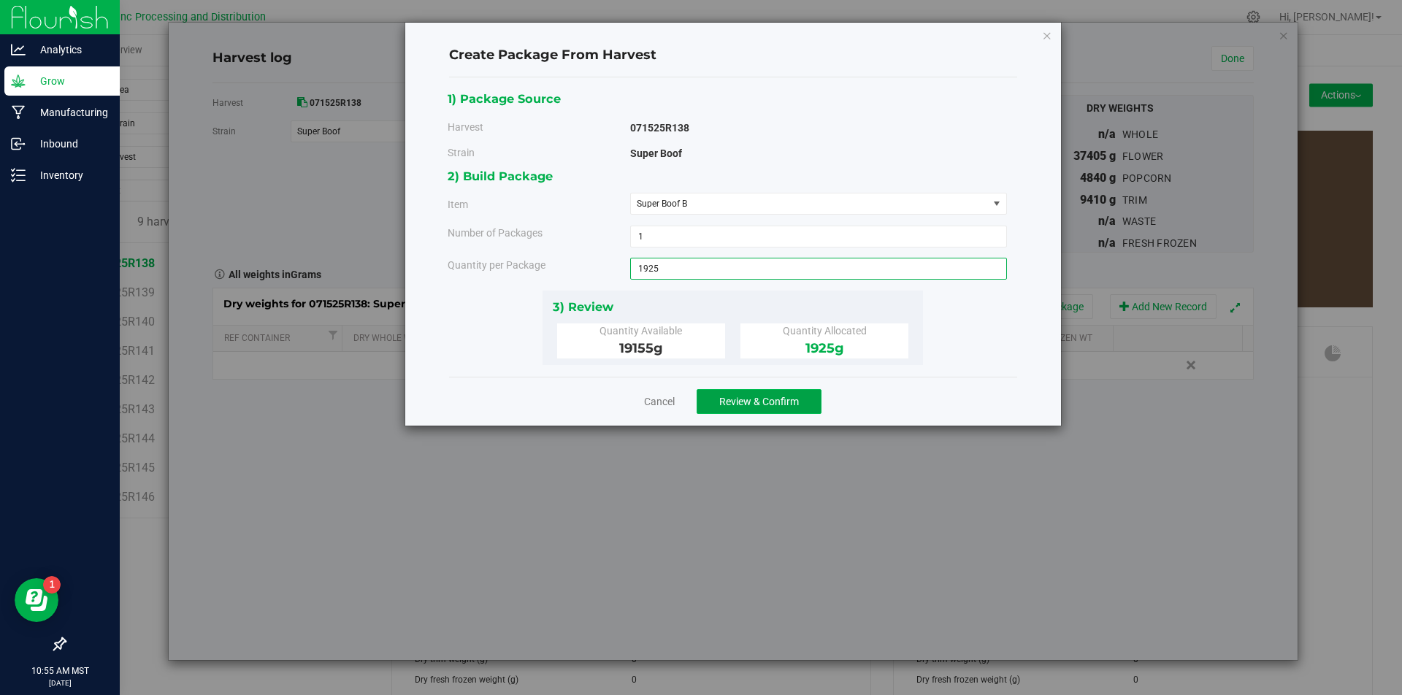
click at [738, 408] on button "Review & Confirm" at bounding box center [759, 401] width 125 height 25
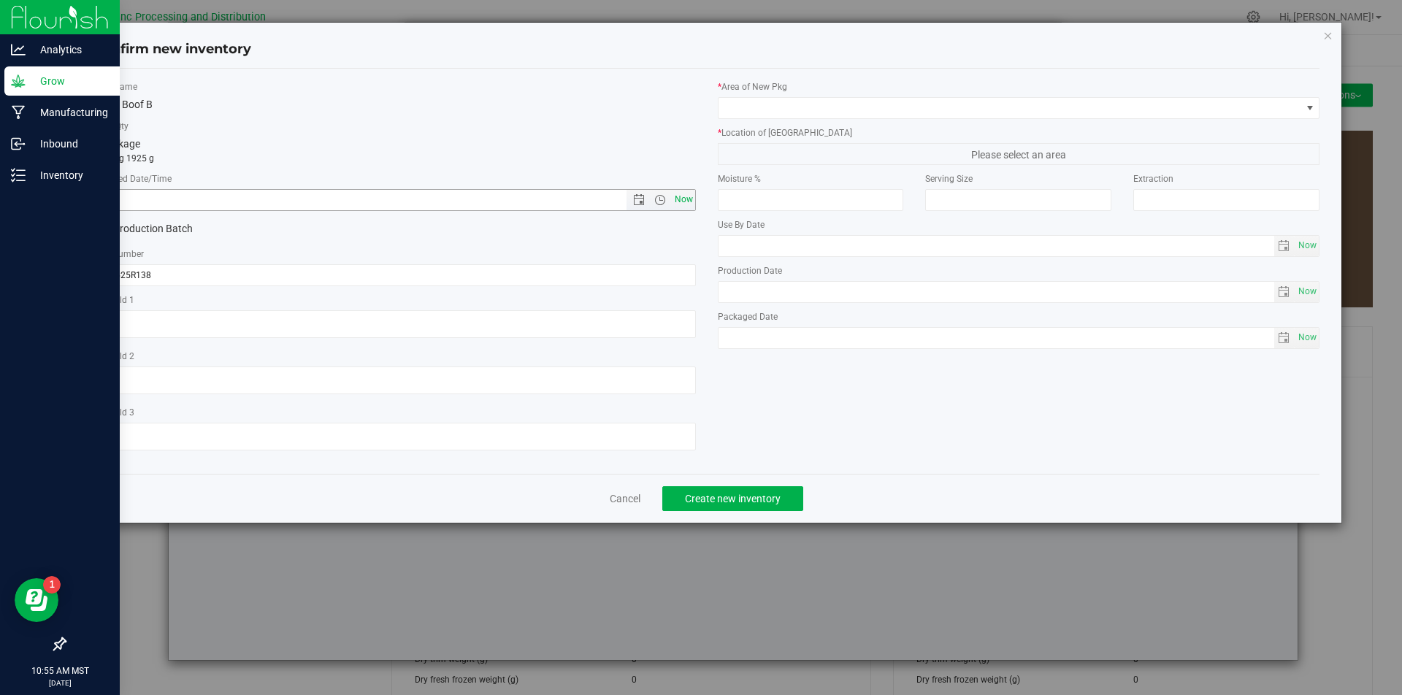
click at [684, 194] on span "Now" at bounding box center [683, 199] width 25 height 21
type input "[DATE] 10:55 AM"
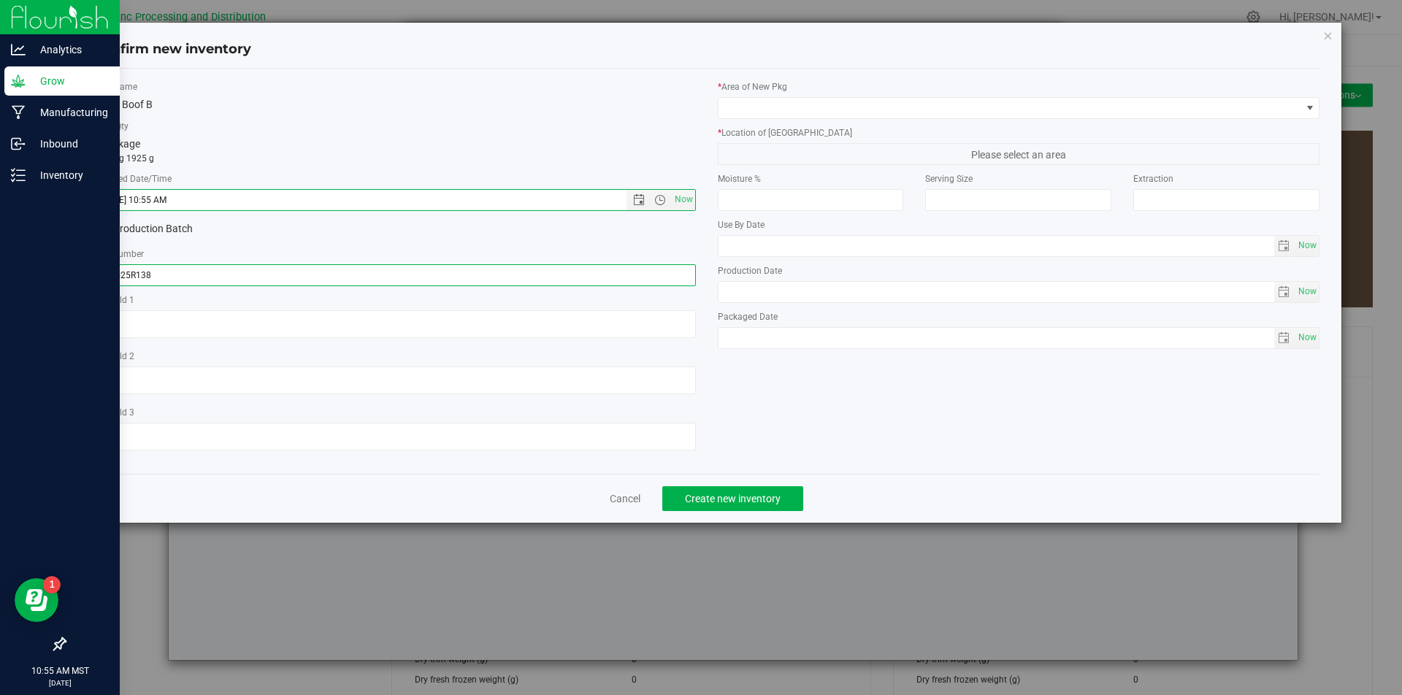
click at [167, 268] on input "071525R138" at bounding box center [394, 275] width 603 height 22
type input "071525R138-SB"
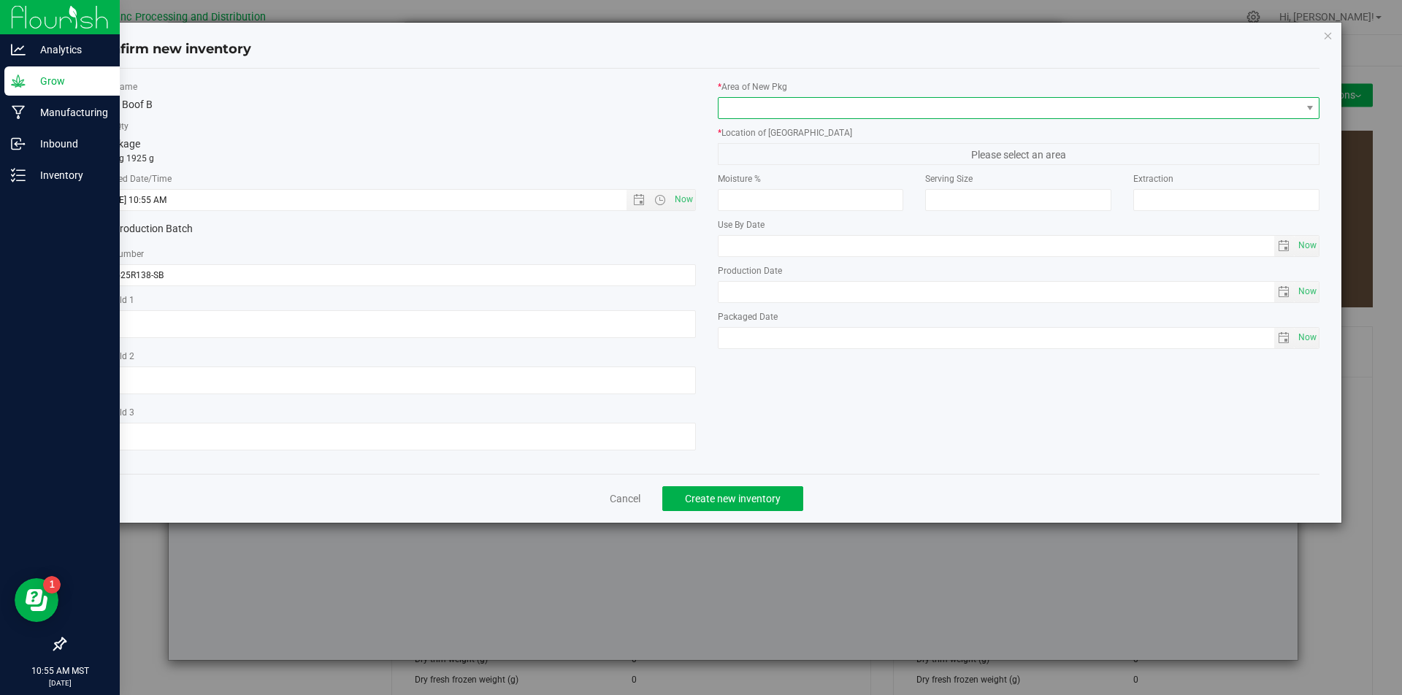
click at [852, 112] on span at bounding box center [1010, 108] width 583 height 20
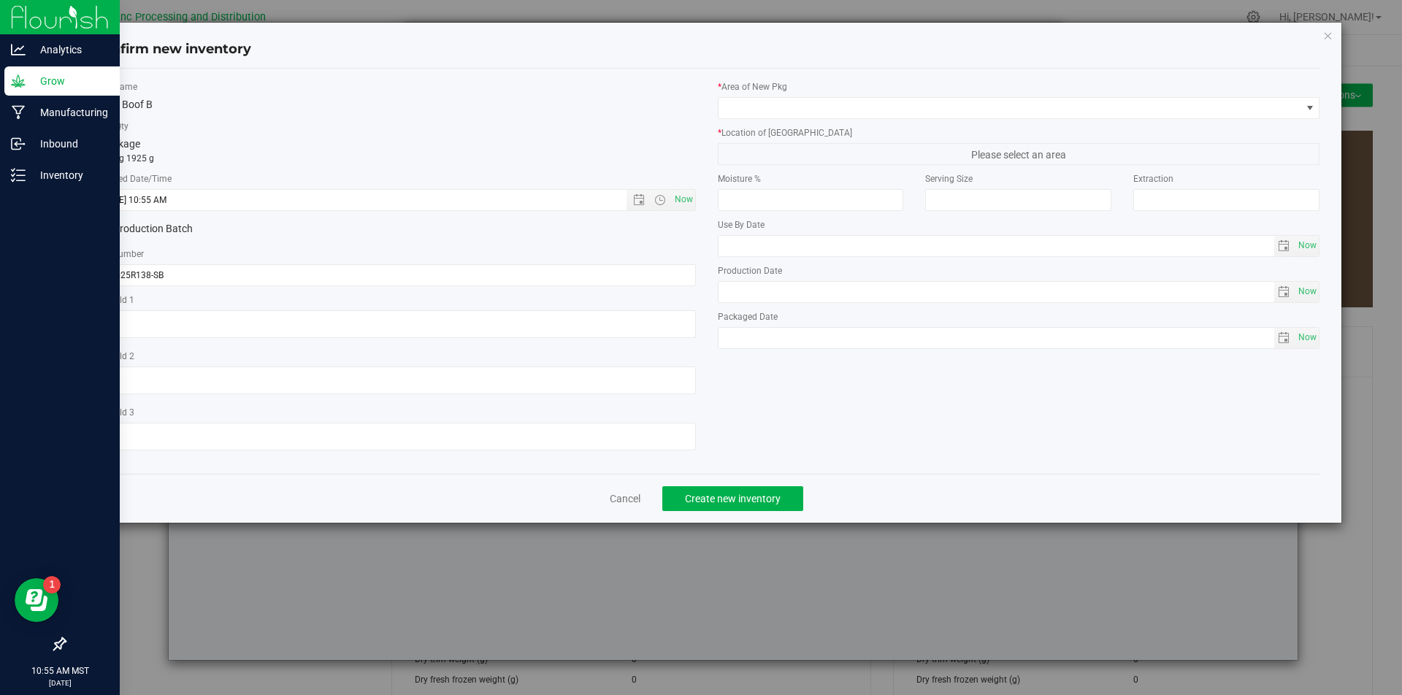
click at [829, 88] on label "* Area of [GEOGRAPHIC_DATA]" at bounding box center [1019, 86] width 603 height 13
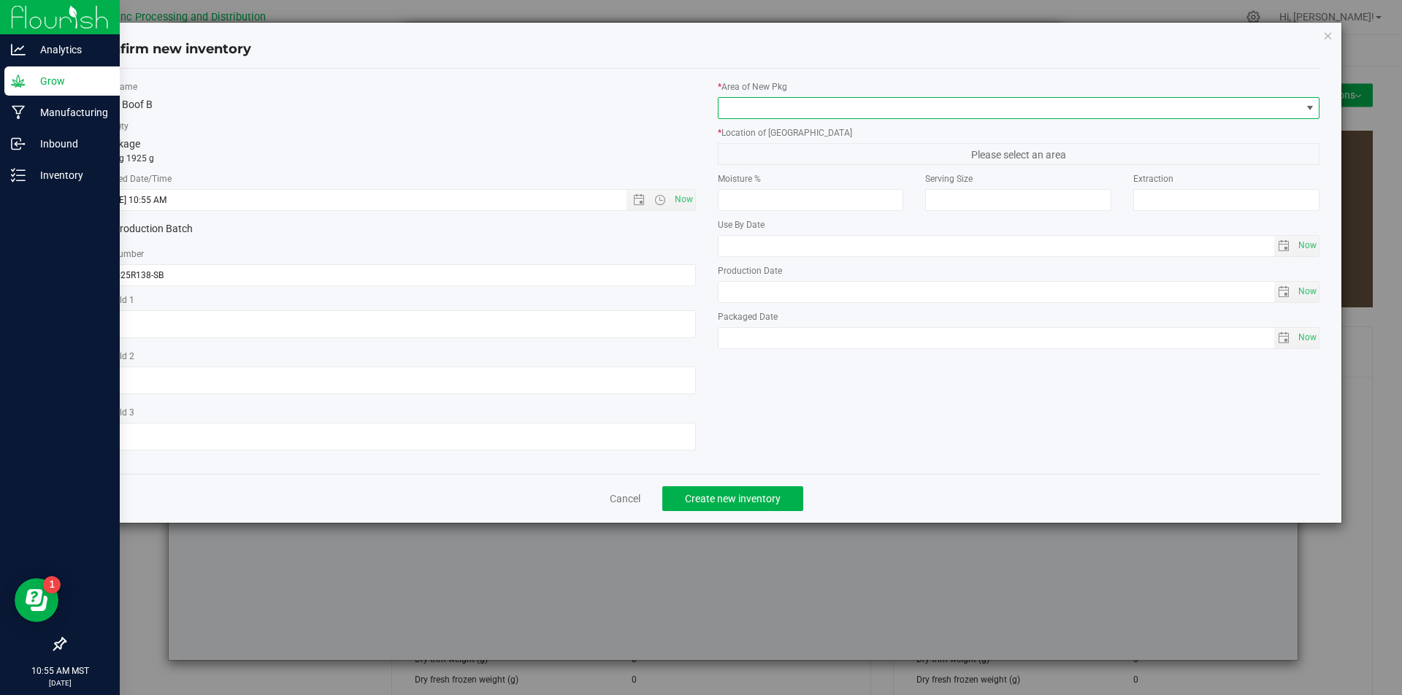
click at [825, 112] on span at bounding box center [1010, 108] width 583 height 20
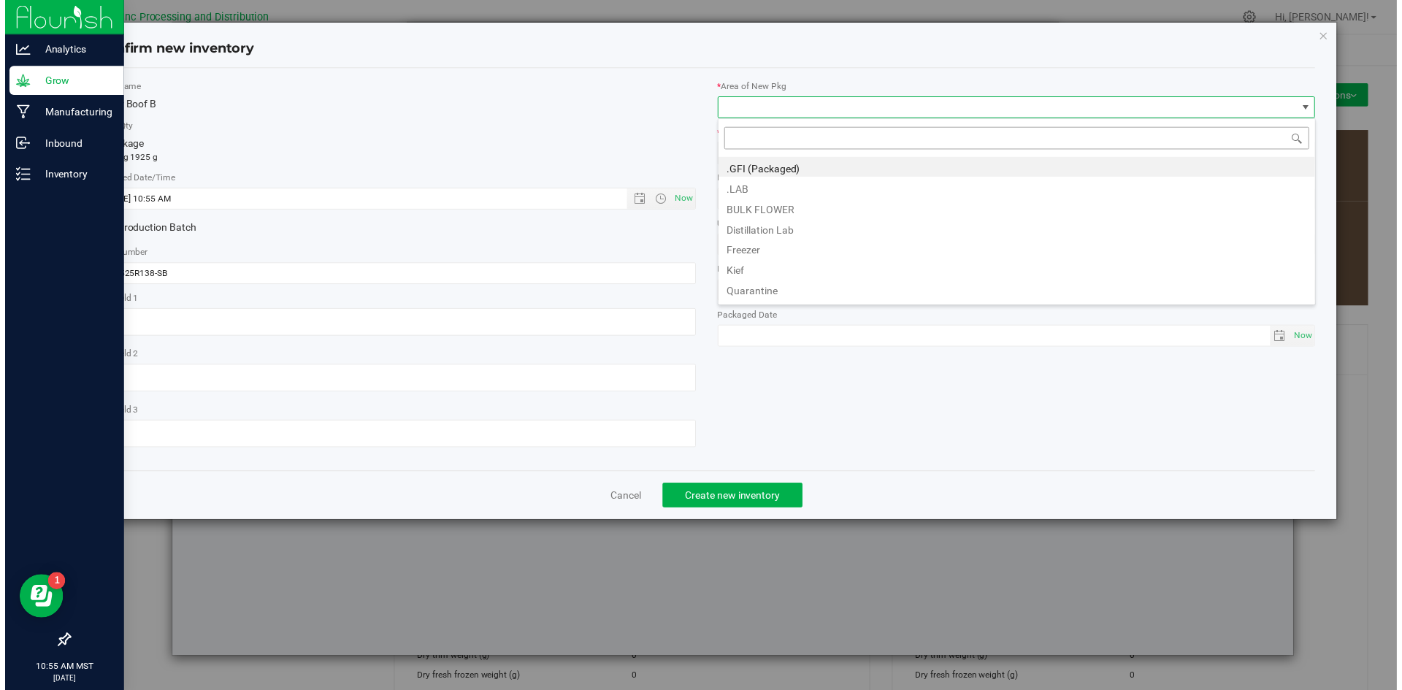
scroll to position [22, 603]
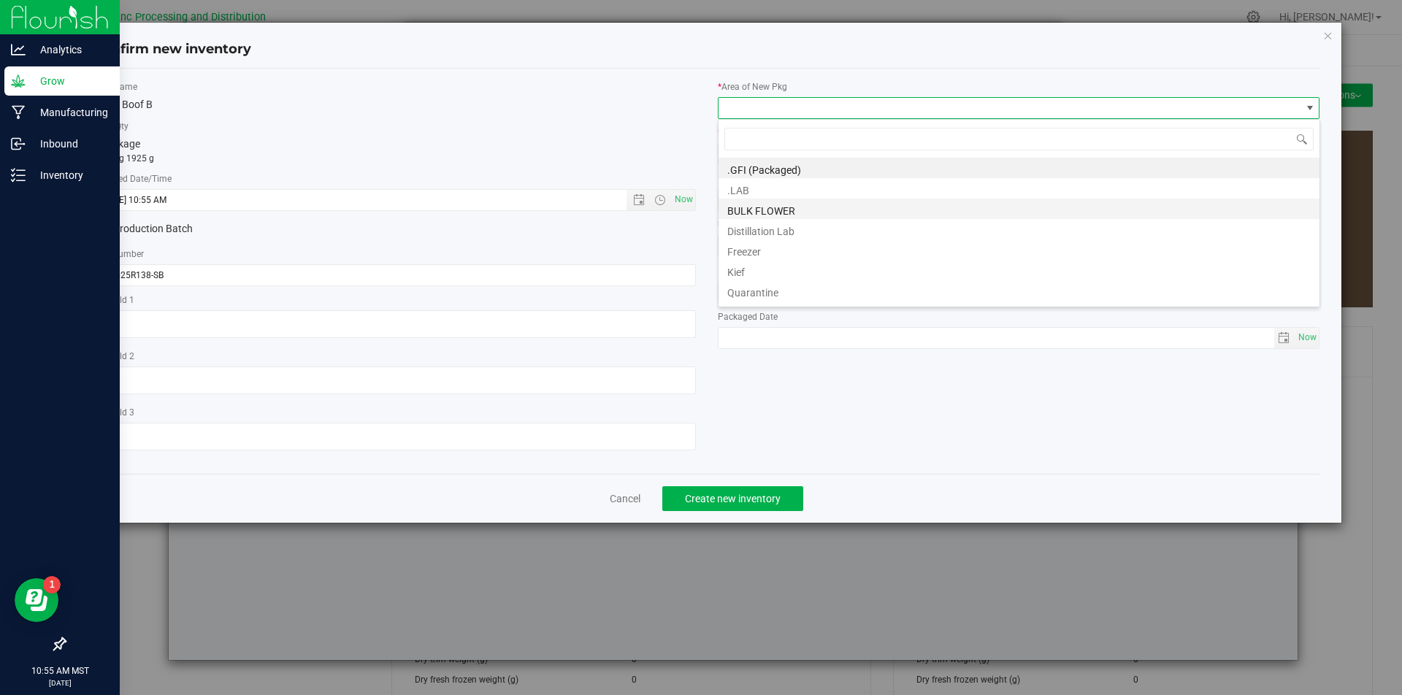
click at [803, 211] on li "BULK FLOWER" at bounding box center [1019, 209] width 601 height 20
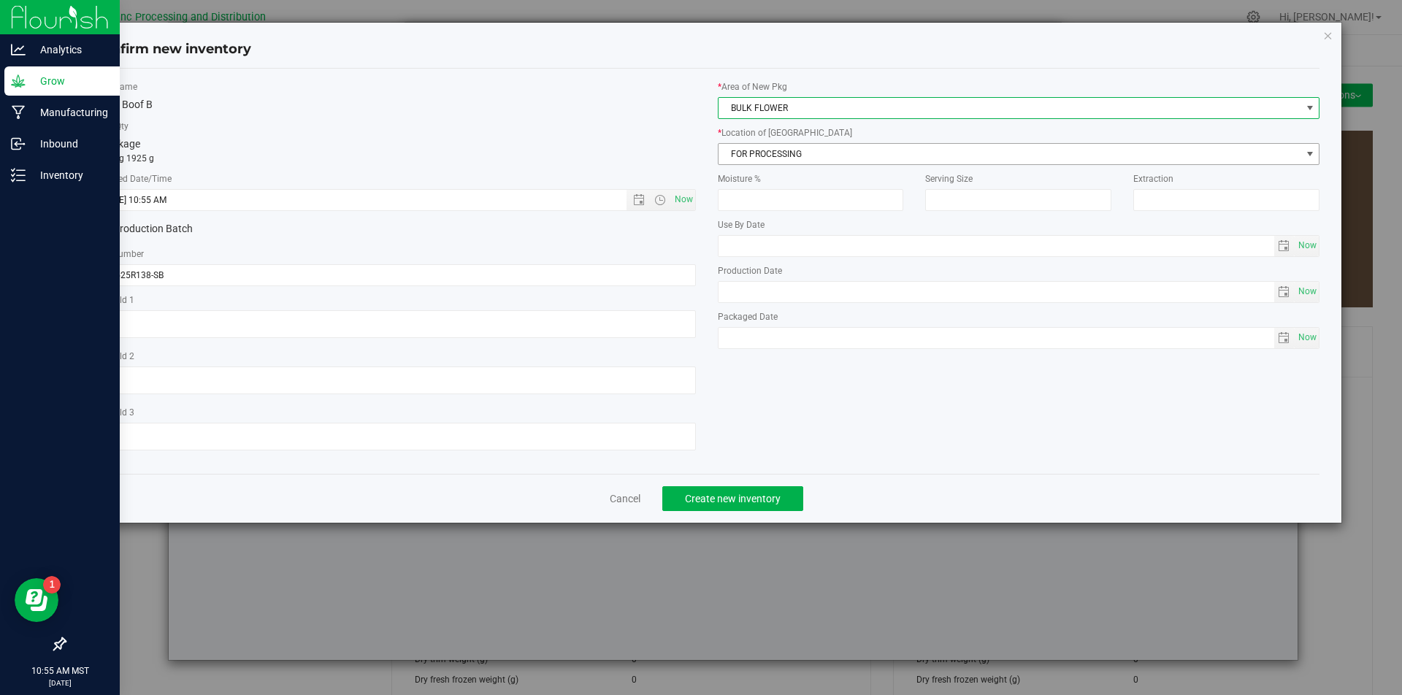
click at [794, 150] on span "FOR PROCESSING" at bounding box center [1010, 154] width 583 height 20
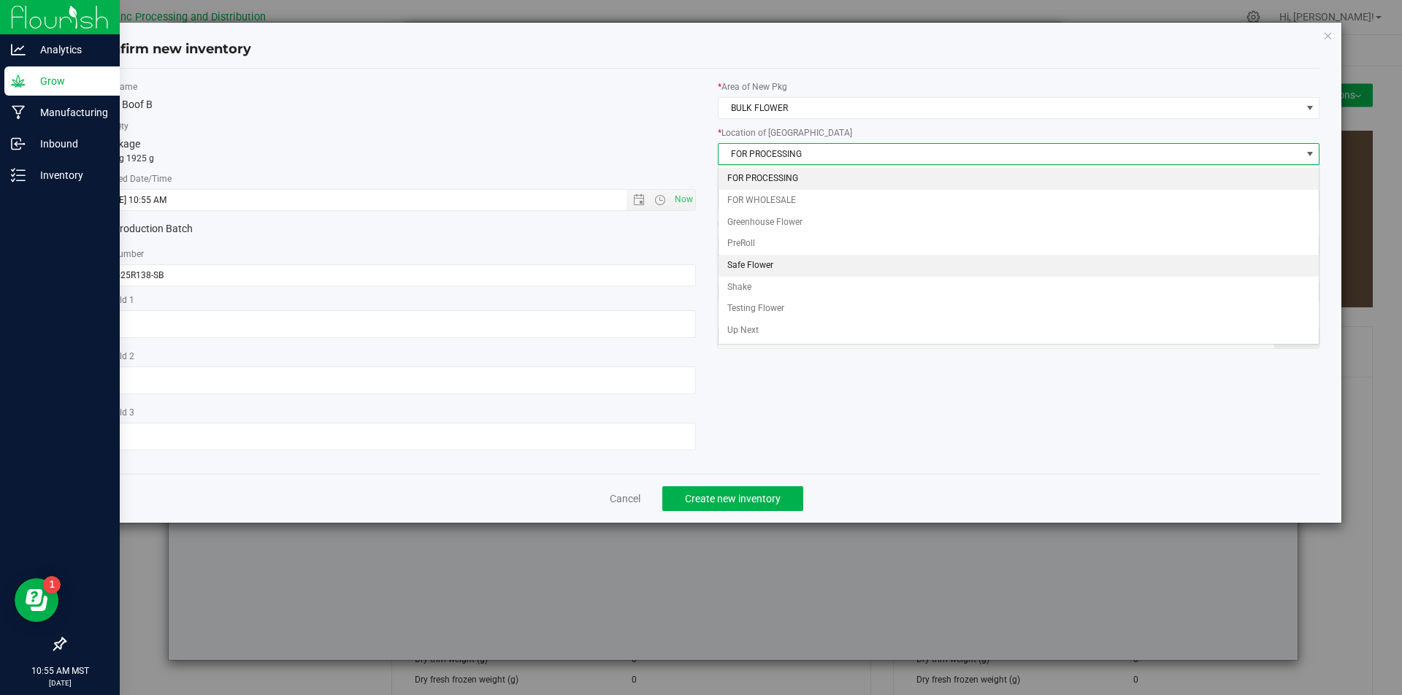
click at [793, 175] on li "FOR PROCESSING" at bounding box center [1019, 179] width 601 height 22
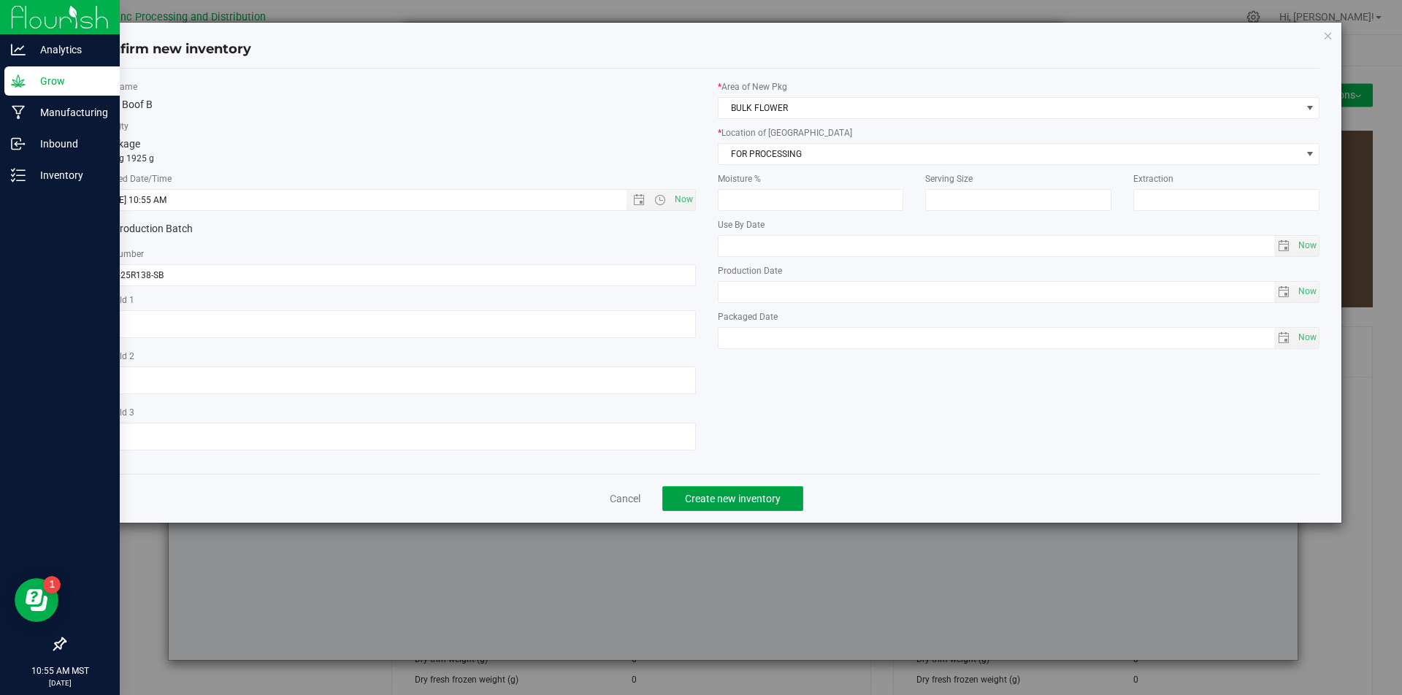
click at [735, 494] on span "Create new inventory" at bounding box center [733, 499] width 96 height 12
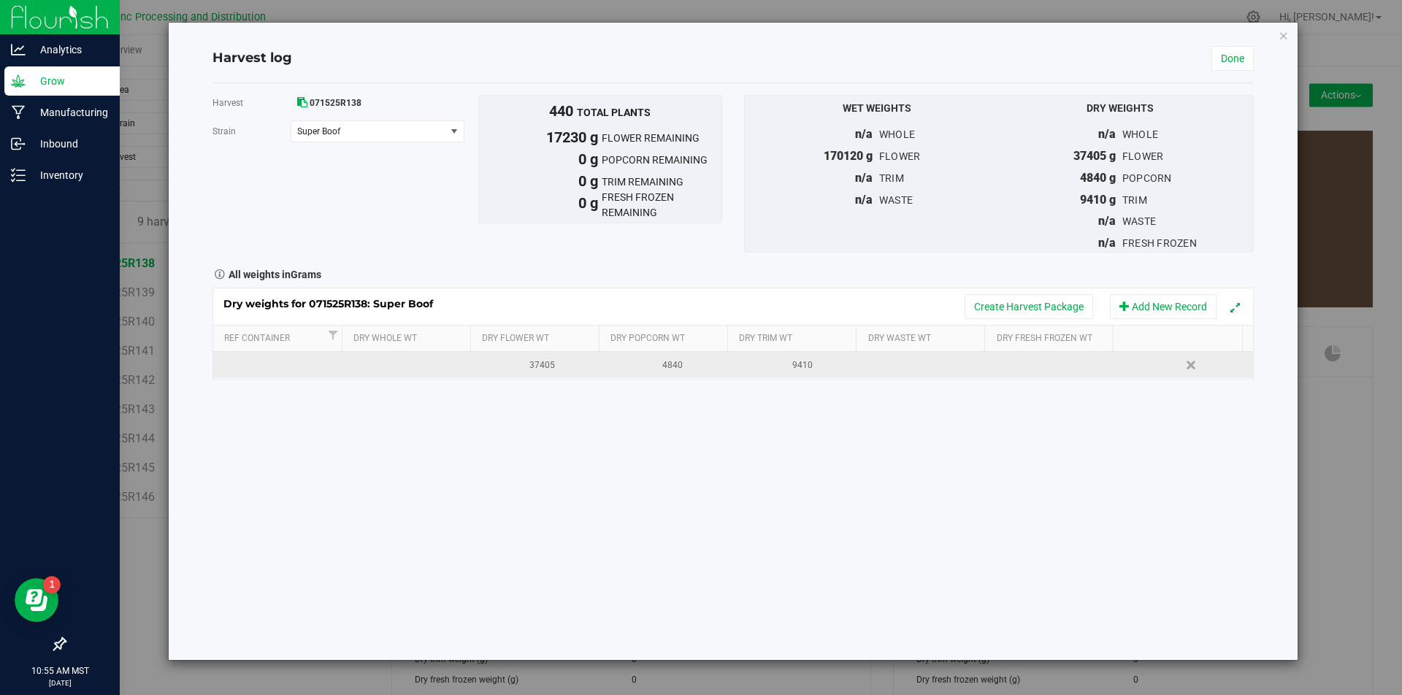
click at [555, 373] on td "37405" at bounding box center [538, 365] width 130 height 26
type input "3"
type input "20175"
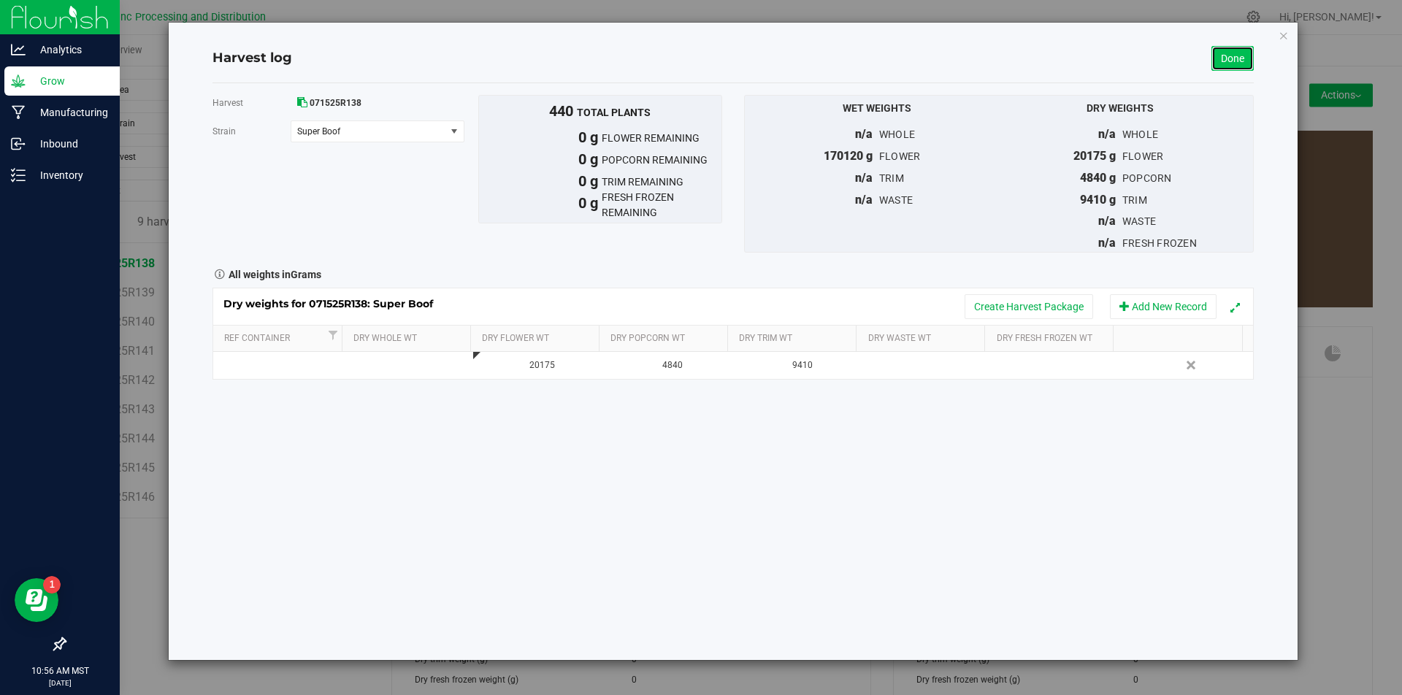
click at [1227, 56] on link "Done" at bounding box center [1233, 58] width 42 height 25
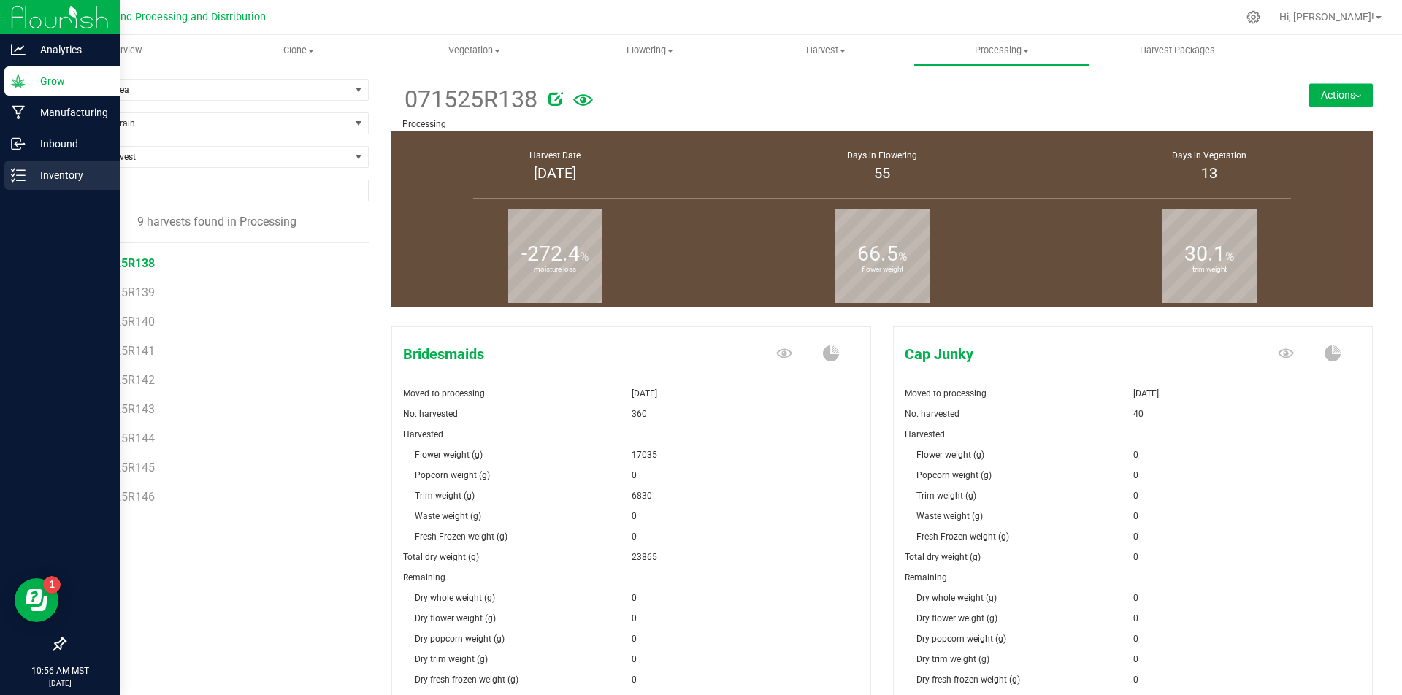
click at [23, 172] on icon at bounding box center [18, 175] width 15 height 15
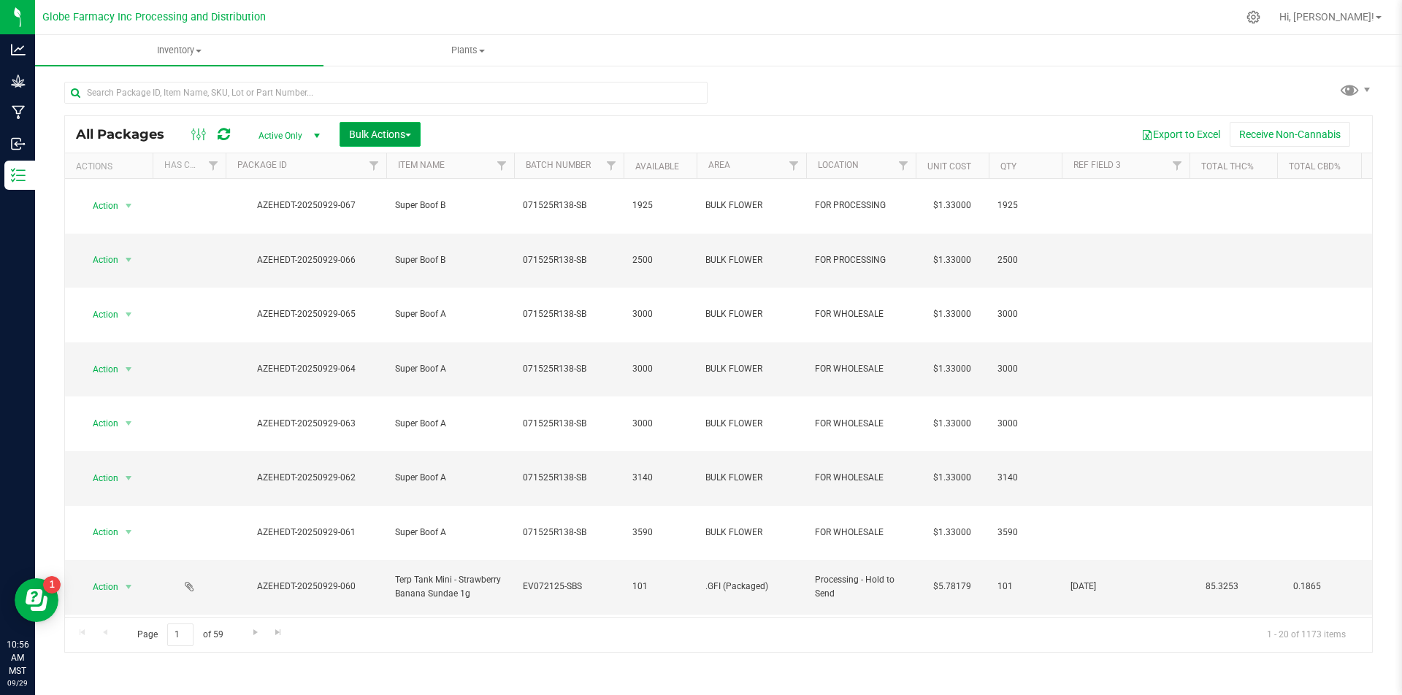
click at [383, 136] on span "Bulk Actions" at bounding box center [380, 135] width 62 height 12
click at [383, 256] on div "Print package labels" at bounding box center [401, 249] width 107 height 23
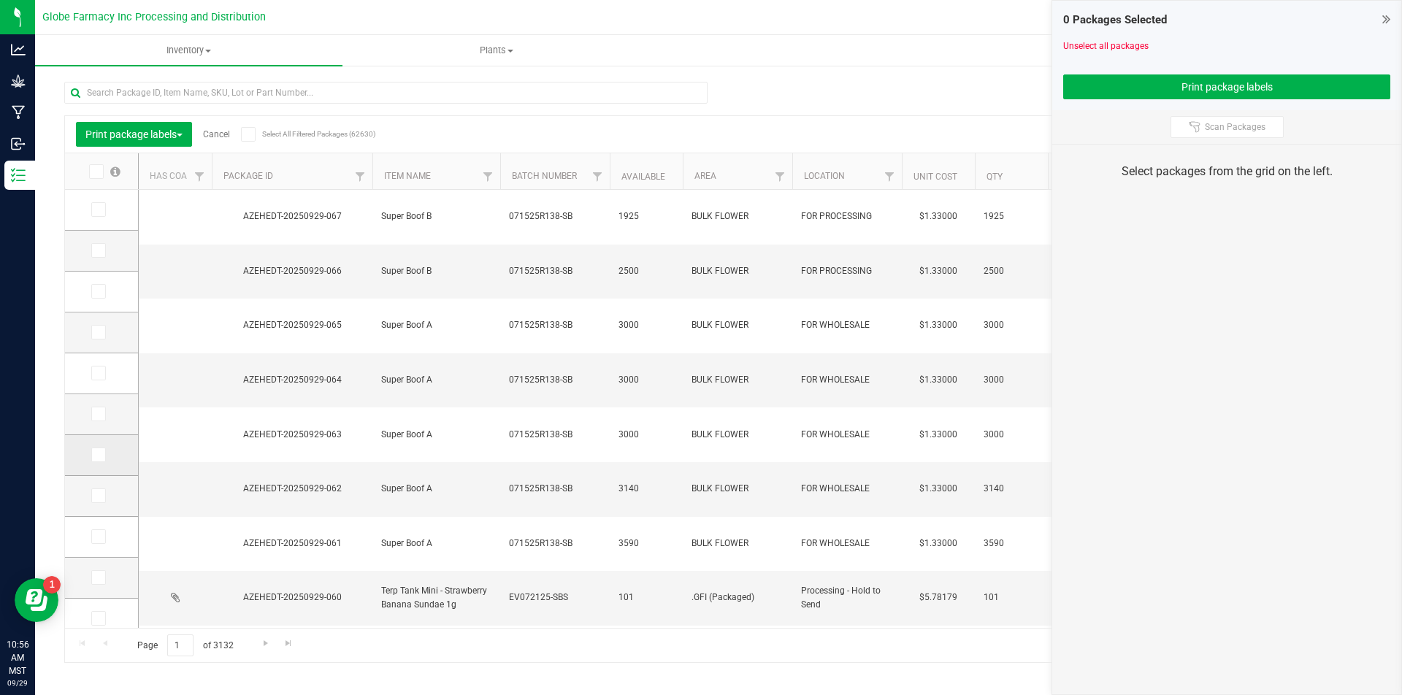
click at [101, 455] on icon at bounding box center [97, 455] width 9 height 0
click at [0, 0] on input "checkbox" at bounding box center [0, 0] width 0 height 0
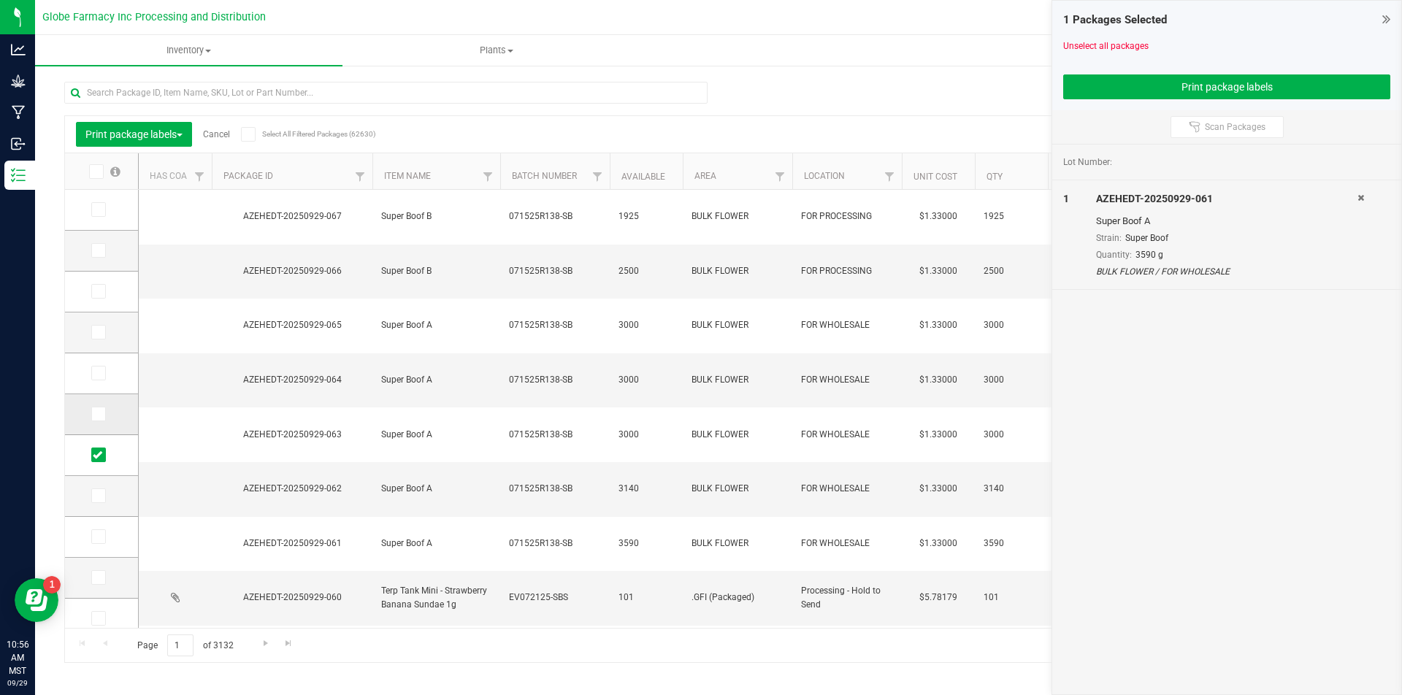
click at [99, 414] on icon at bounding box center [97, 414] width 9 height 0
click at [0, 0] on input "checkbox" at bounding box center [0, 0] width 0 height 0
click at [93, 359] on td at bounding box center [101, 374] width 73 height 41
click at [99, 373] on icon at bounding box center [97, 373] width 9 height 0
click at [0, 0] on input "checkbox" at bounding box center [0, 0] width 0 height 0
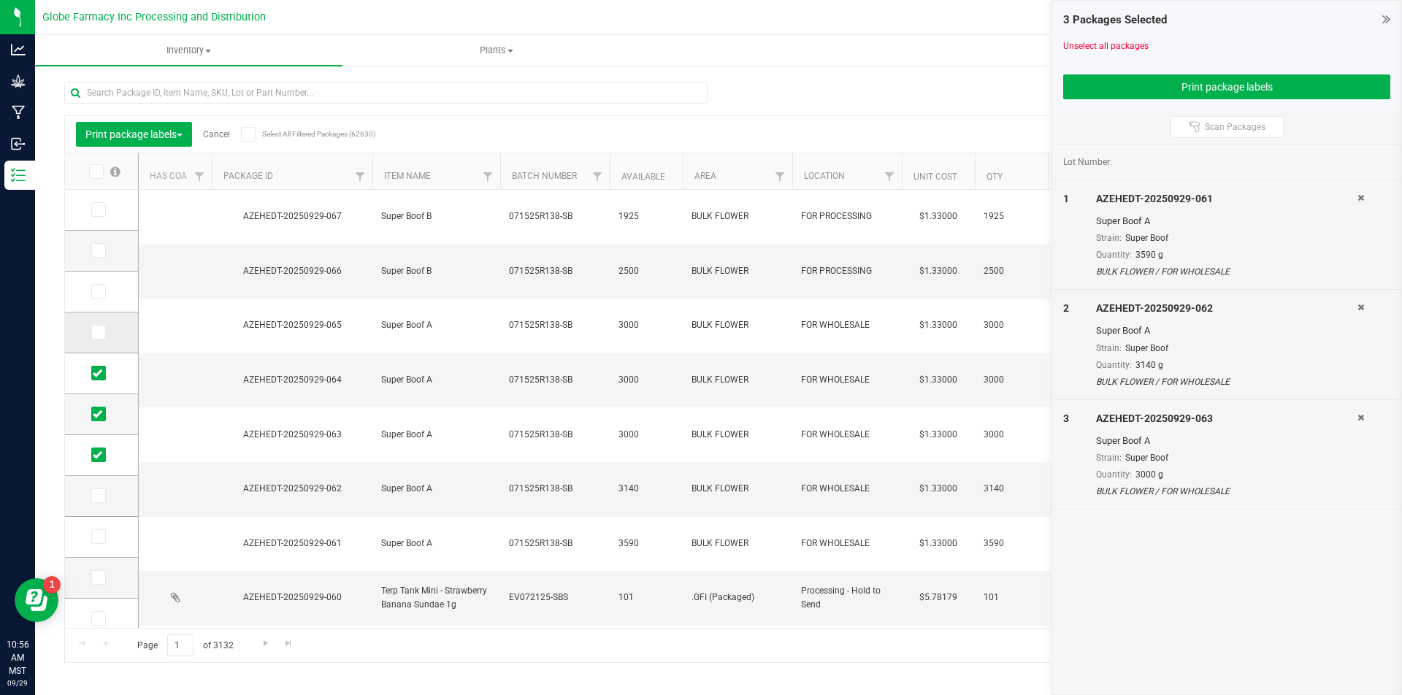
click at [102, 342] on td at bounding box center [101, 333] width 73 height 41
click at [102, 334] on span at bounding box center [98, 332] width 15 height 15
click at [0, 0] on input "checkbox" at bounding box center [0, 0] width 0 height 0
click at [103, 297] on span at bounding box center [98, 291] width 15 height 15
click at [0, 0] on input "checkbox" at bounding box center [0, 0] width 0 height 0
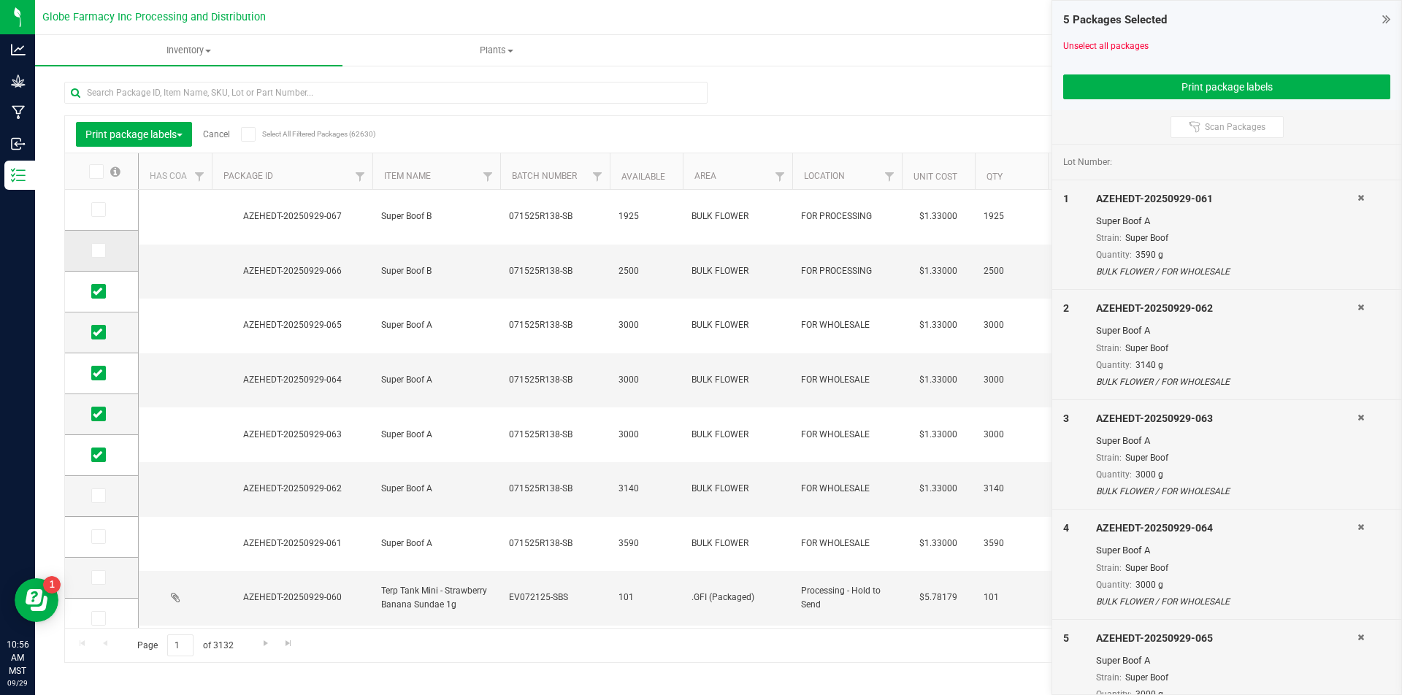
click at [108, 252] on label at bounding box center [101, 250] width 21 height 15
click at [0, 0] on input "checkbox" at bounding box center [0, 0] width 0 height 0
click at [101, 202] on span at bounding box center [98, 209] width 15 height 15
click at [0, 0] on input "checkbox" at bounding box center [0, 0] width 0 height 0
click at [1187, 80] on button "Print package labels" at bounding box center [1227, 87] width 327 height 25
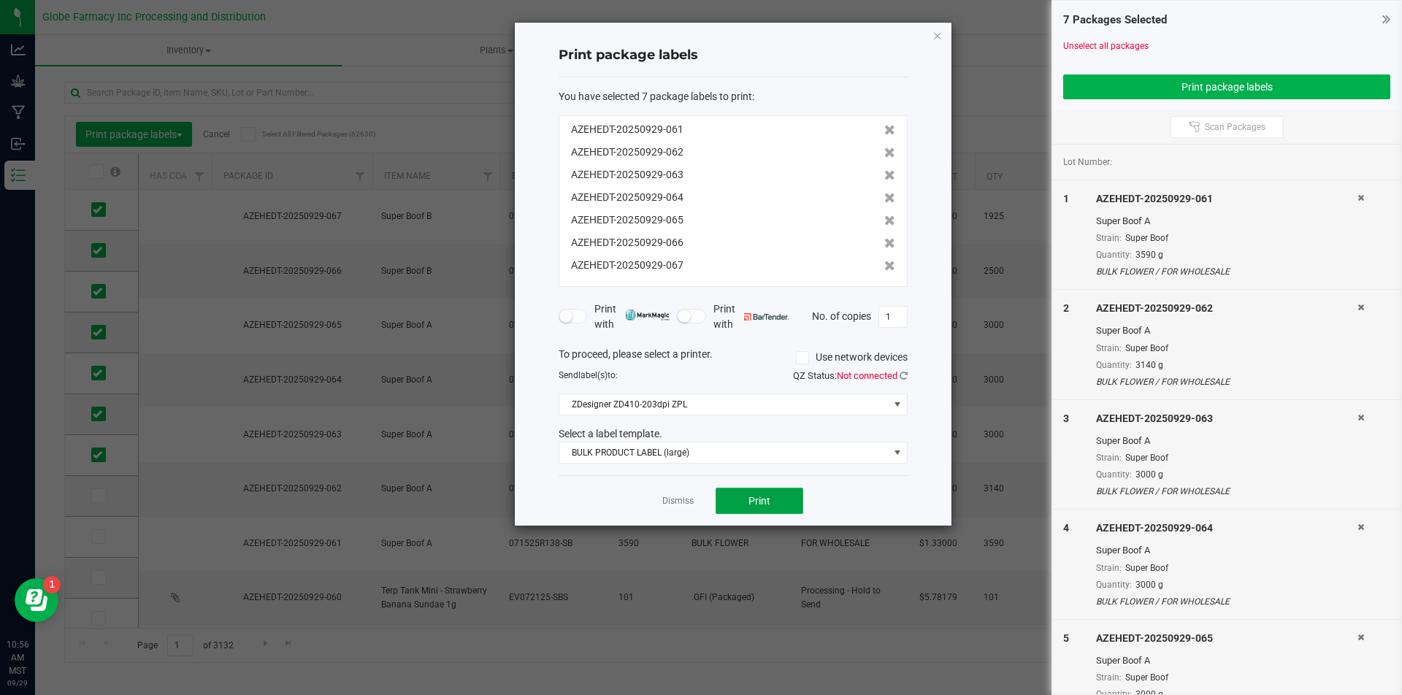
click at [782, 502] on button "Print" at bounding box center [760, 501] width 88 height 26
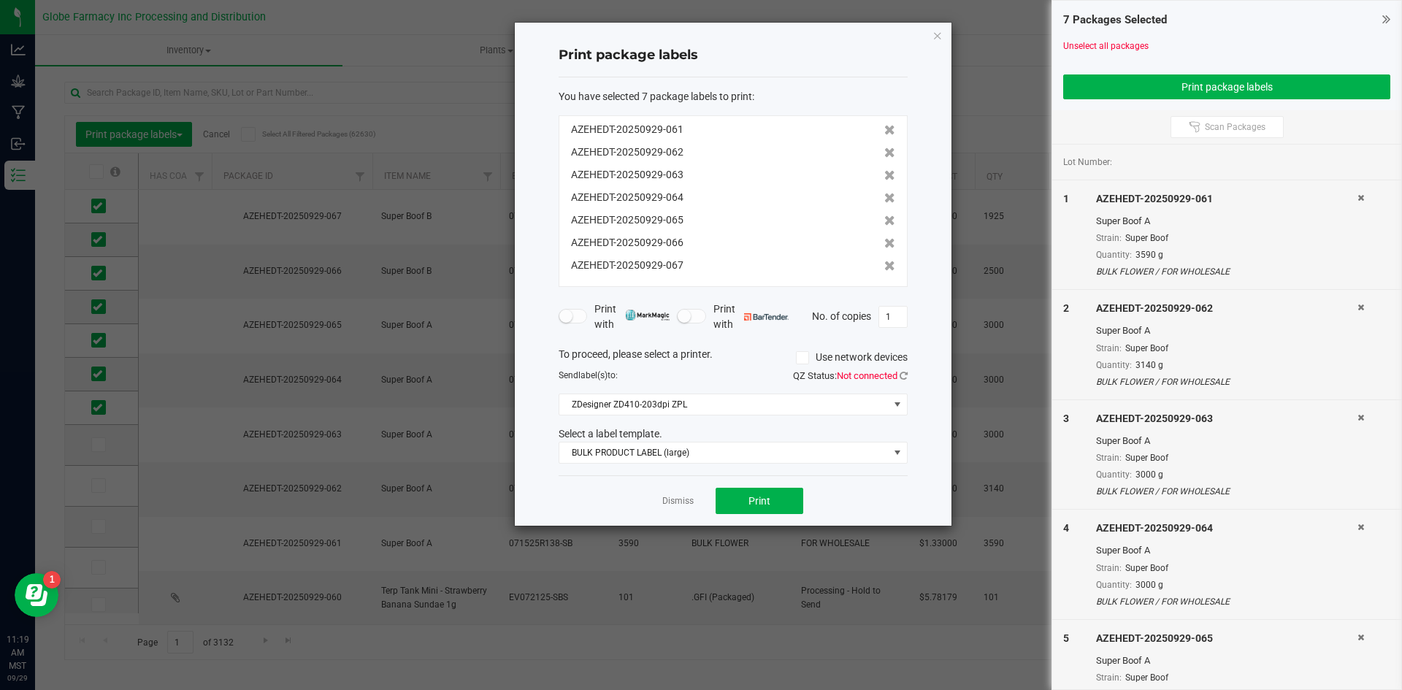
click at [663, 495] on app-cancel-button "Dismiss" at bounding box center [677, 501] width 31 height 15
click at [677, 499] on link "Dismiss" at bounding box center [677, 501] width 31 height 12
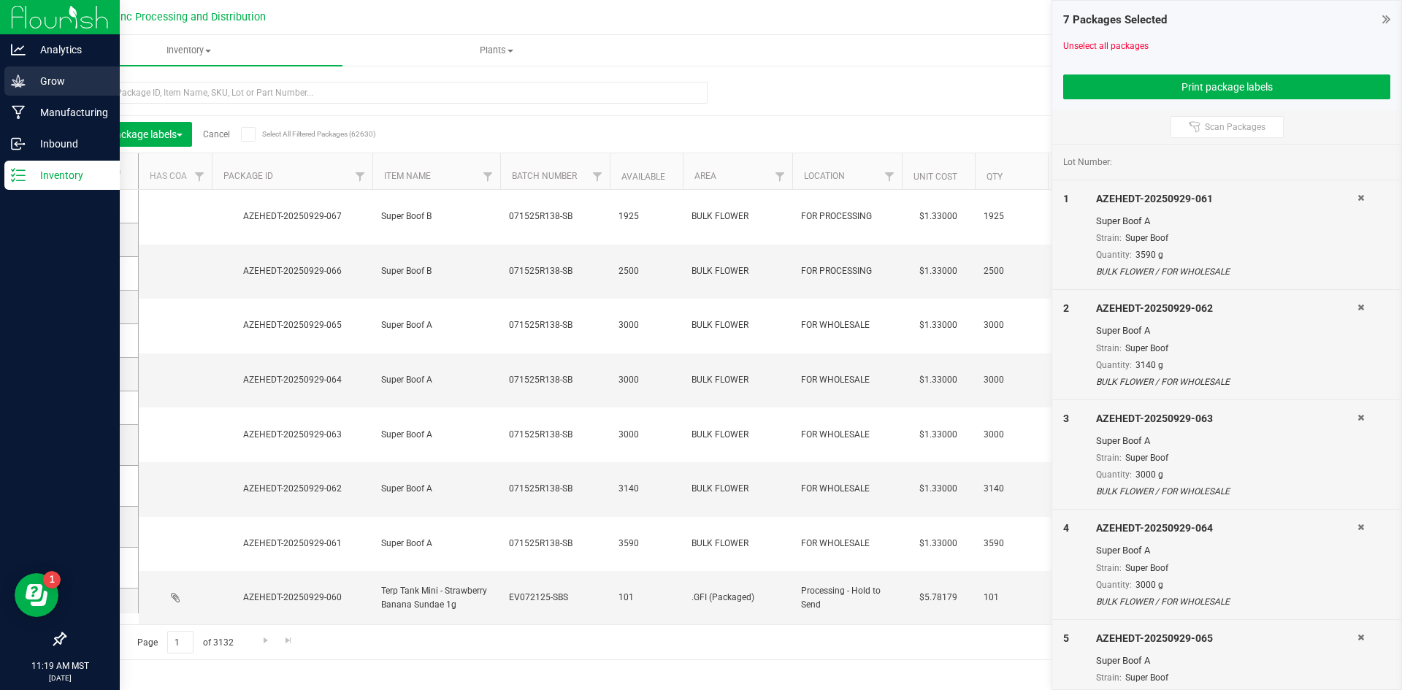
click at [25, 81] on icon at bounding box center [18, 81] width 15 height 15
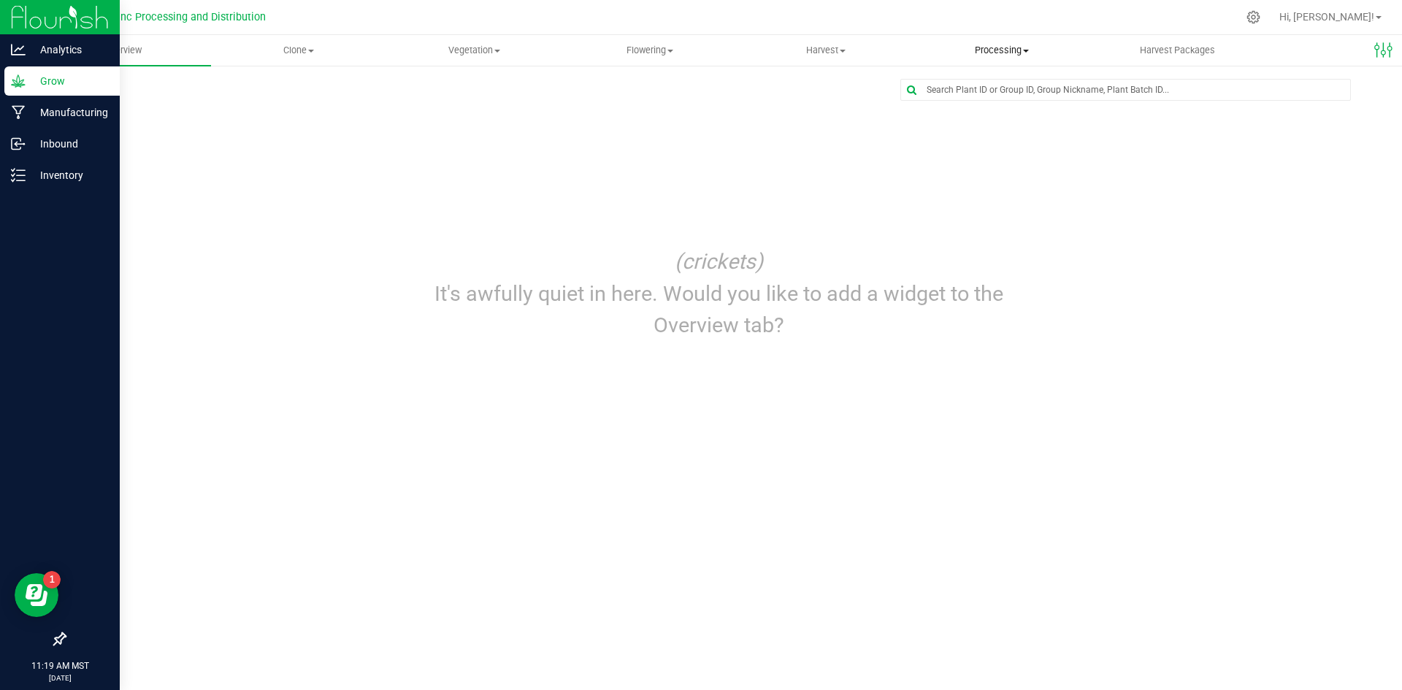
click at [999, 52] on span "Processing" at bounding box center [1001, 50] width 175 height 13
click at [993, 107] on span "Processing harvests" at bounding box center [981, 105] width 135 height 12
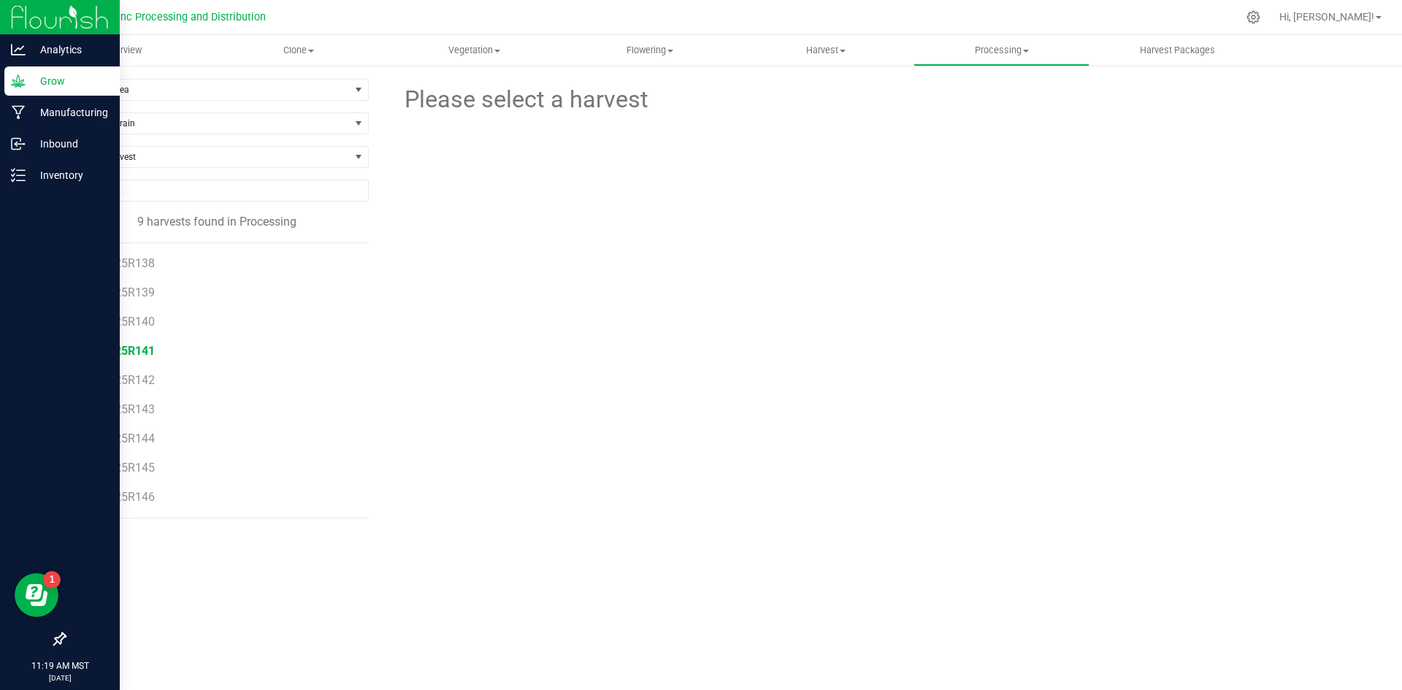
click at [137, 356] on span "080825R141" at bounding box center [121, 351] width 66 height 14
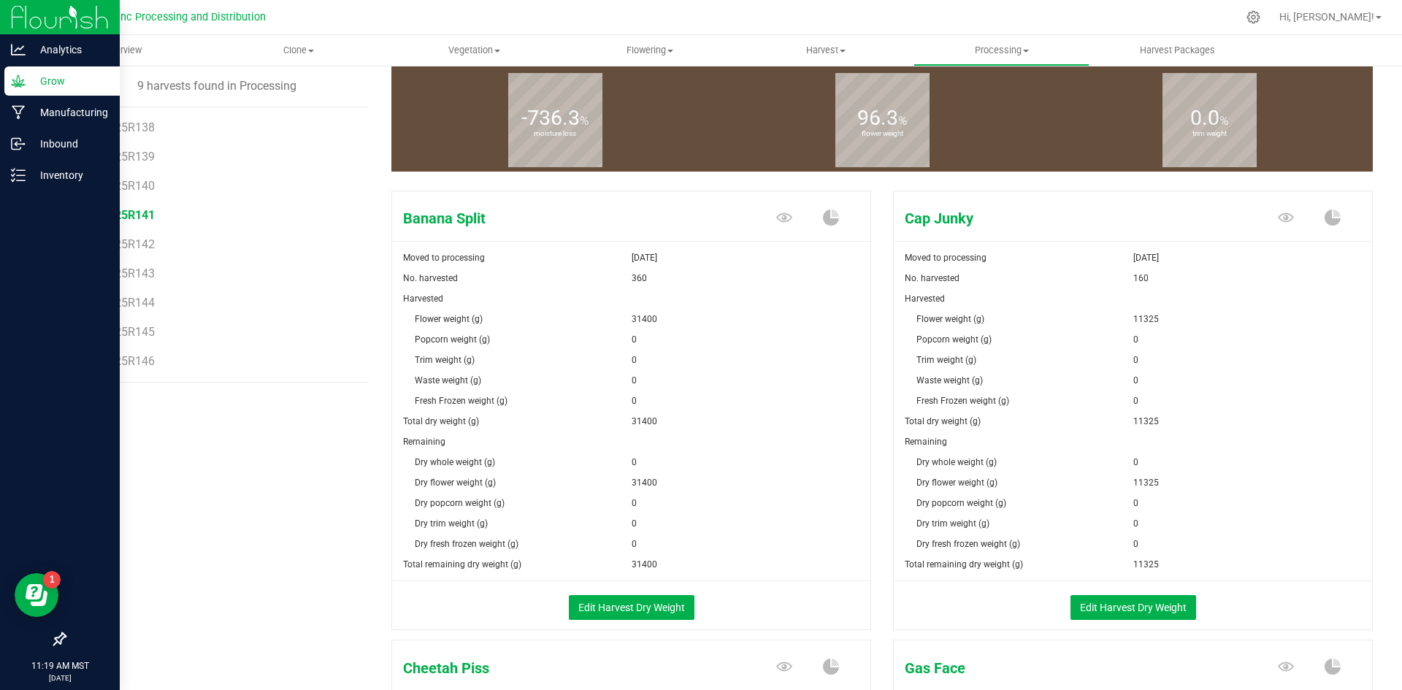
scroll to position [146, 0]
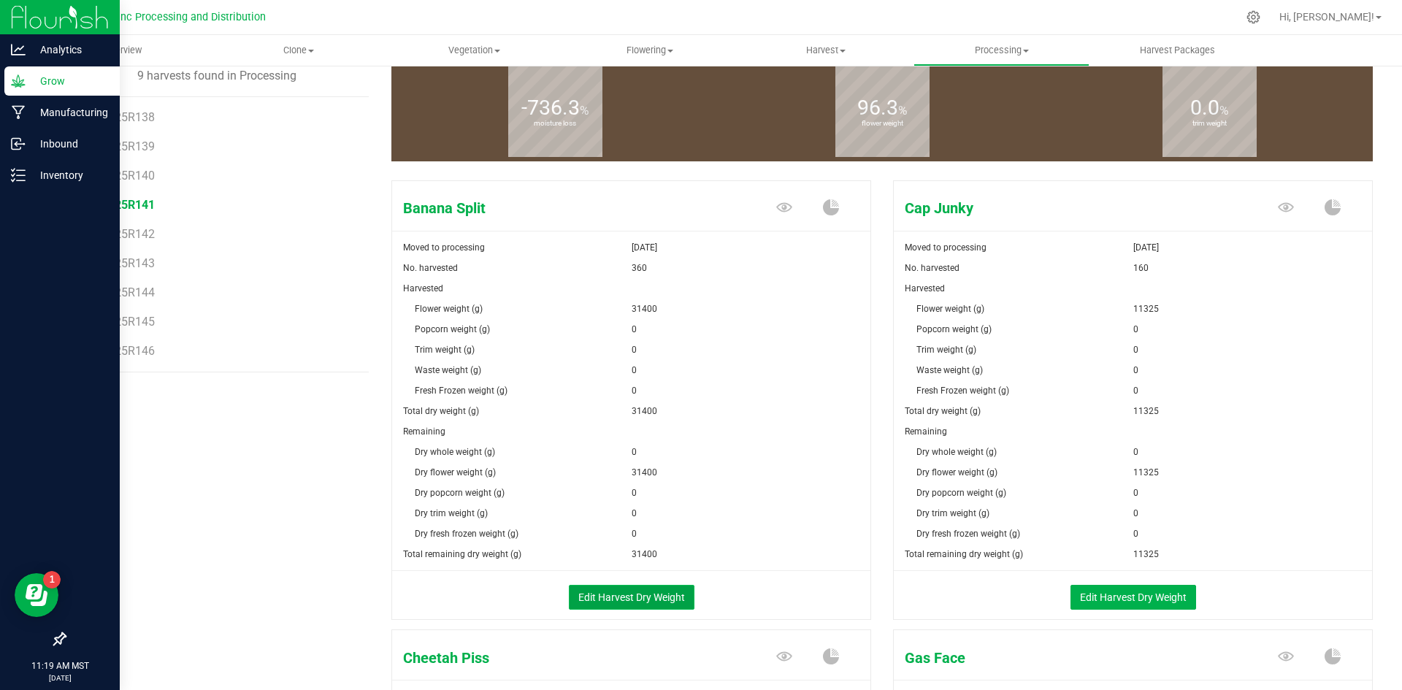
click at [608, 597] on button "Edit Harvest Dry Weight" at bounding box center [632, 597] width 126 height 25
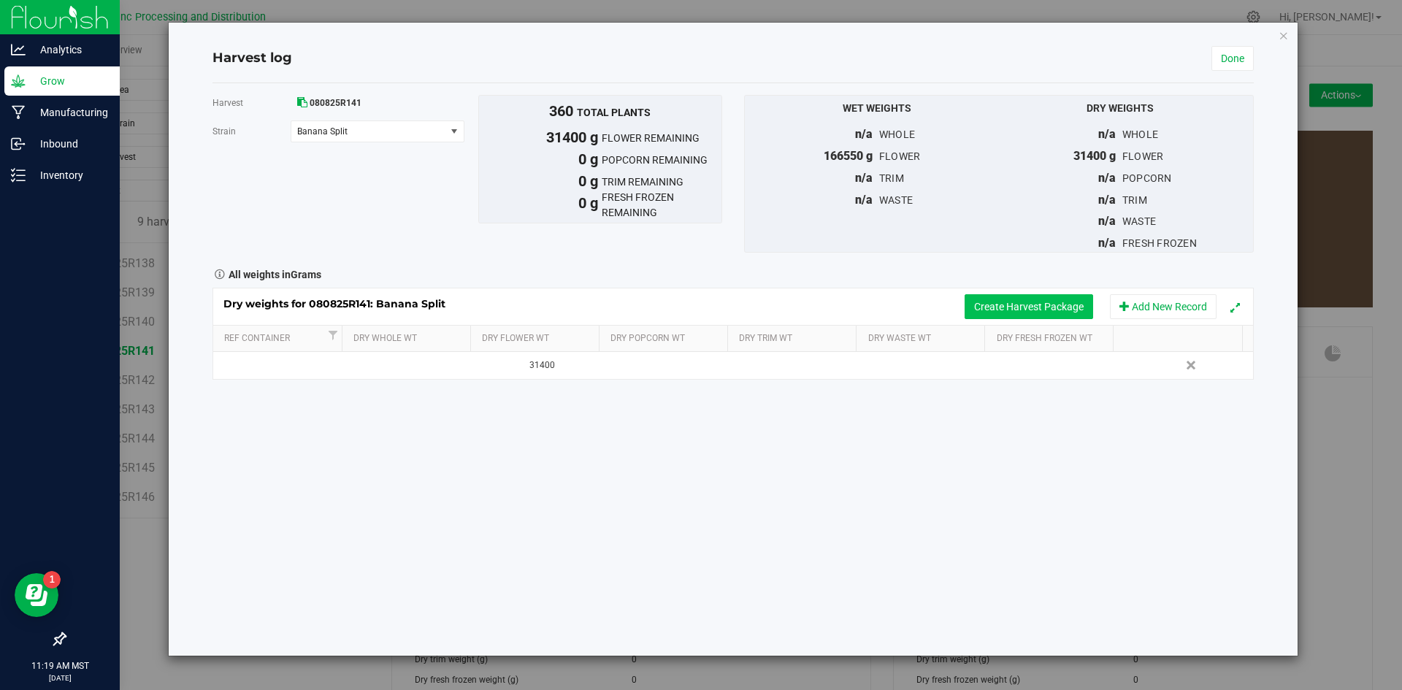
click at [983, 306] on button "Create Harvest Package" at bounding box center [1029, 306] width 129 height 25
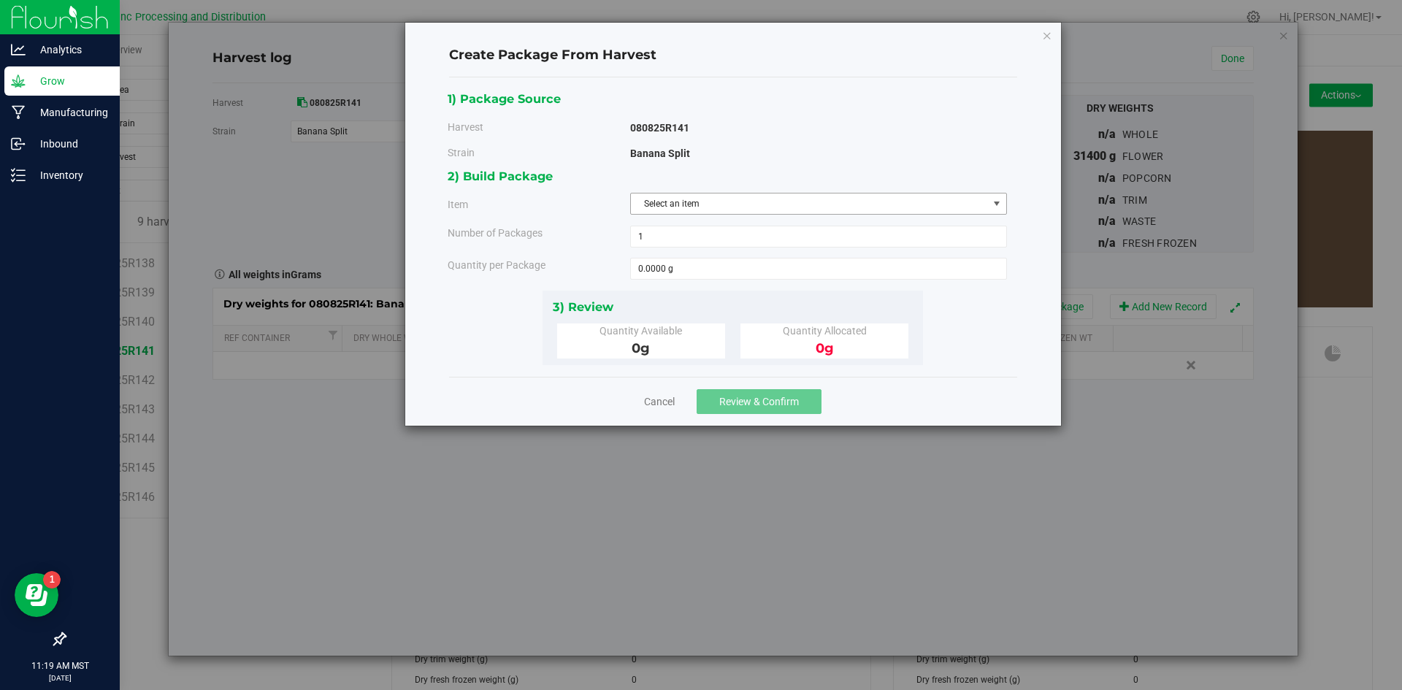
click at [663, 199] on span "Select an item" at bounding box center [809, 204] width 357 height 20
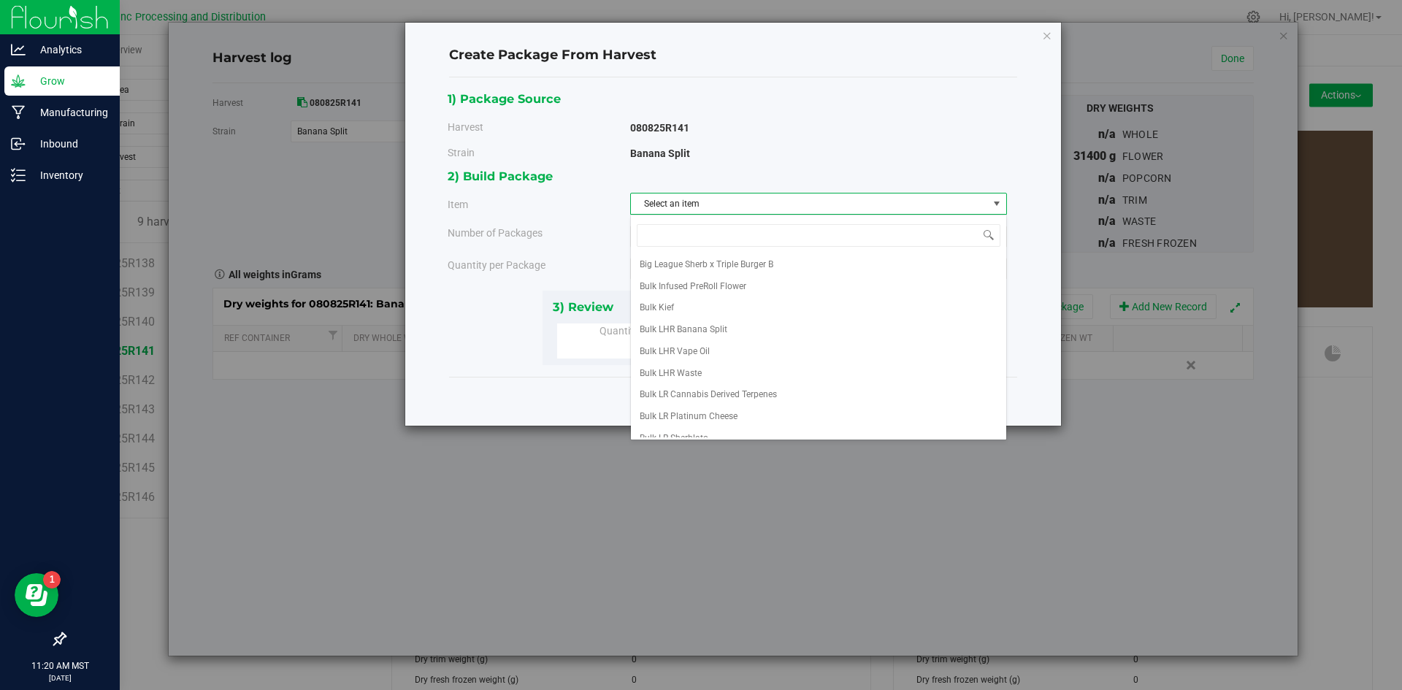
click at [542, 481] on div "Create Package From Harvest 1) Package Source Harvest 080825R141 [GEOGRAPHIC_DA…" at bounding box center [706, 345] width 1413 height 690
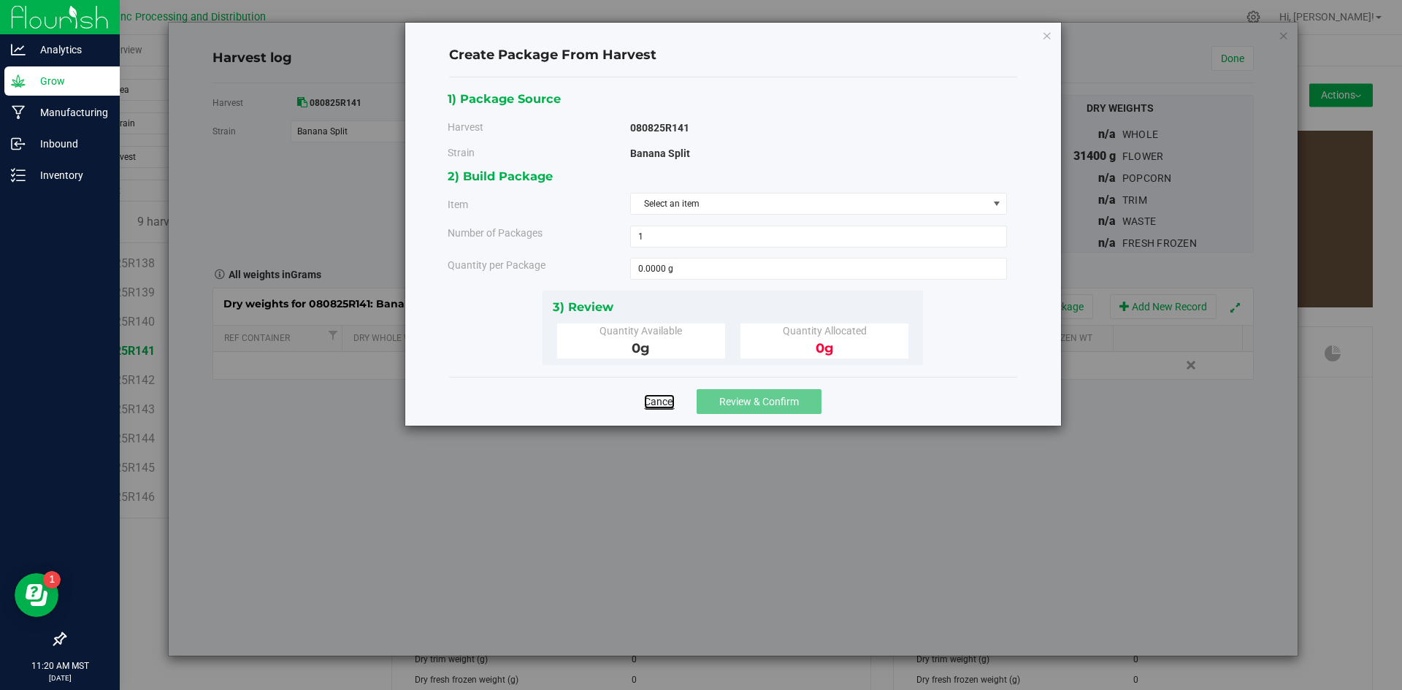
click at [660, 398] on link "Cancel" at bounding box center [659, 401] width 31 height 15
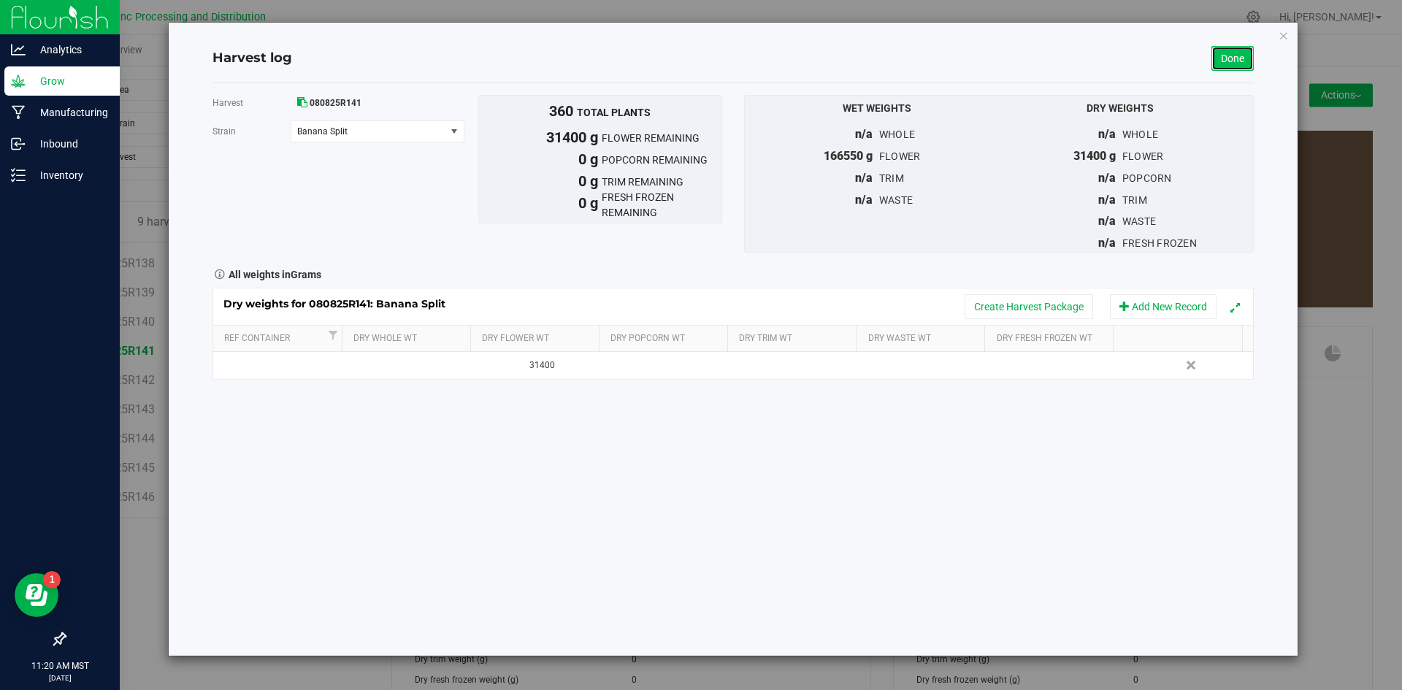
click at [1235, 59] on link "Done" at bounding box center [1233, 58] width 42 height 25
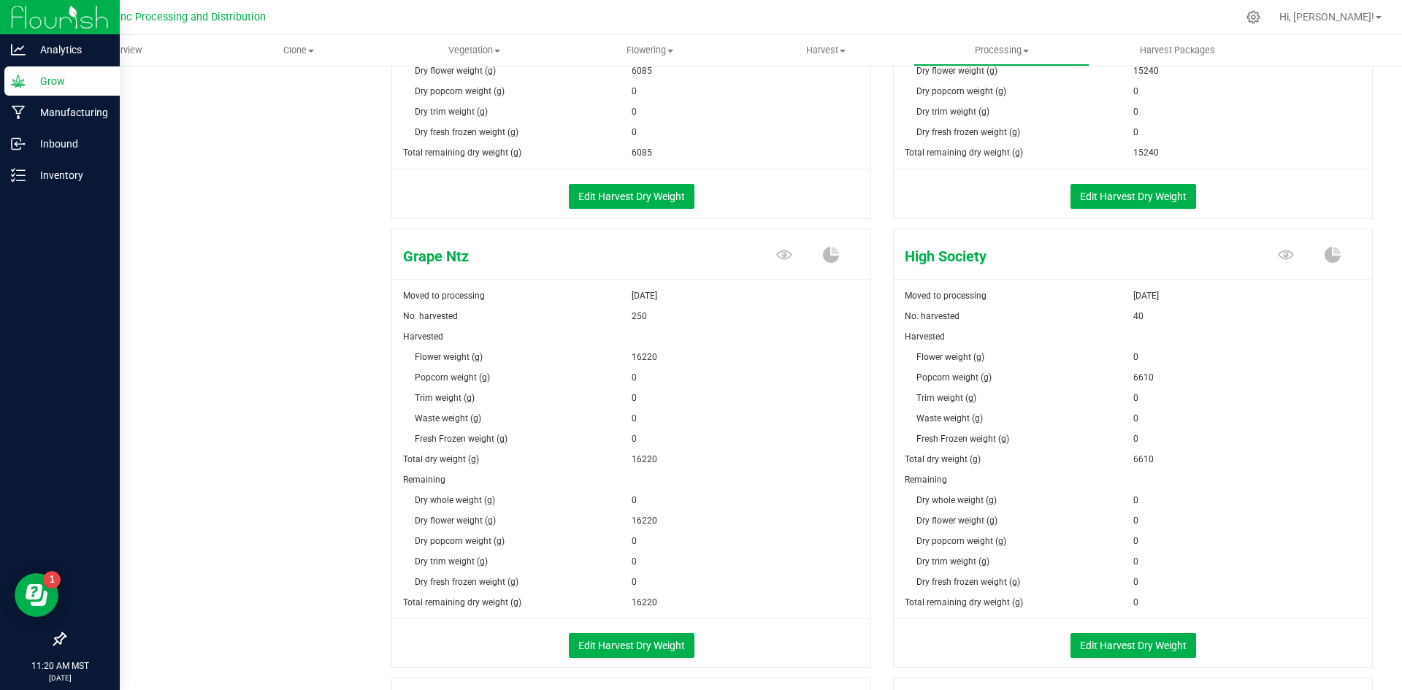
scroll to position [1023, 0]
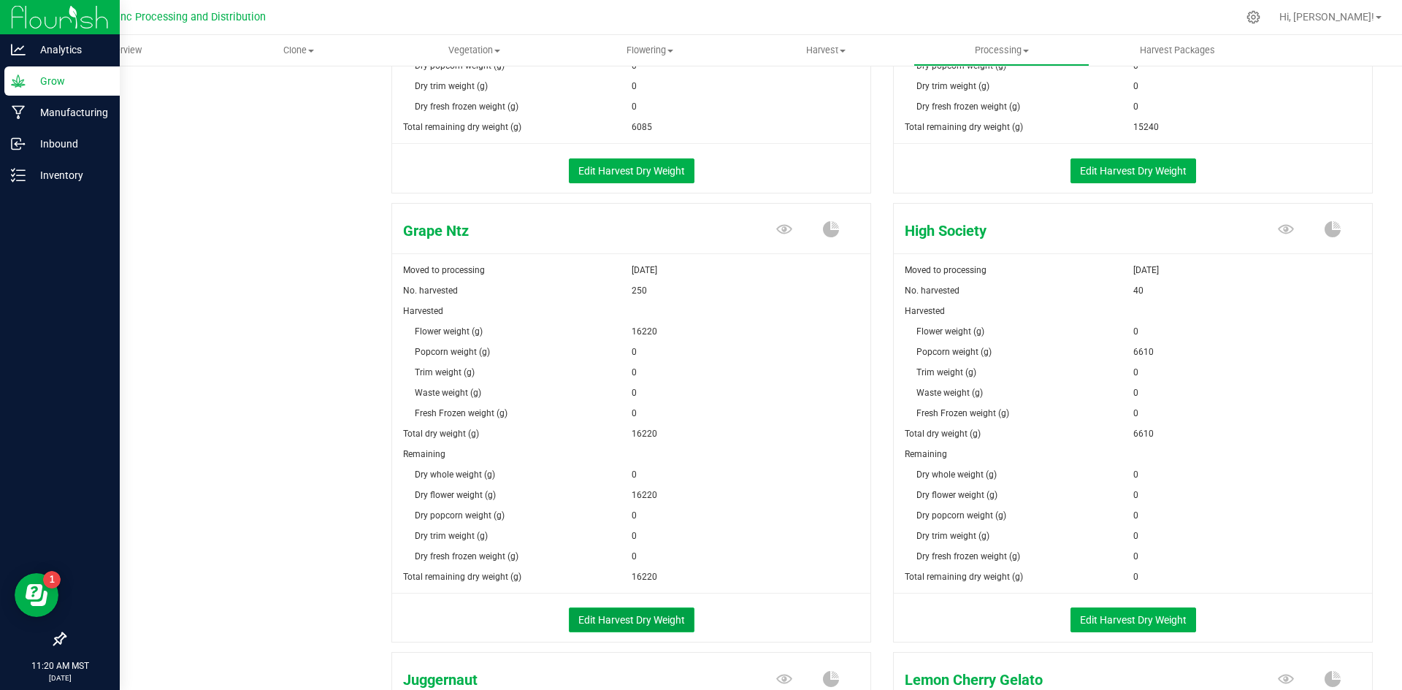
click at [660, 614] on button "Edit Harvest Dry Weight" at bounding box center [632, 620] width 126 height 25
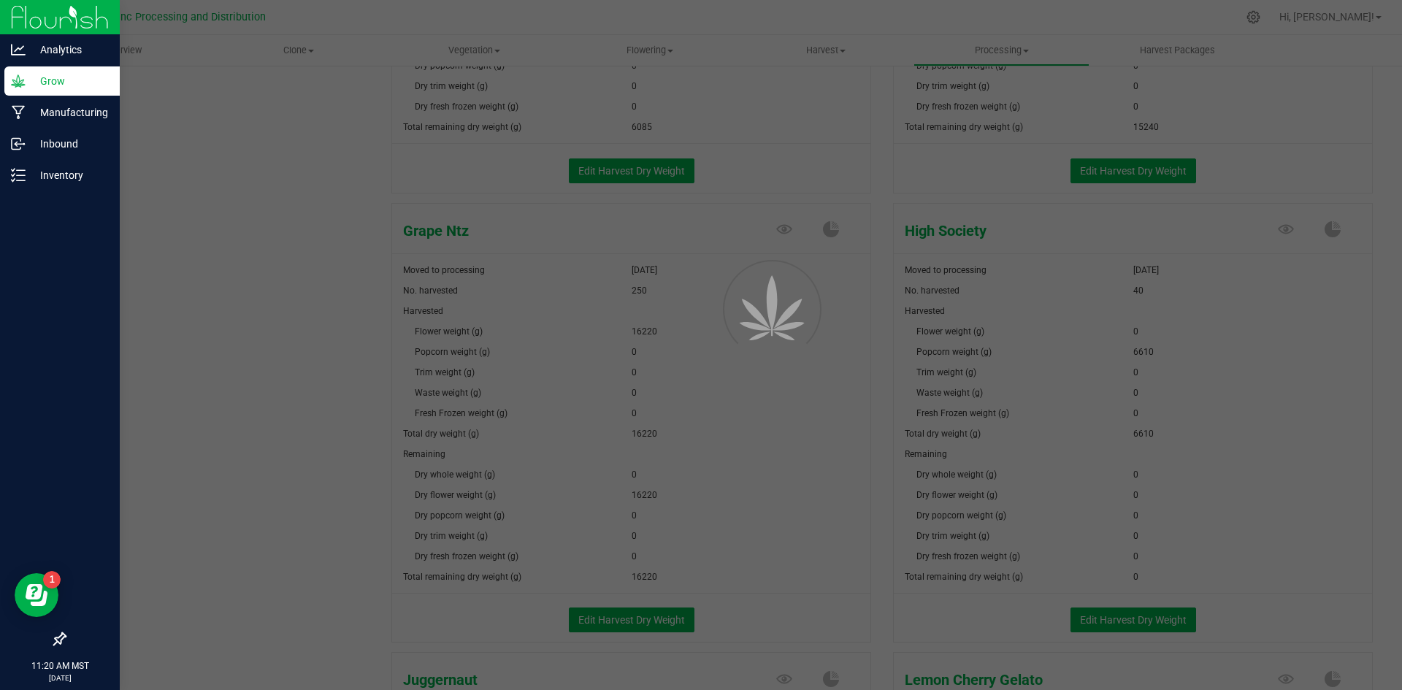
click at [662, 614] on div at bounding box center [701, 345] width 1402 height 690
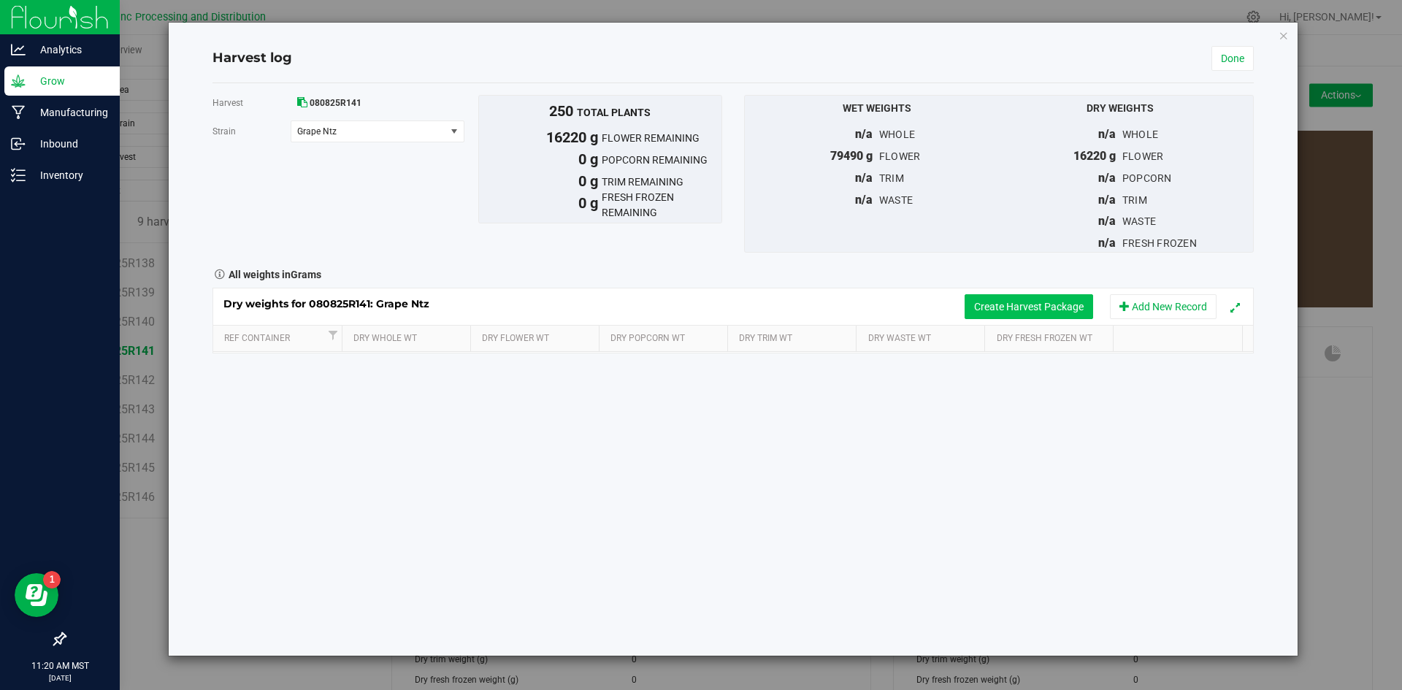
click at [984, 301] on button "Create Harvest Package" at bounding box center [1029, 306] width 129 height 25
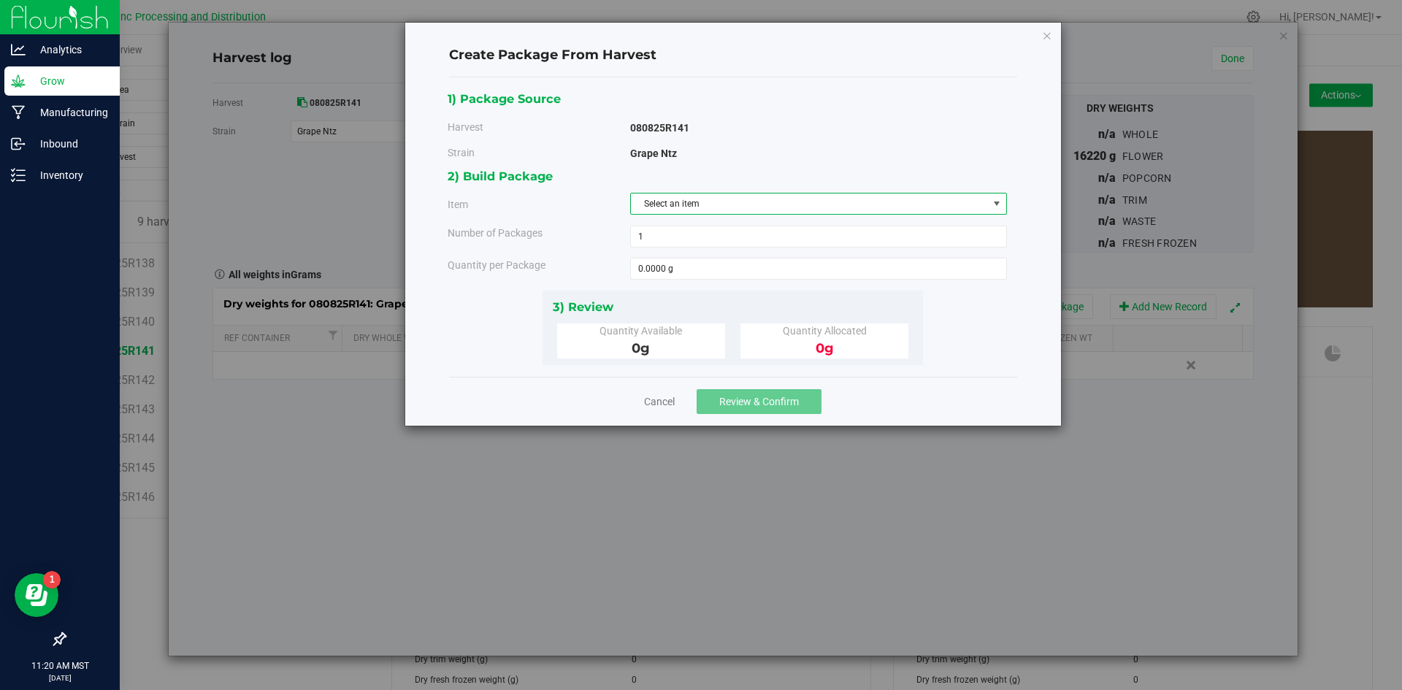
click at [778, 210] on span "Select an item" at bounding box center [809, 204] width 357 height 20
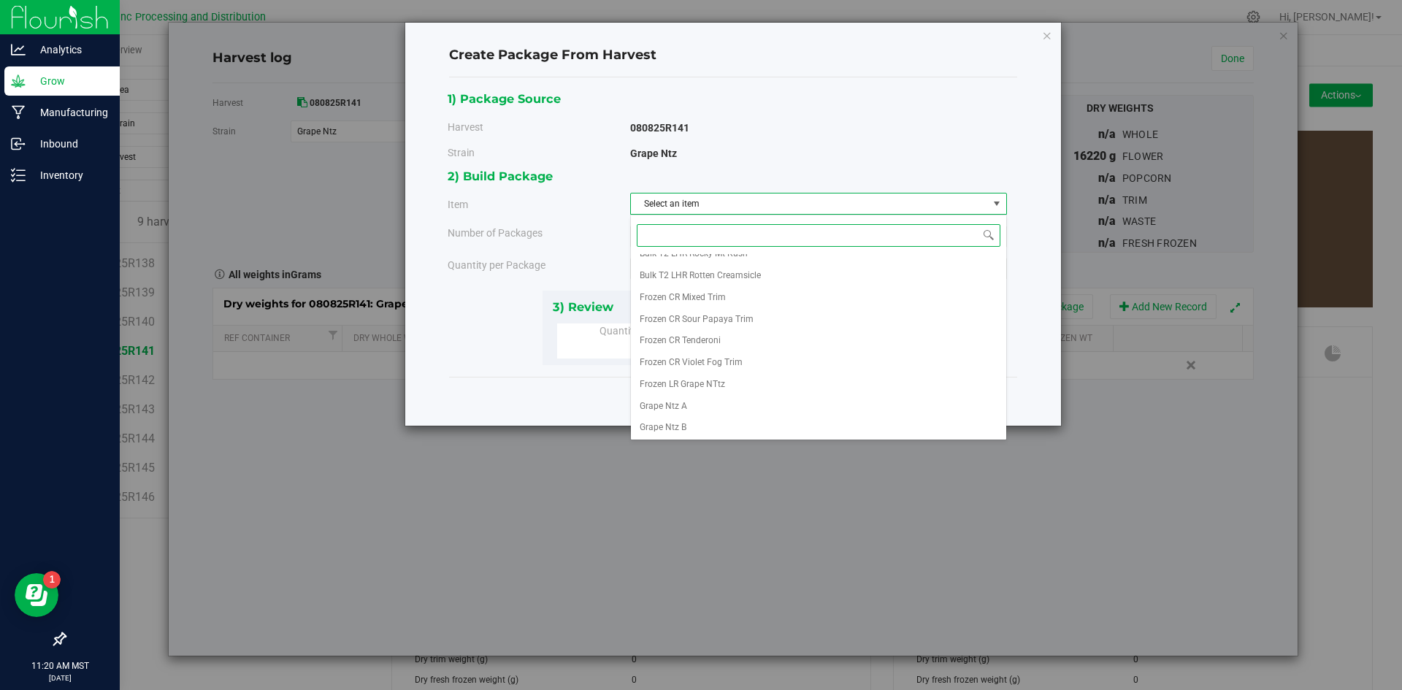
scroll to position [207, 0]
click at [740, 541] on div "Create Package From Harvest 1) Package Source Harvest 080825R141 [GEOGRAPHIC_DA…" at bounding box center [706, 345] width 1413 height 690
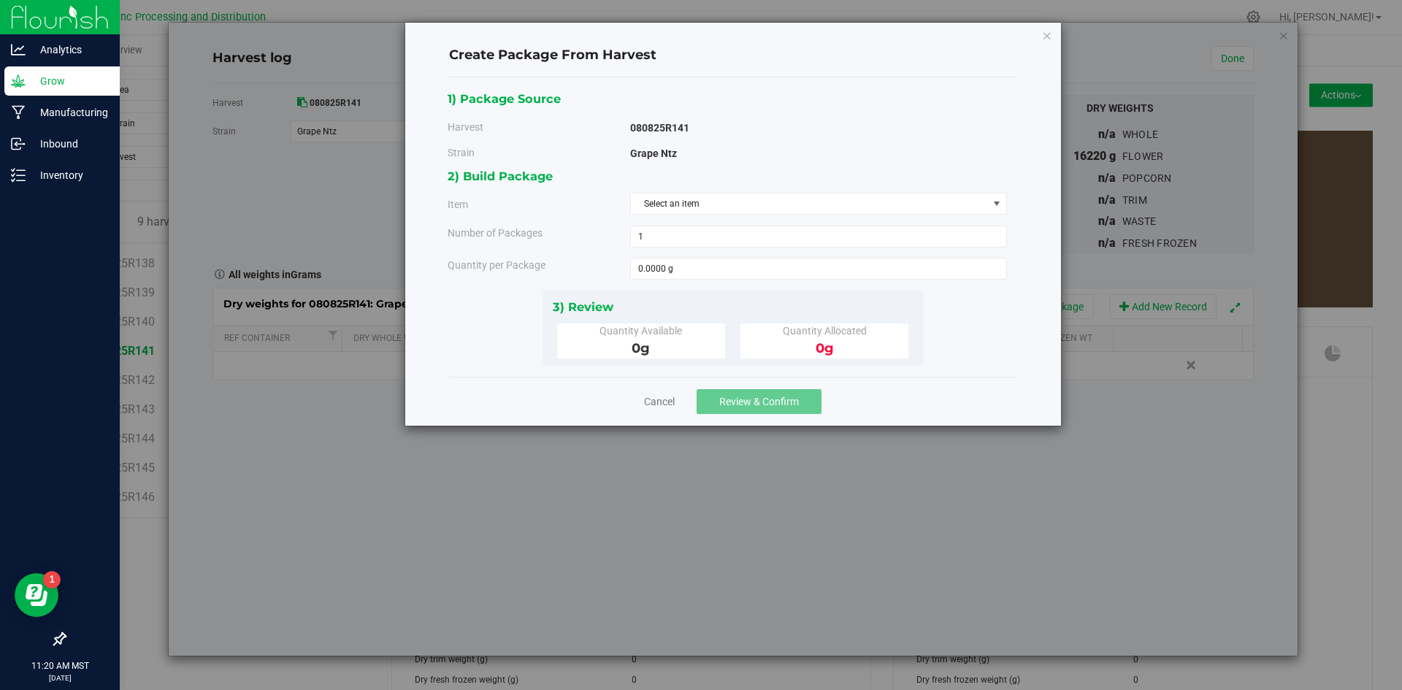
click at [1053, 37] on div "Create Package From Harvest 1) Package Source Harvest 080825R141 [GEOGRAPHIC_DA…" at bounding box center [733, 224] width 656 height 403
click at [1048, 34] on icon "button" at bounding box center [1047, 35] width 10 height 18
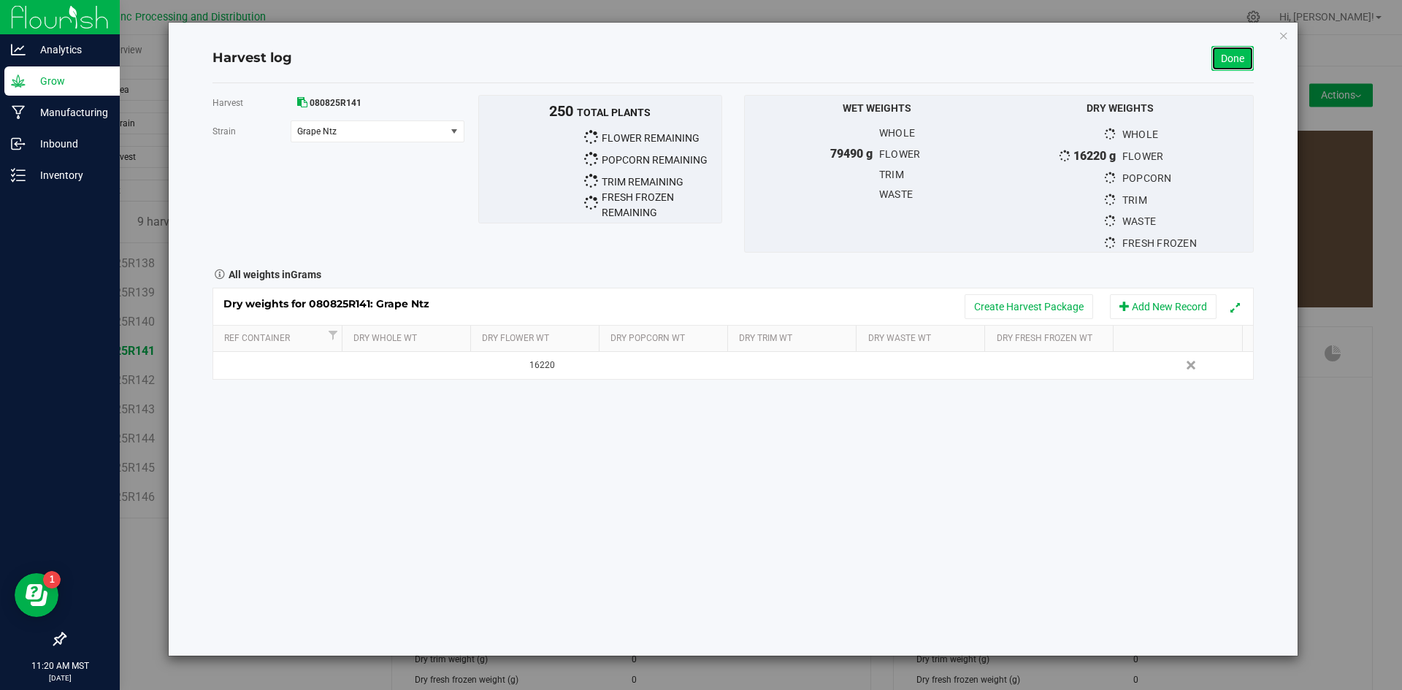
click at [1221, 50] on link "Done" at bounding box center [1233, 58] width 42 height 25
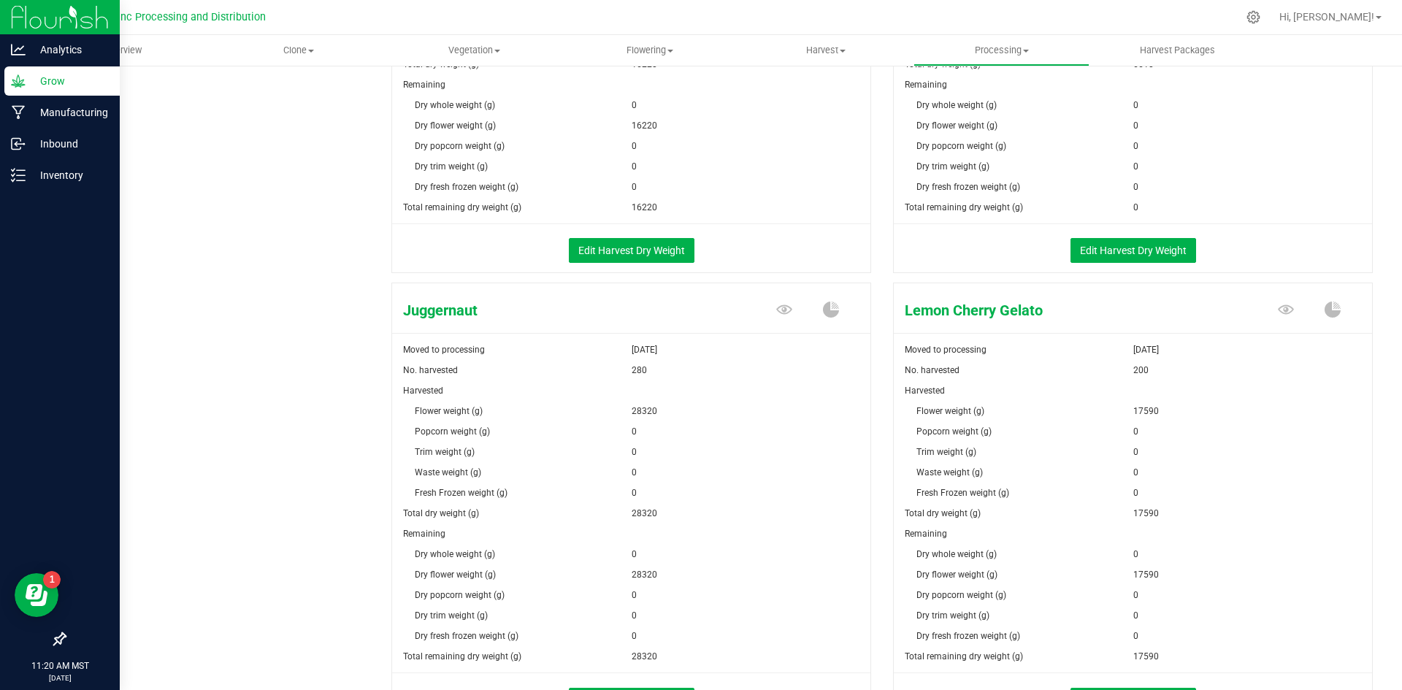
scroll to position [1534, 0]
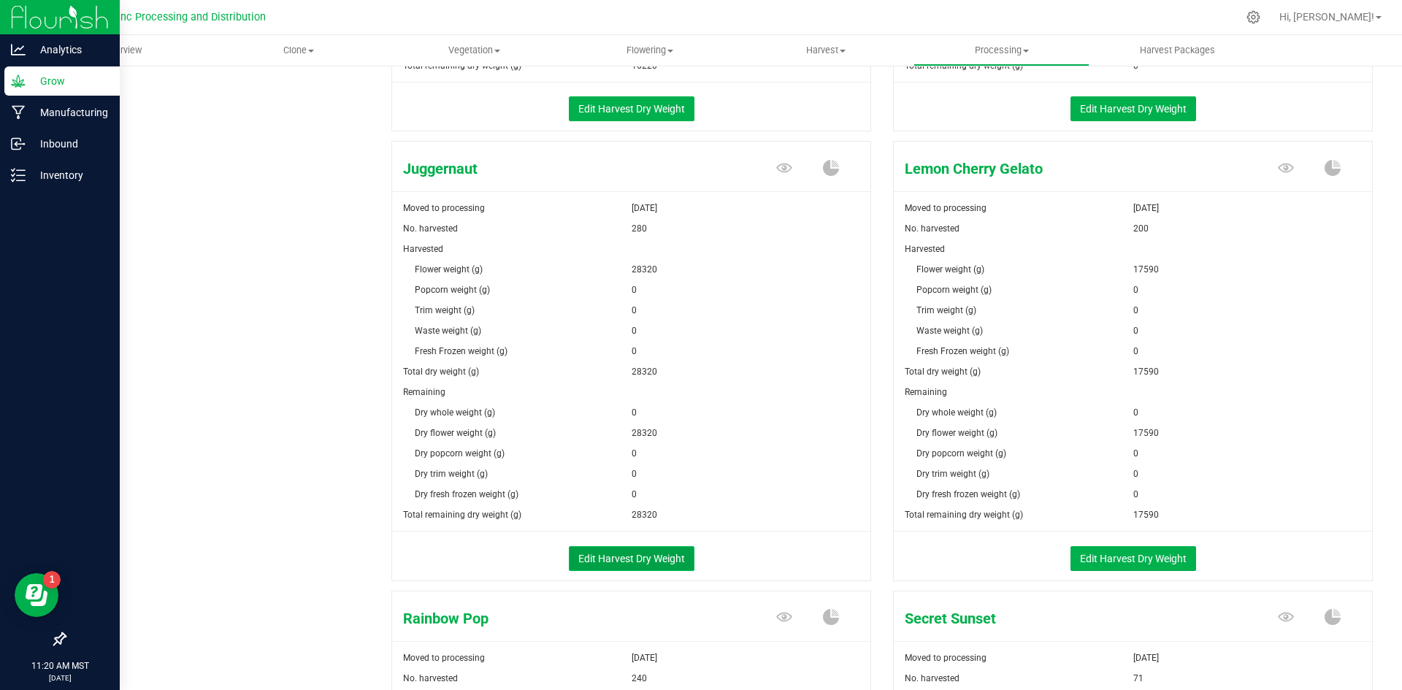
click at [644, 562] on button "Edit Harvest Dry Weight" at bounding box center [632, 558] width 126 height 25
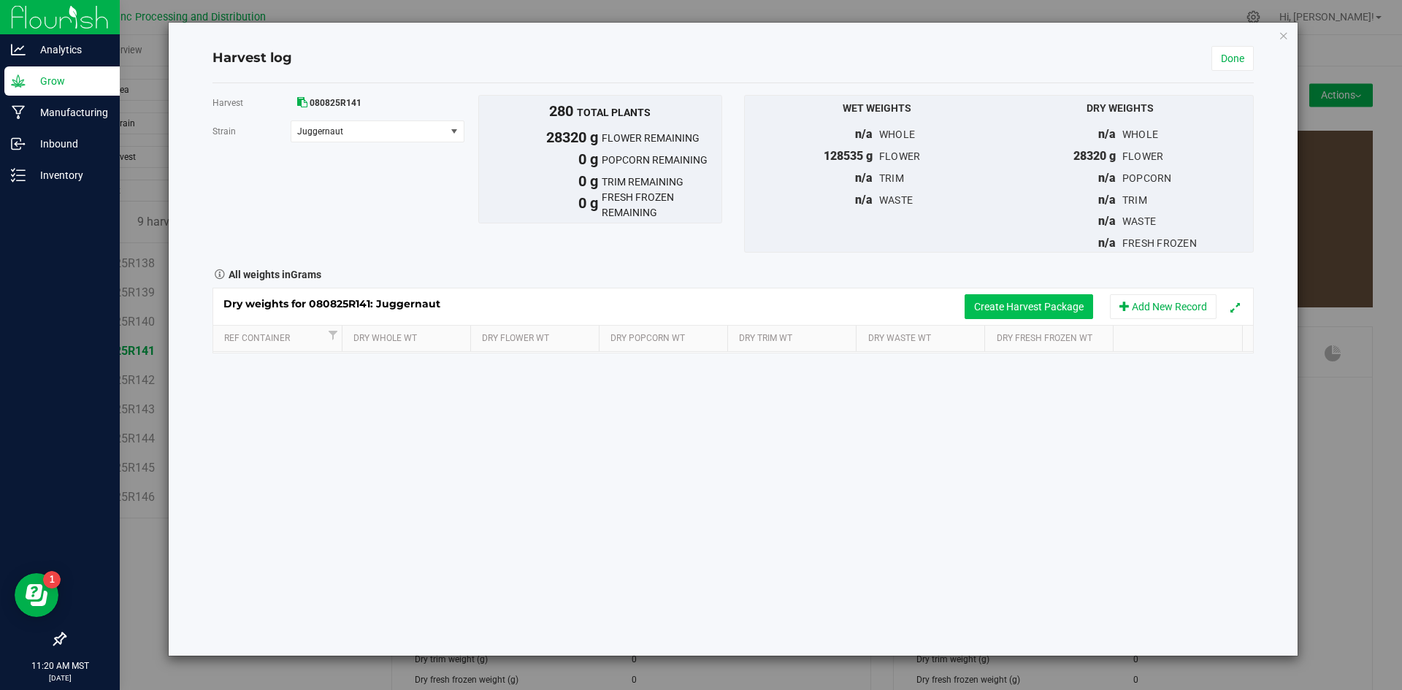
click at [1017, 308] on button "Create Harvest Package" at bounding box center [1029, 306] width 129 height 25
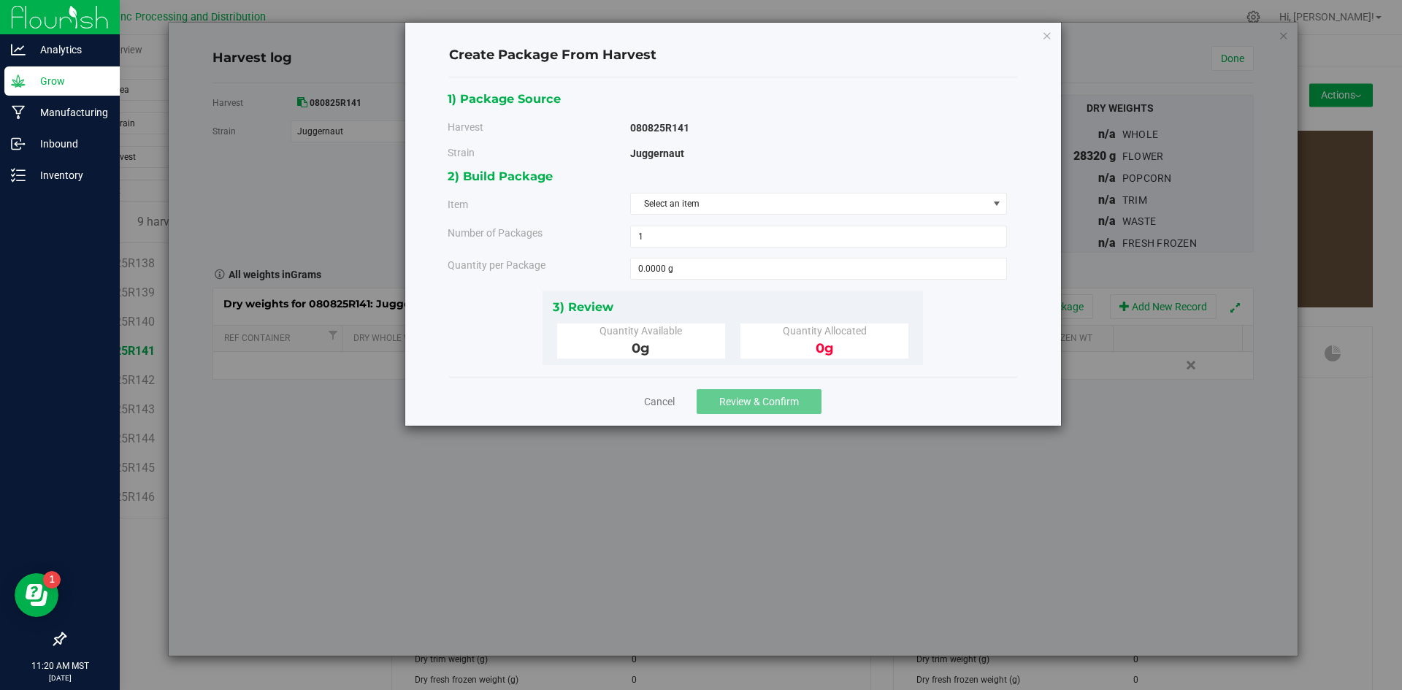
click at [830, 191] on div "2) Build Package Item Select an item Big League Sherb x Triple Burger B Bulk In…" at bounding box center [733, 228] width 570 height 123
click at [830, 196] on span "Select an item" at bounding box center [809, 204] width 357 height 20
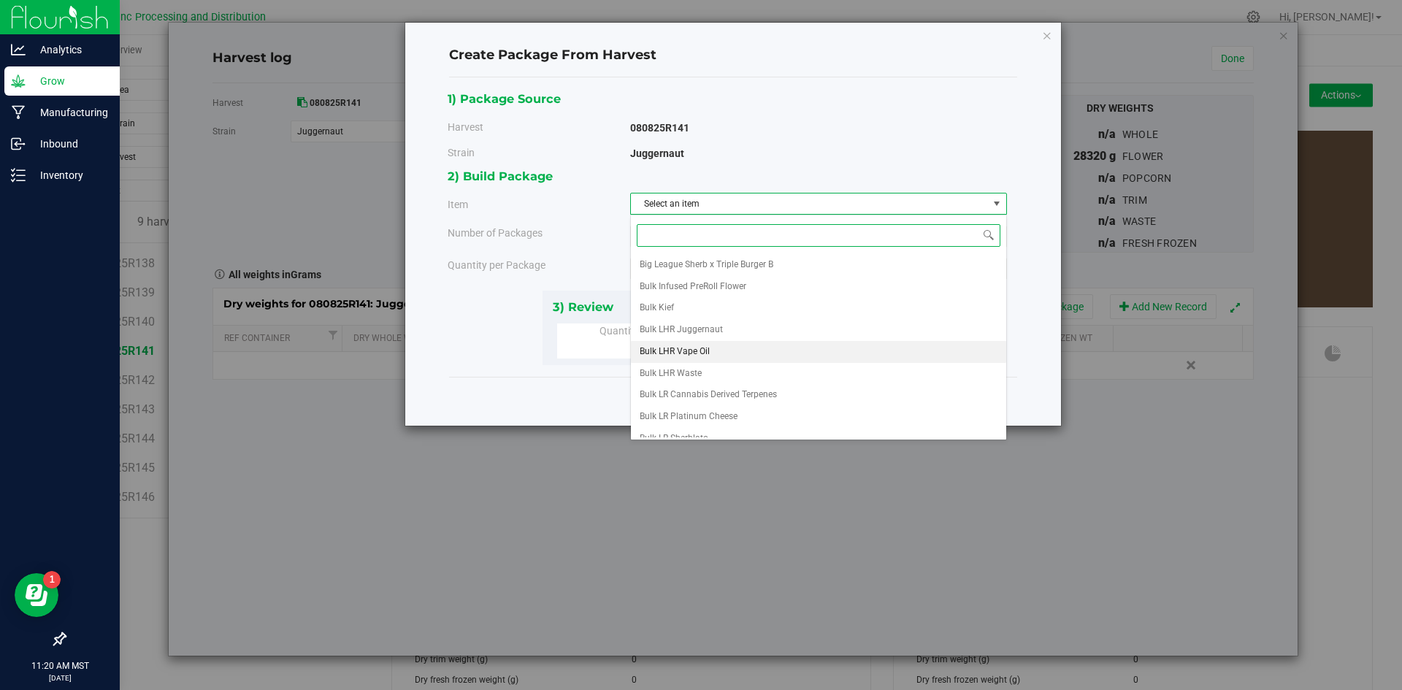
scroll to position [207, 0]
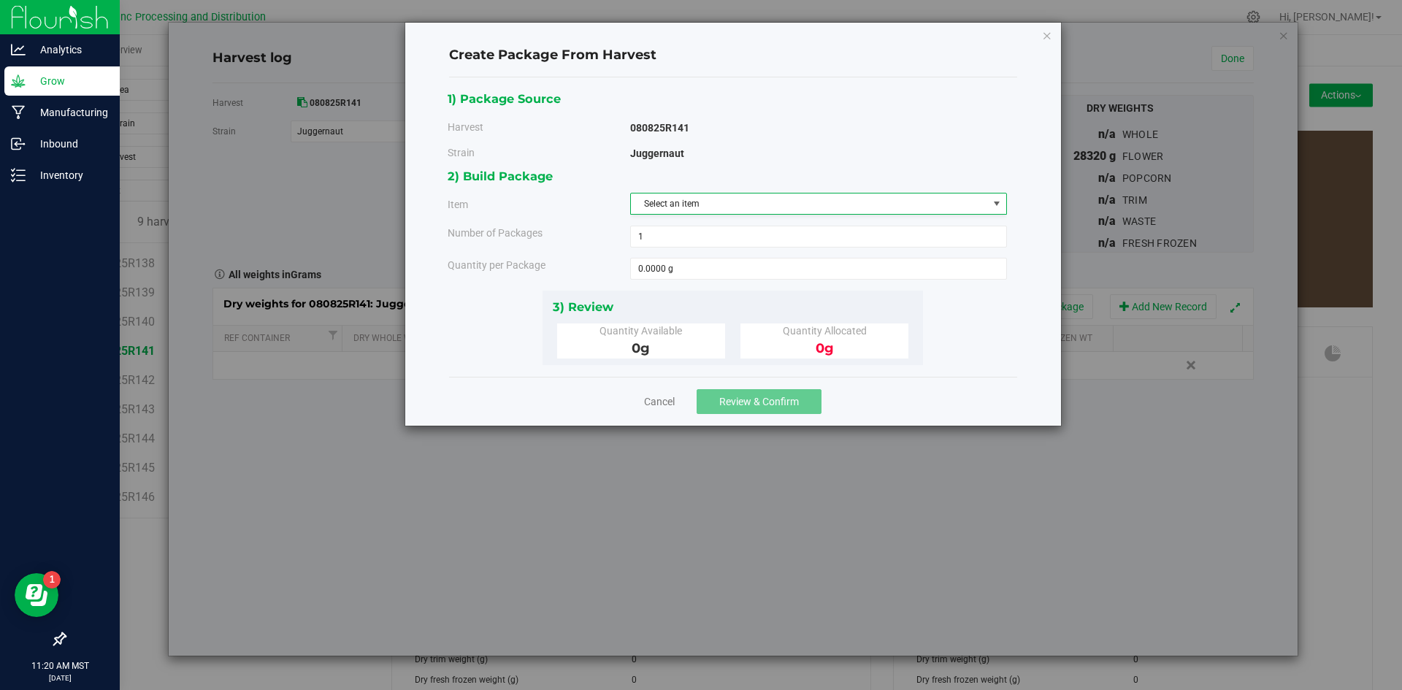
drag, startPoint x: 471, startPoint y: 581, endPoint x: 615, endPoint y: 494, distance: 168.1
click at [510, 581] on div "Create Package From Harvest 1) Package Source Harvest 080825R141 [GEOGRAPHIC_DA…" at bounding box center [706, 345] width 1413 height 690
click at [640, 397] on div "Cancel Review & Confirm" at bounding box center [733, 401] width 568 height 49
drag, startPoint x: 646, startPoint y: 401, endPoint x: 654, endPoint y: 405, distance: 8.2
click at [652, 404] on div "Cancel Review & Confirm" at bounding box center [733, 401] width 568 height 49
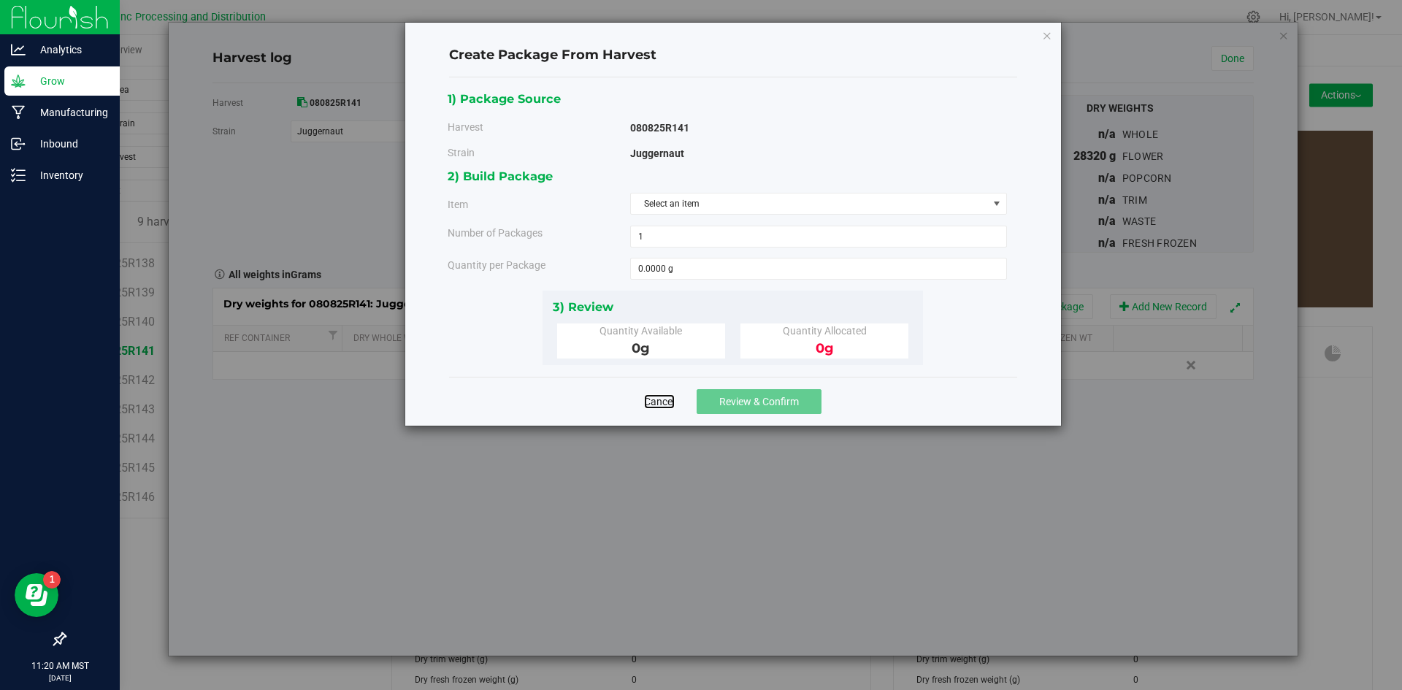
click at [657, 405] on link "Cancel" at bounding box center [659, 401] width 31 height 15
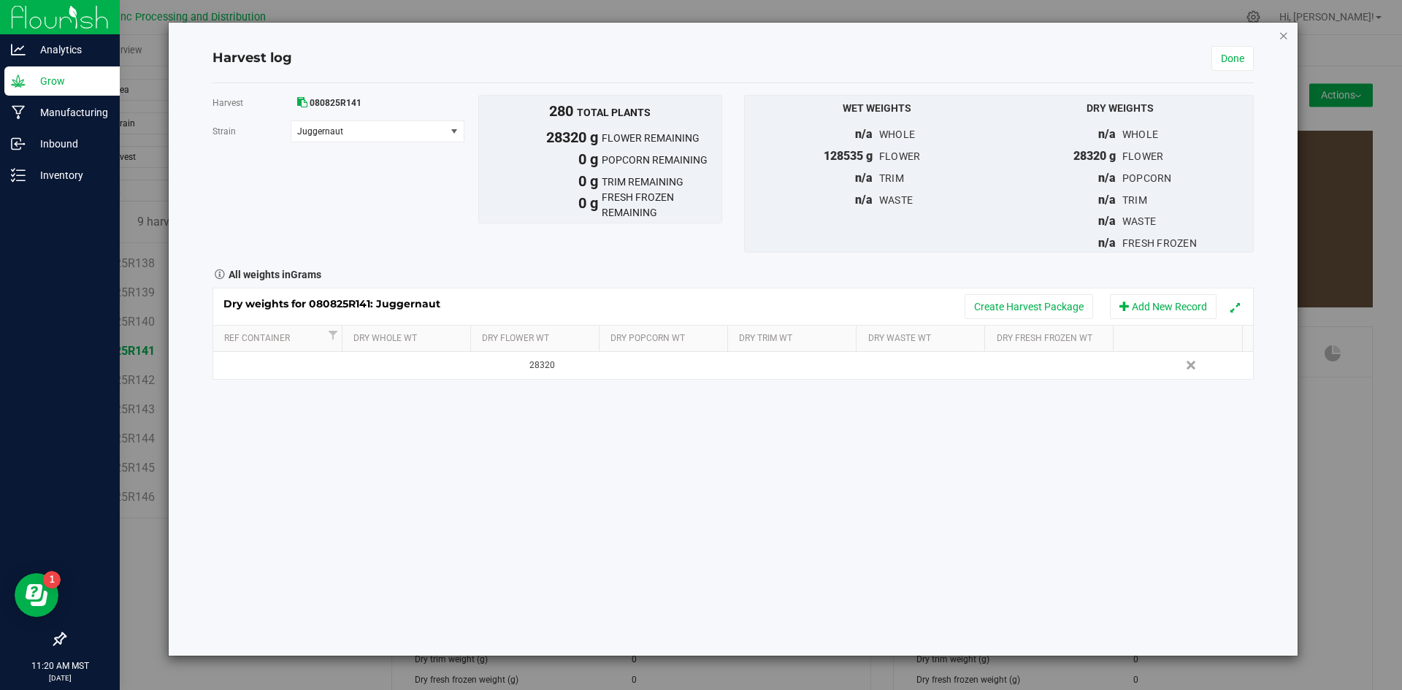
click at [1279, 31] on icon "button" at bounding box center [1284, 35] width 10 height 18
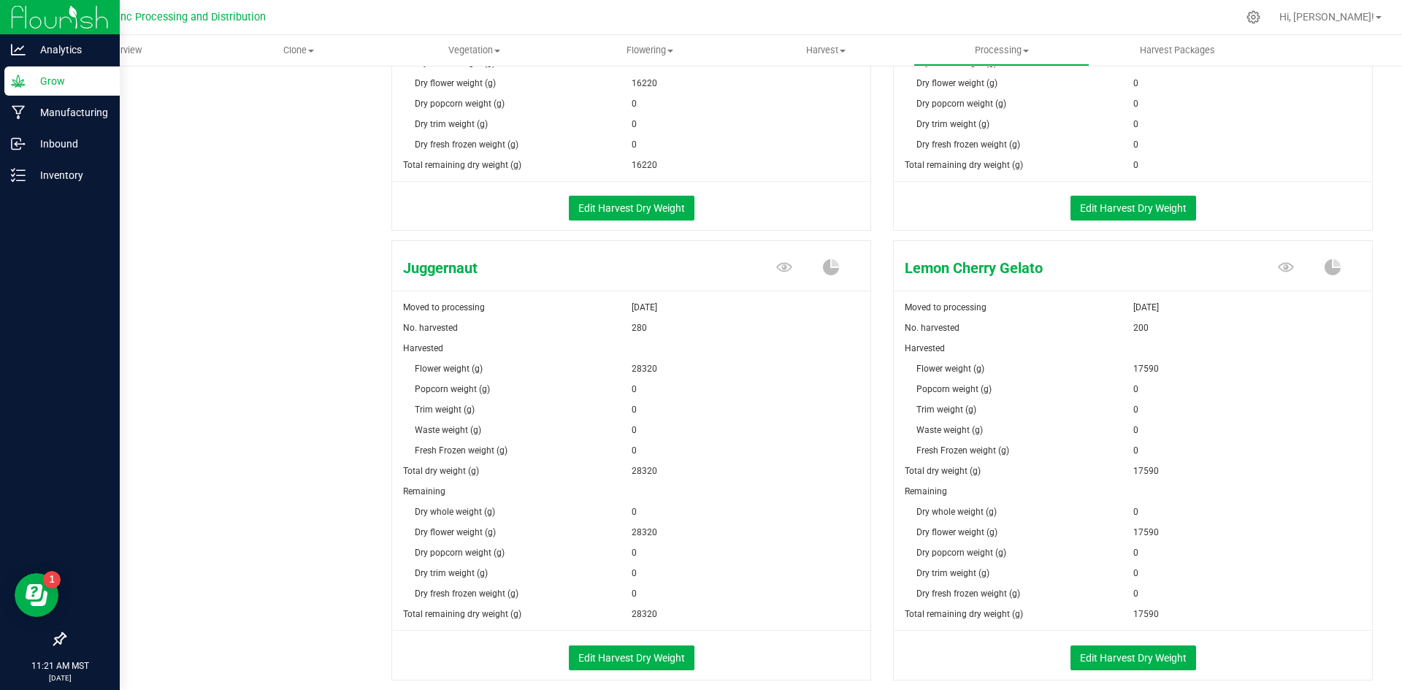
scroll to position [1534, 0]
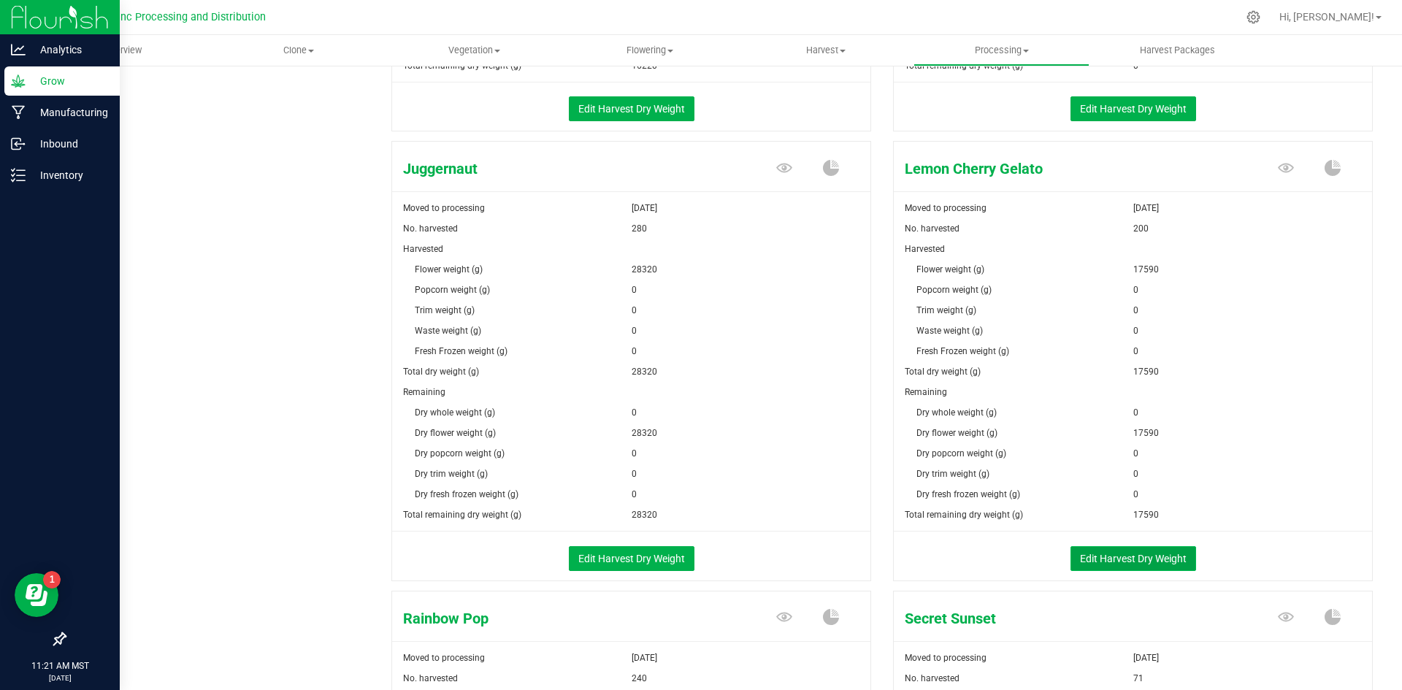
click at [1073, 557] on button "Edit Harvest Dry Weight" at bounding box center [1134, 558] width 126 height 25
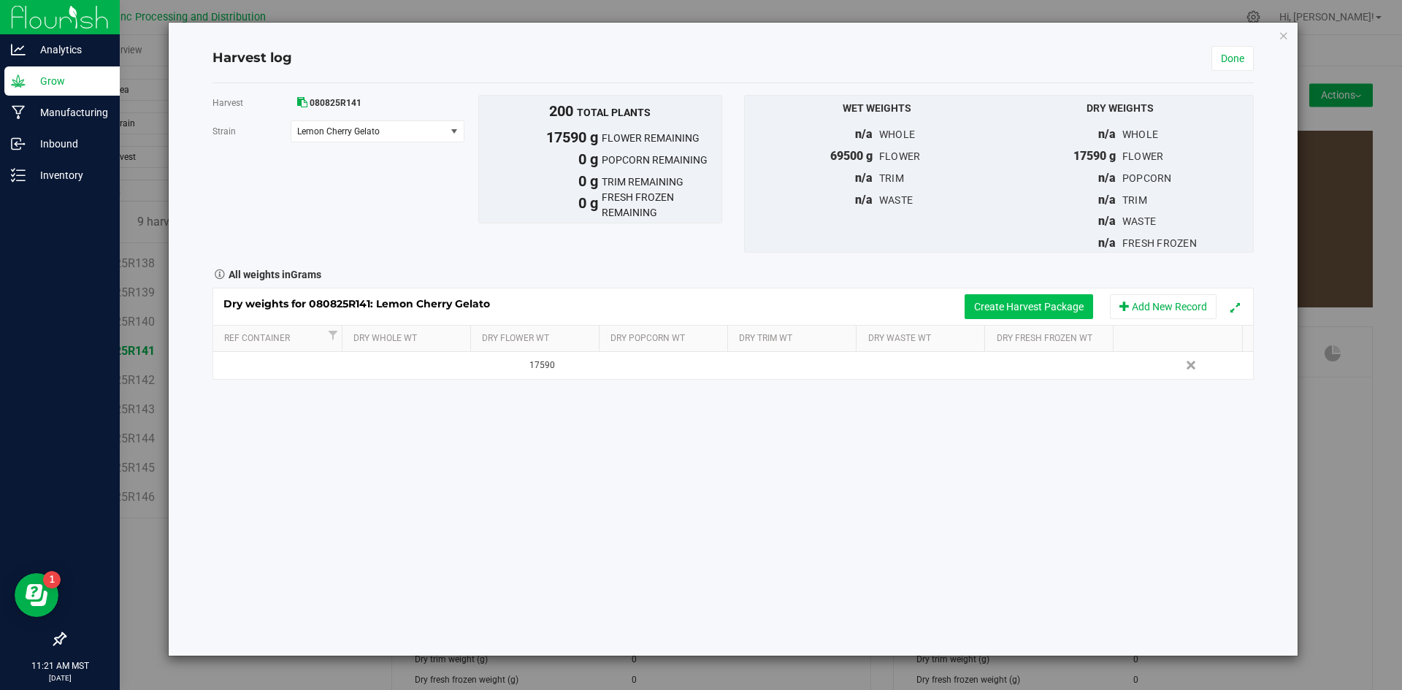
click at [988, 315] on button "Create Harvest Package" at bounding box center [1029, 306] width 129 height 25
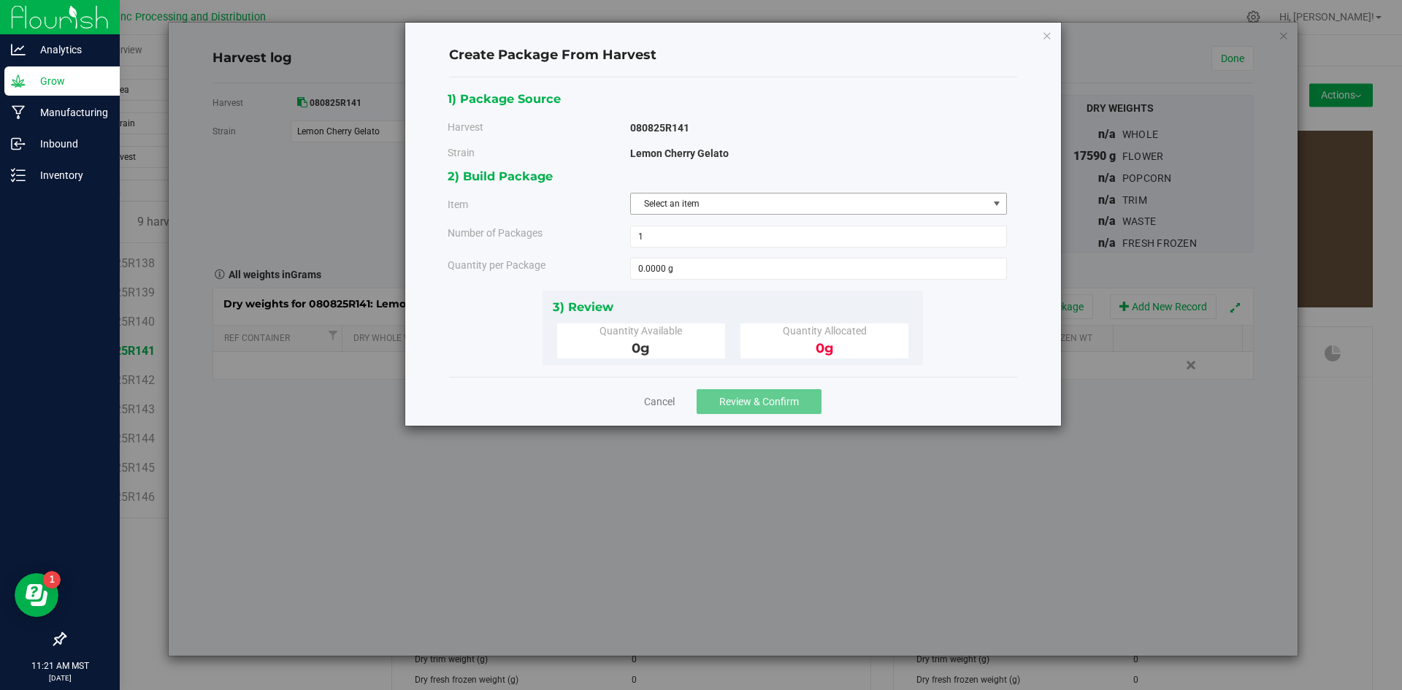
click at [833, 202] on span "Select an item" at bounding box center [809, 204] width 357 height 20
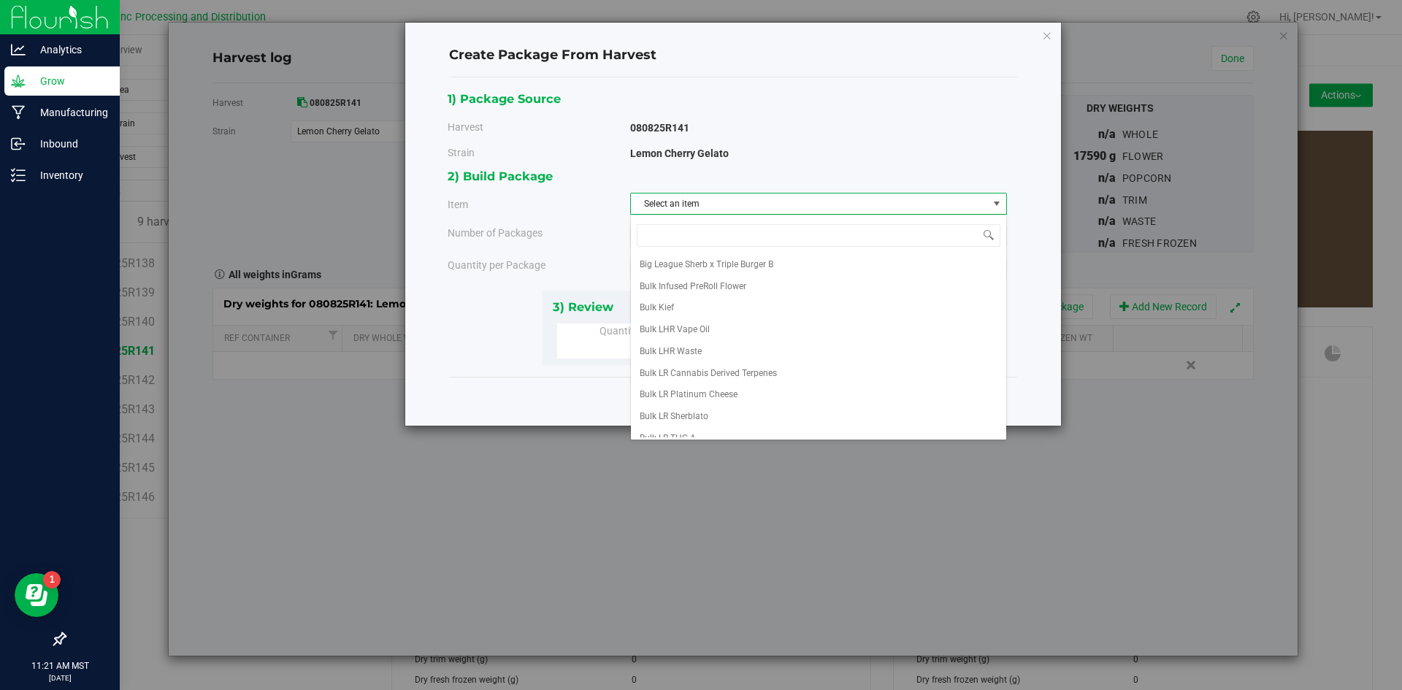
click at [800, 538] on div "Create Package From Harvest 1) Package Source Harvest 080825R141 [GEOGRAPHIC_DA…" at bounding box center [706, 345] width 1413 height 690
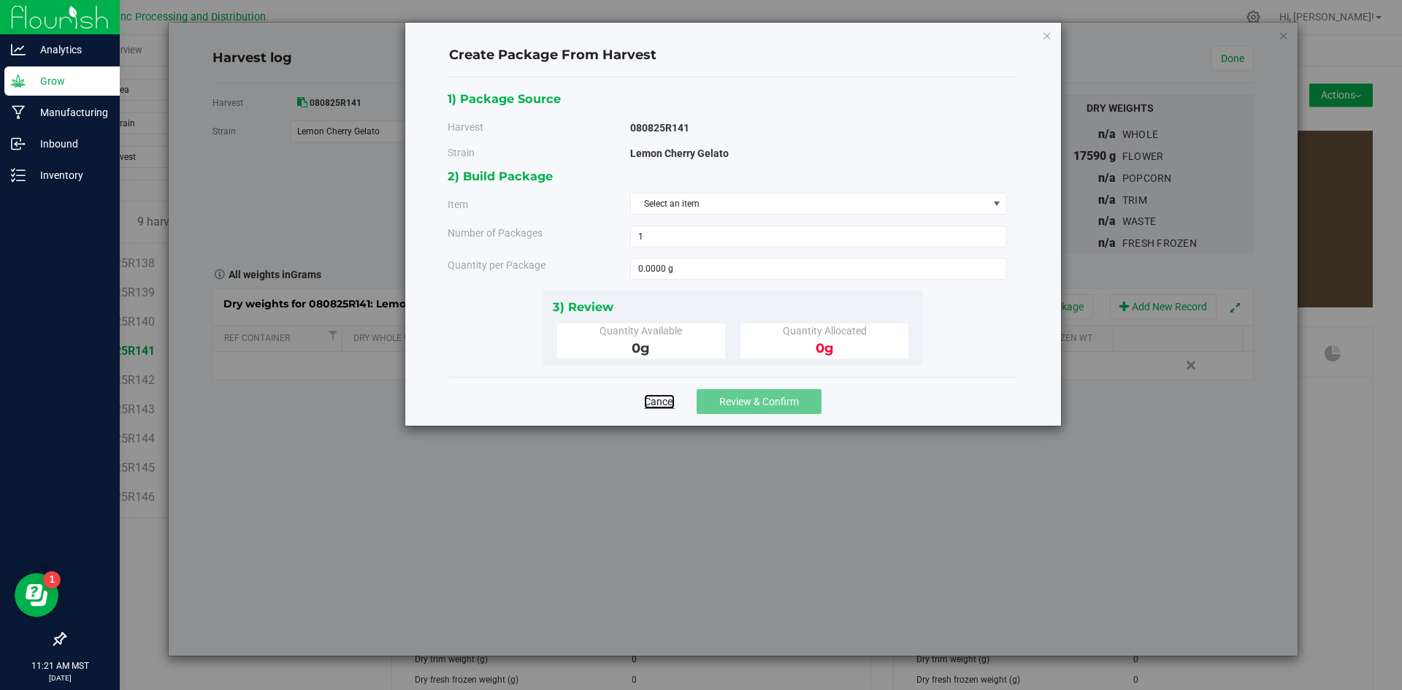
click at [666, 402] on link "Cancel" at bounding box center [659, 401] width 31 height 15
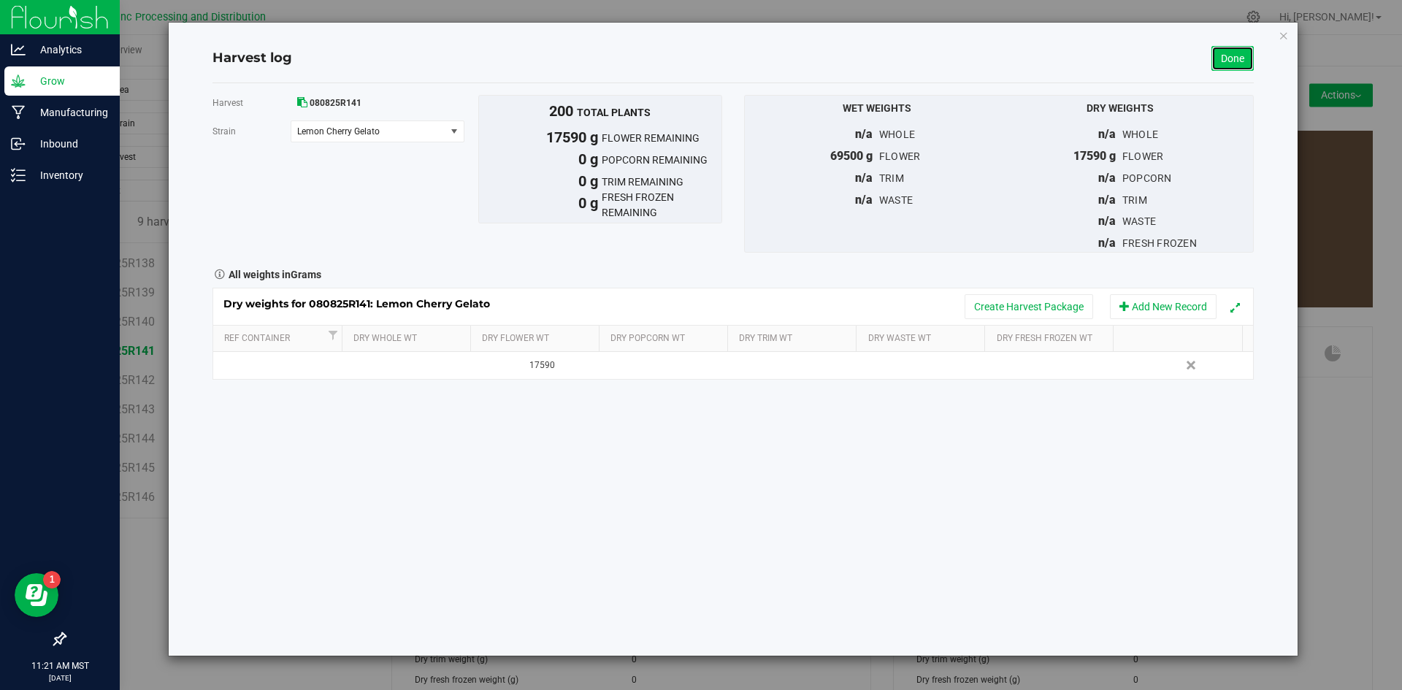
click at [1229, 56] on link "Done" at bounding box center [1233, 58] width 42 height 25
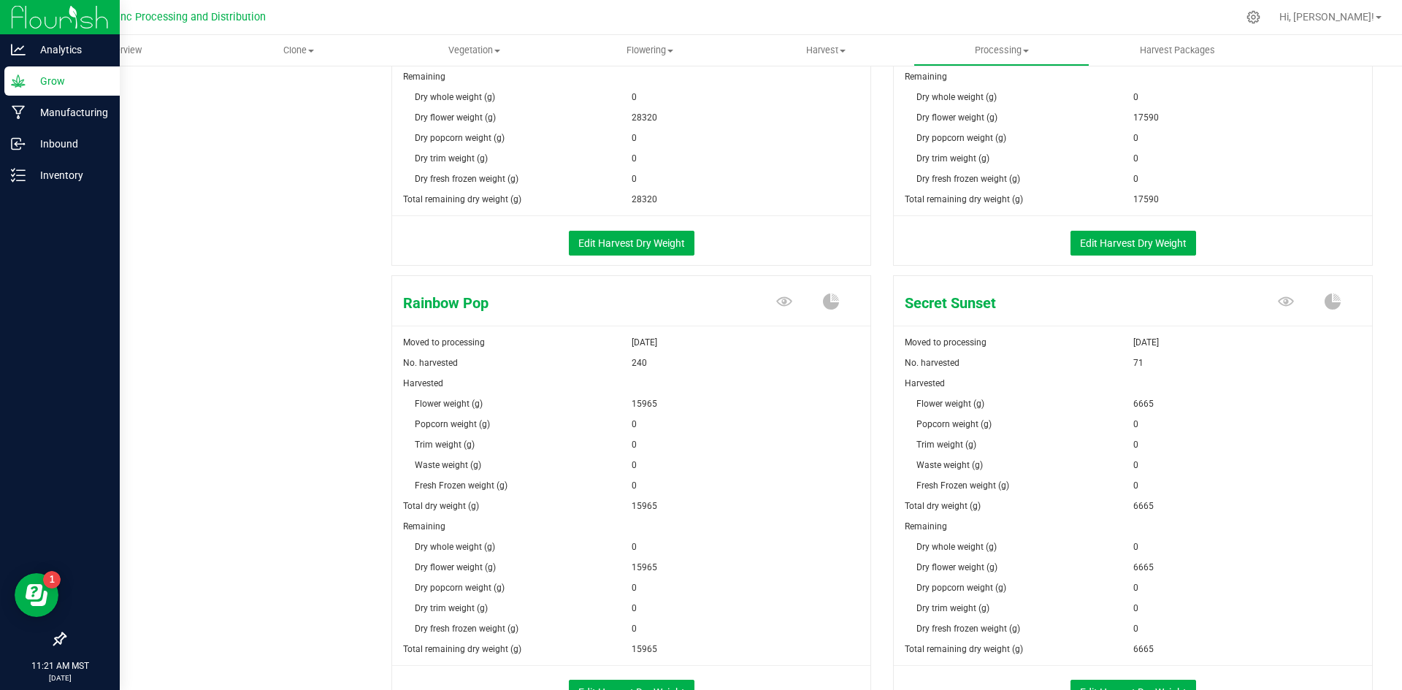
scroll to position [1899, 0]
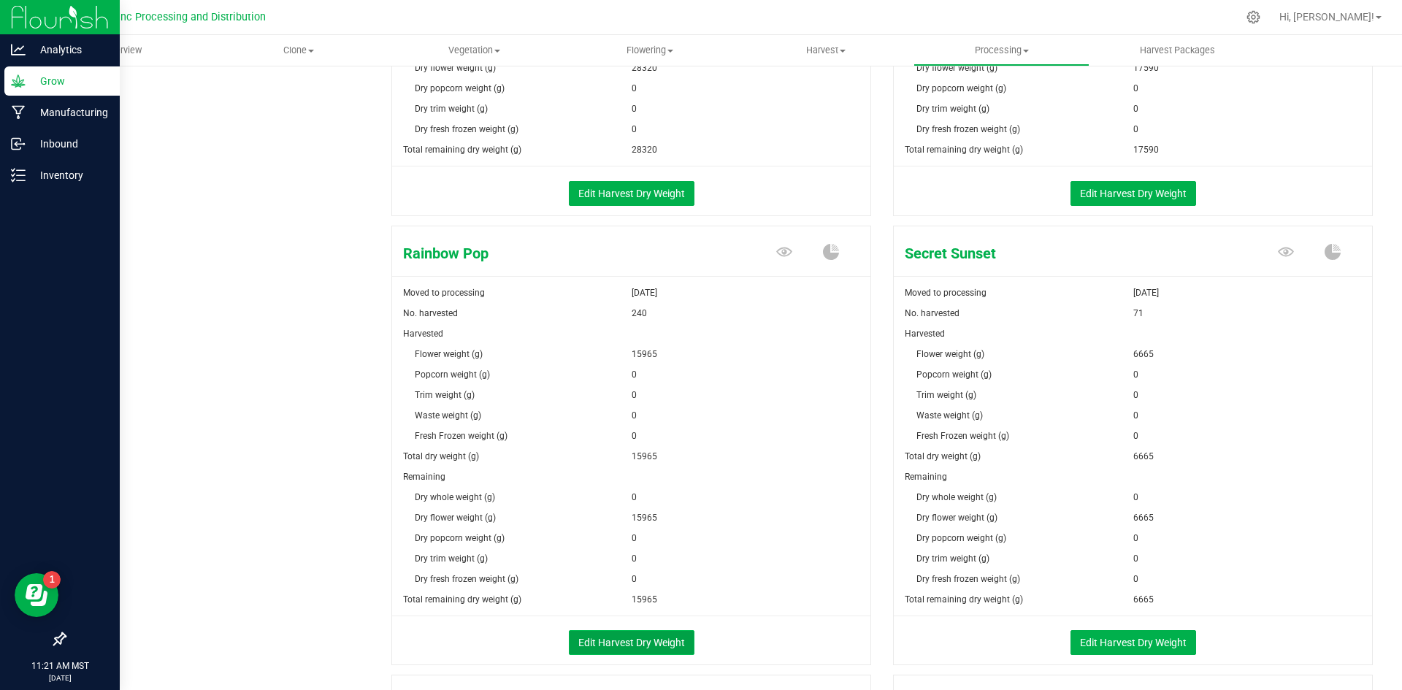
click at [609, 635] on button "Edit Harvest Dry Weight" at bounding box center [632, 642] width 126 height 25
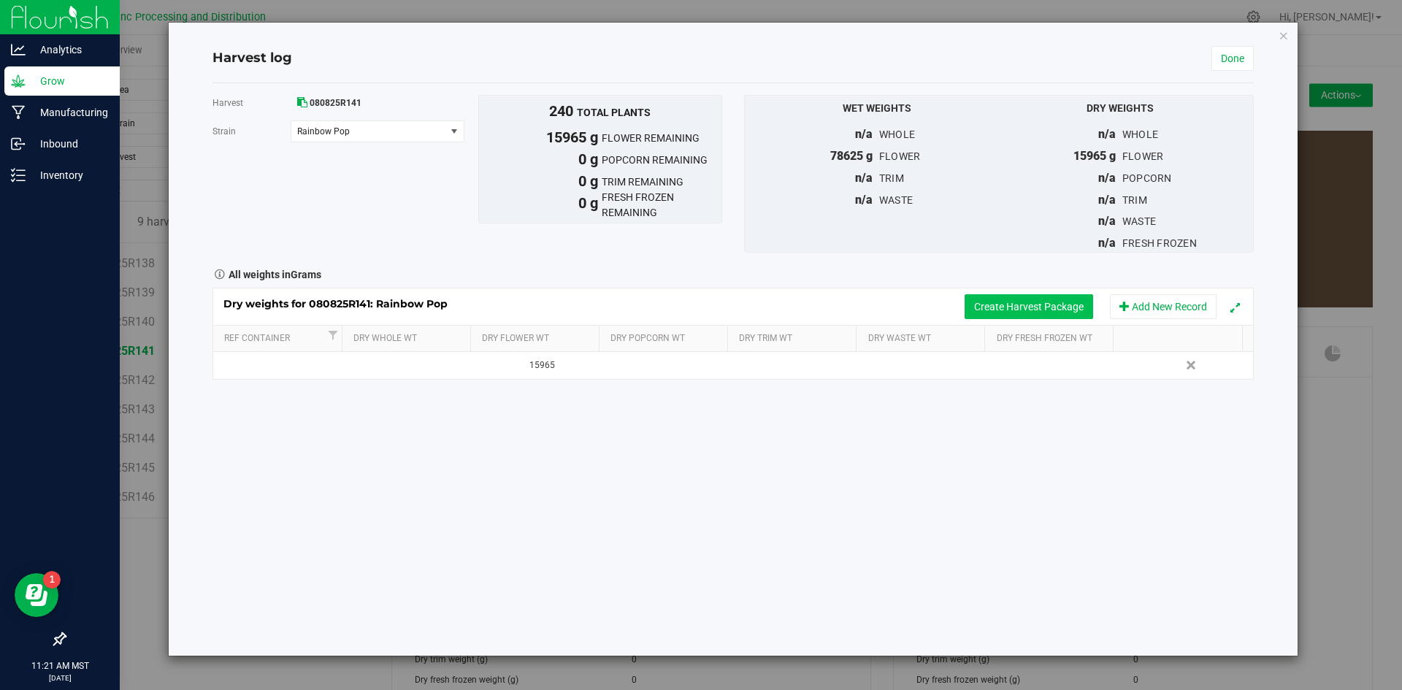
click at [1060, 303] on button "Create Harvest Package" at bounding box center [1029, 306] width 129 height 25
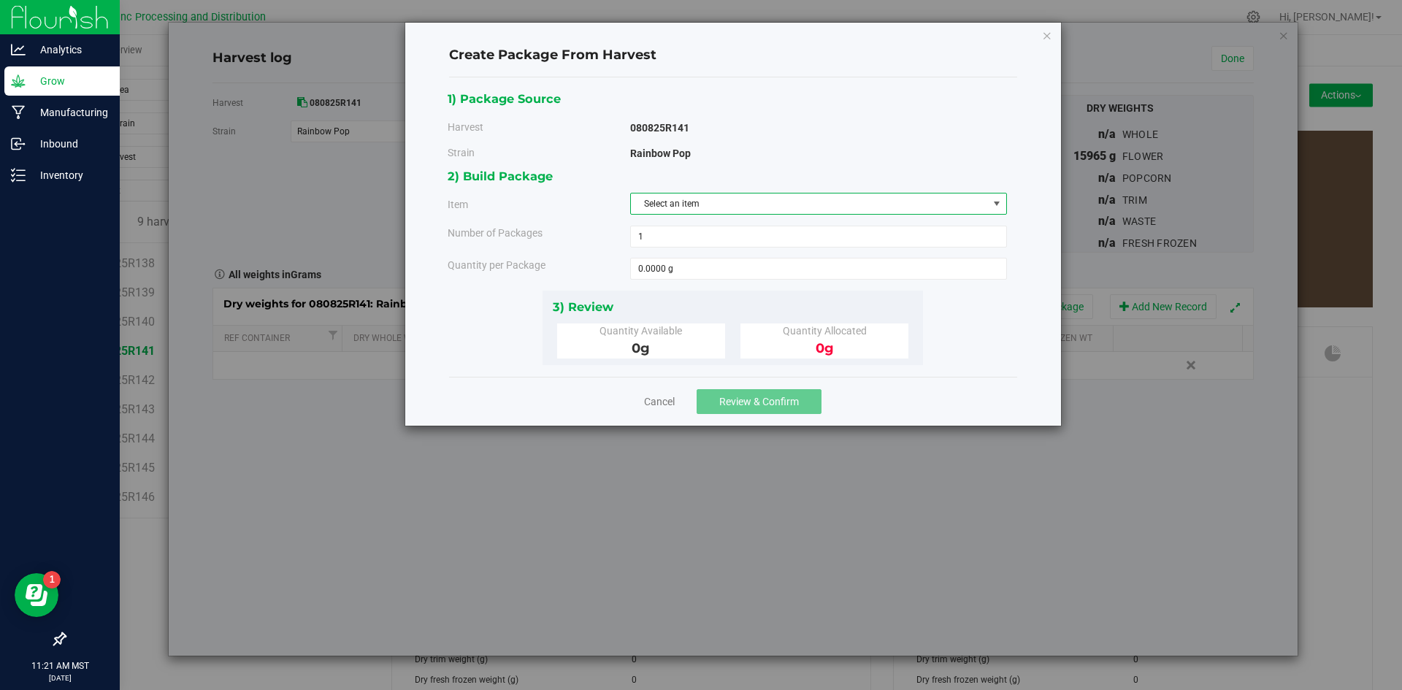
click at [742, 207] on span "Select an item" at bounding box center [809, 204] width 357 height 20
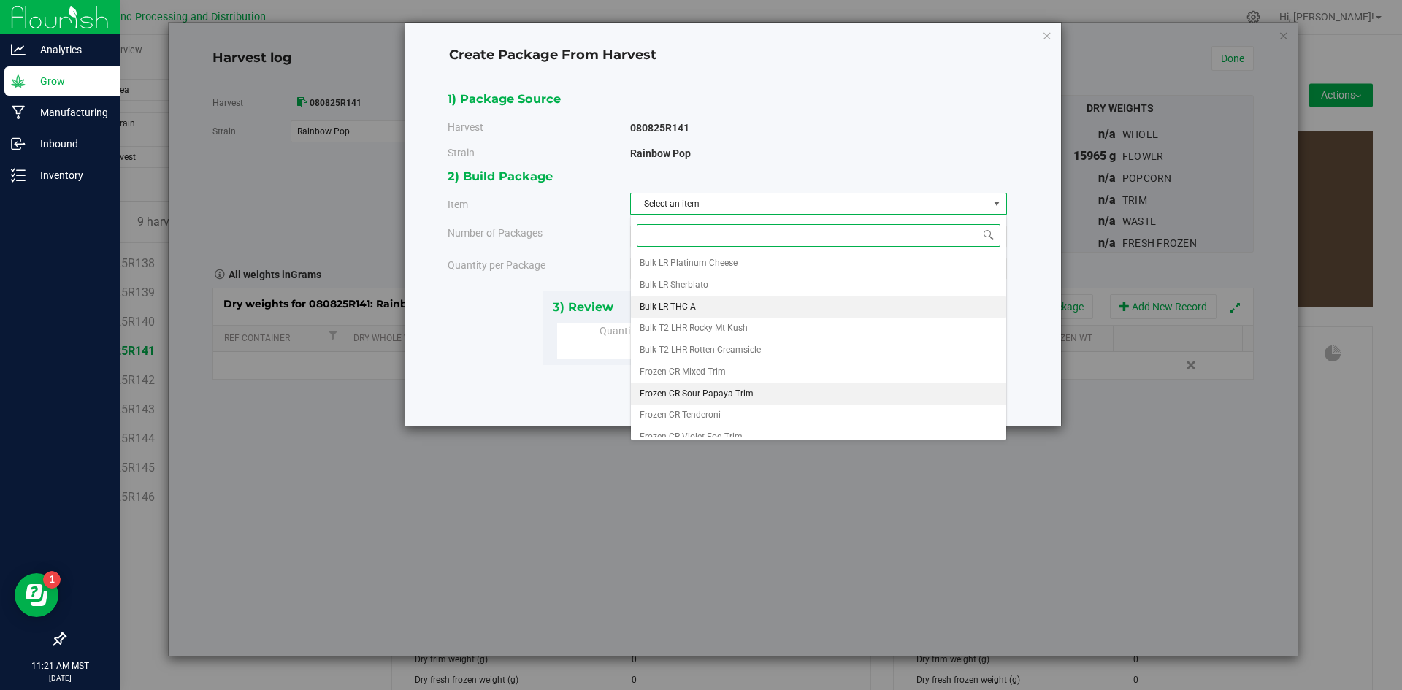
scroll to position [207, 0]
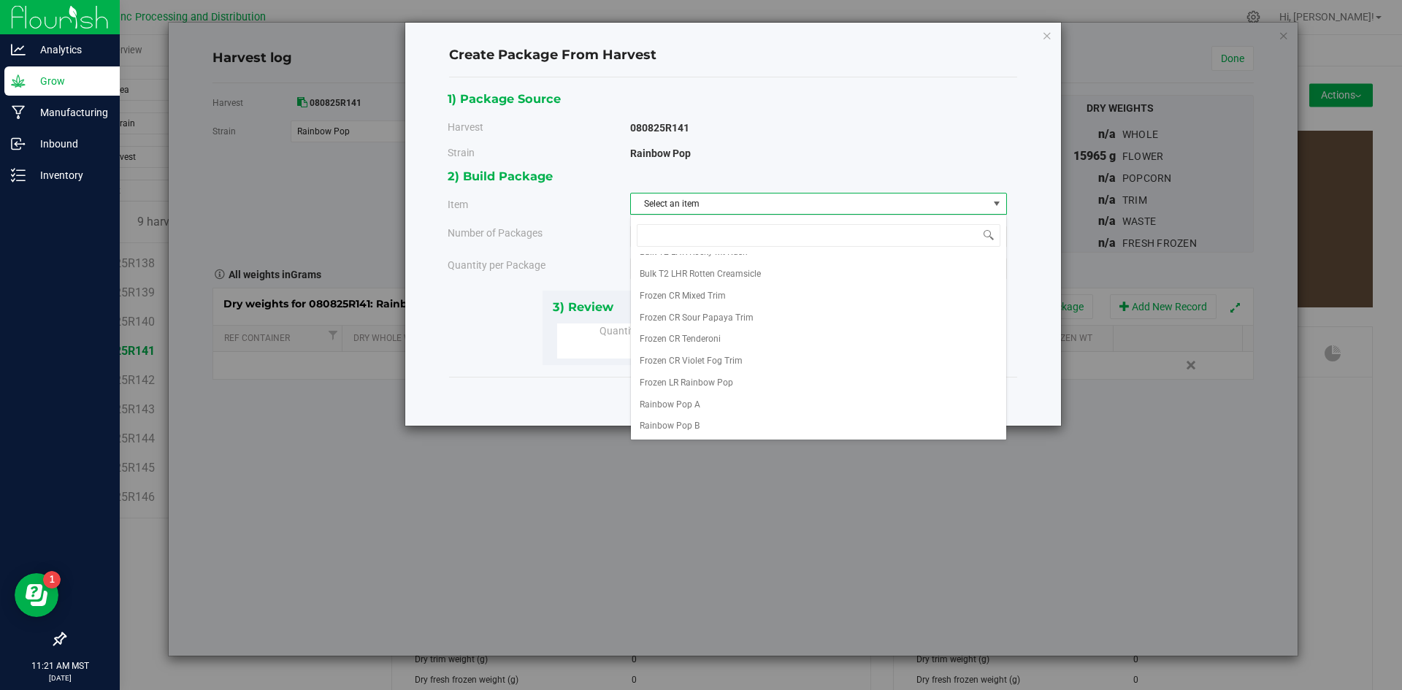
drag, startPoint x: 765, startPoint y: 649, endPoint x: 725, endPoint y: 486, distance: 167.8
click at [764, 618] on div "Create Package From Harvest 1) Package Source Harvest 080825R141 [GEOGRAPHIC_DA…" at bounding box center [706, 345] width 1413 height 690
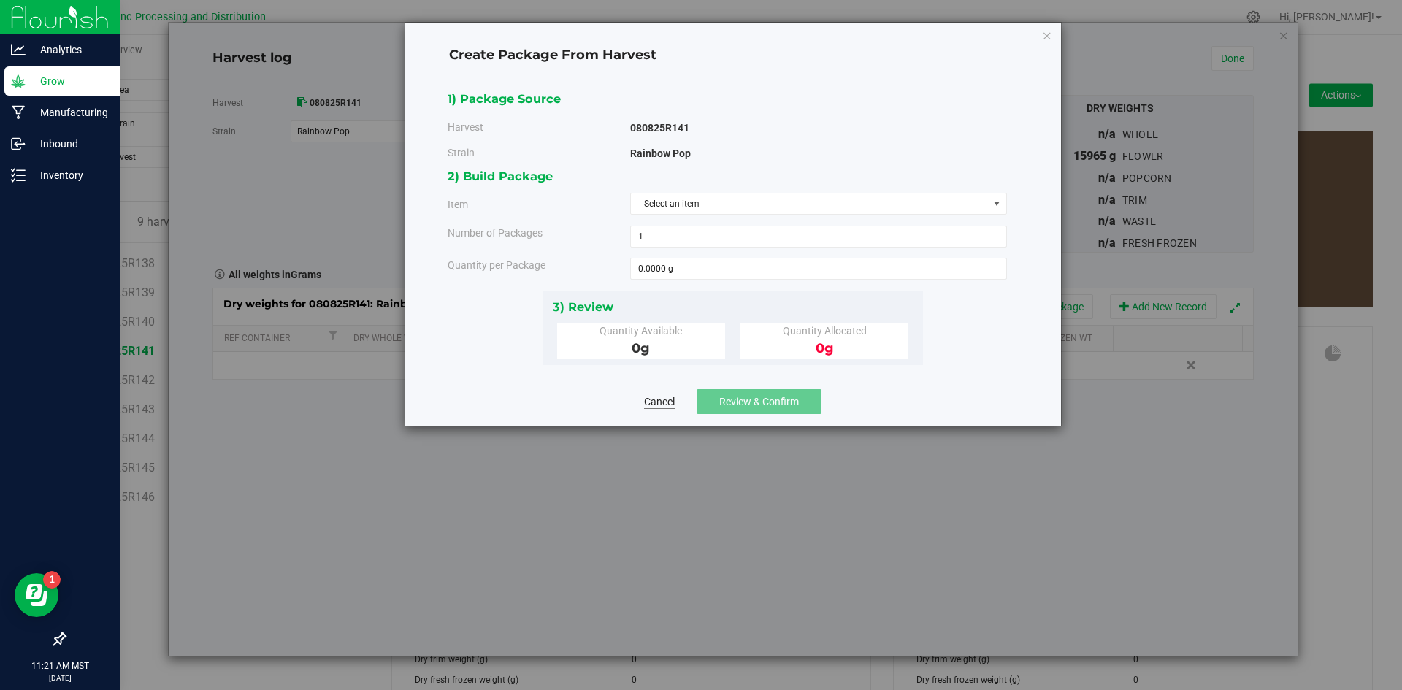
click at [654, 394] on cancel-button "Cancel" at bounding box center [659, 401] width 31 height 15
click at [662, 398] on link "Cancel" at bounding box center [659, 401] width 31 height 15
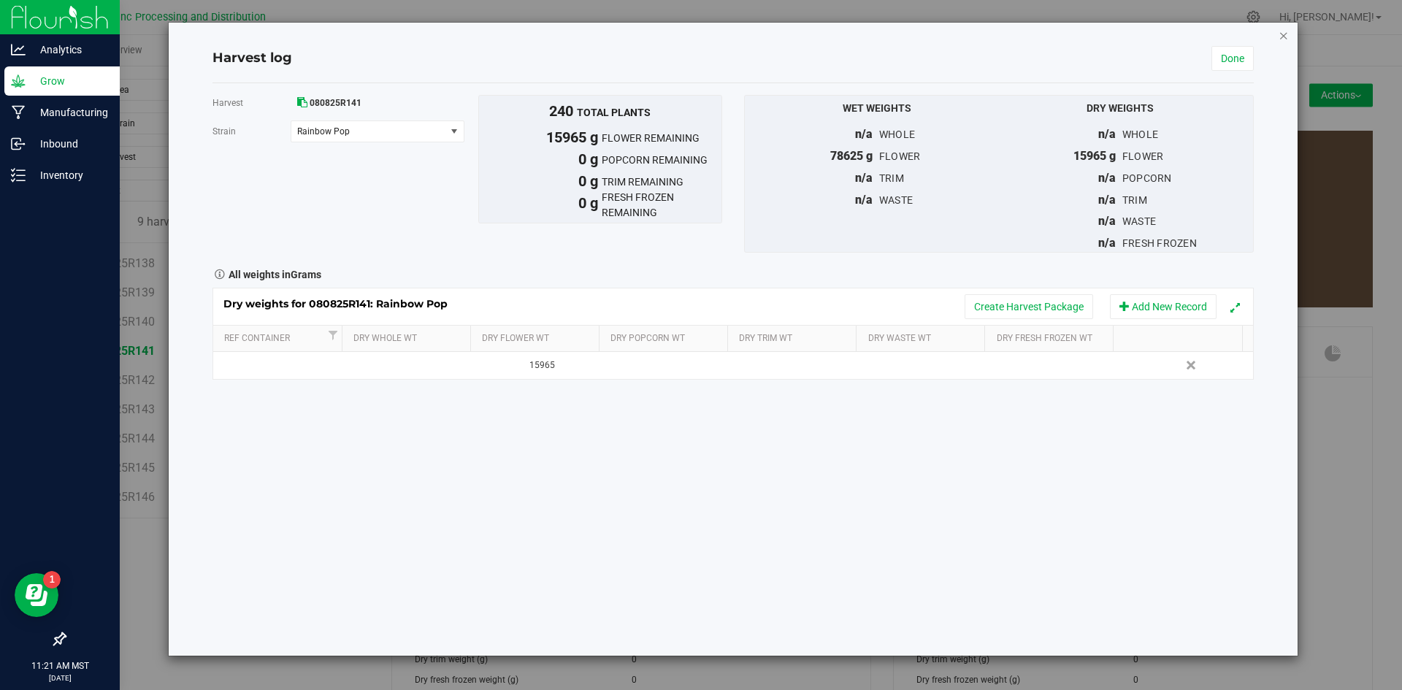
click at [1286, 34] on icon "button" at bounding box center [1284, 35] width 10 height 18
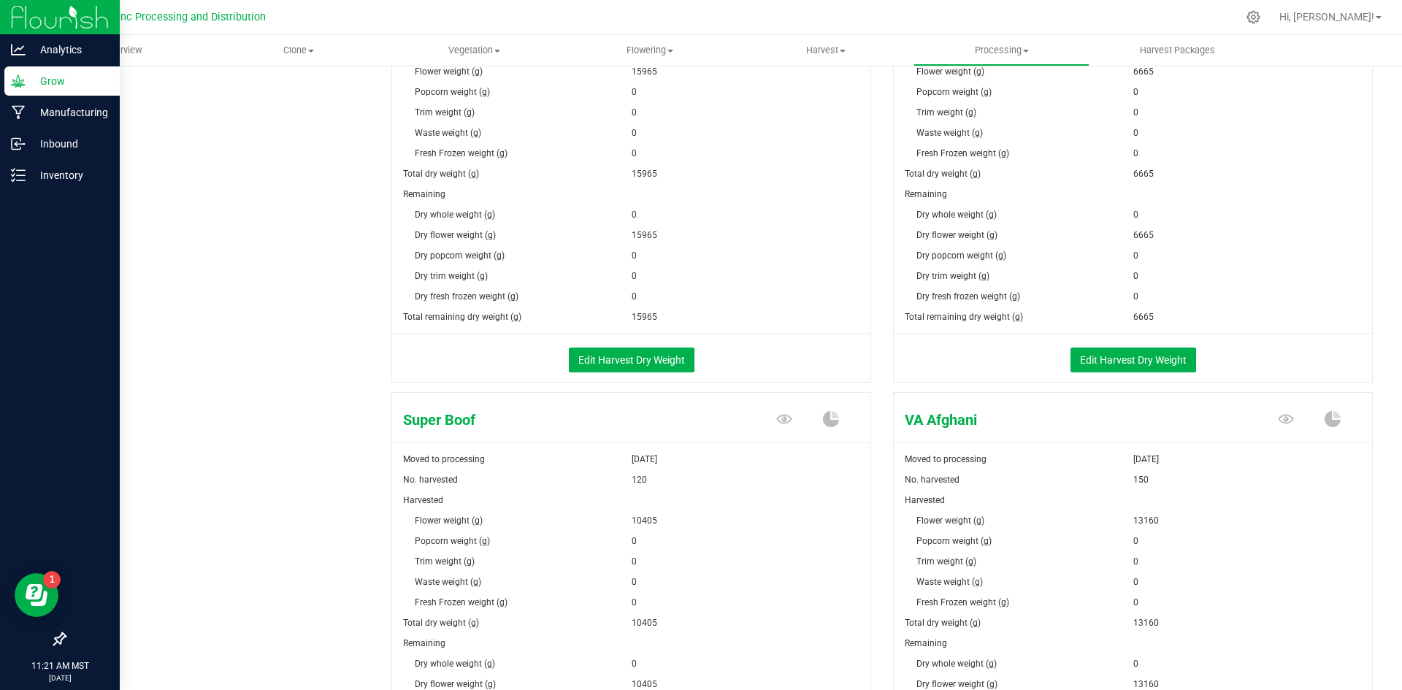
scroll to position [2191, 0]
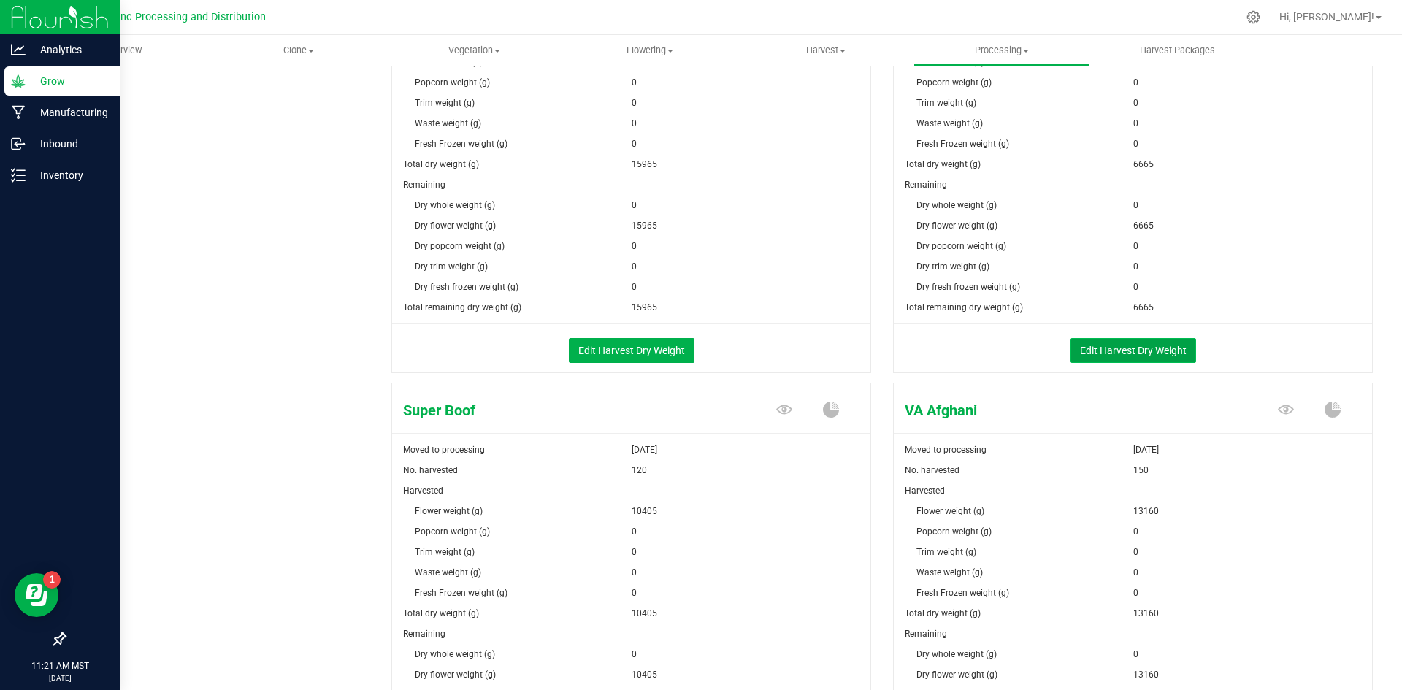
click at [1164, 350] on button "Edit Harvest Dry Weight" at bounding box center [1134, 350] width 126 height 25
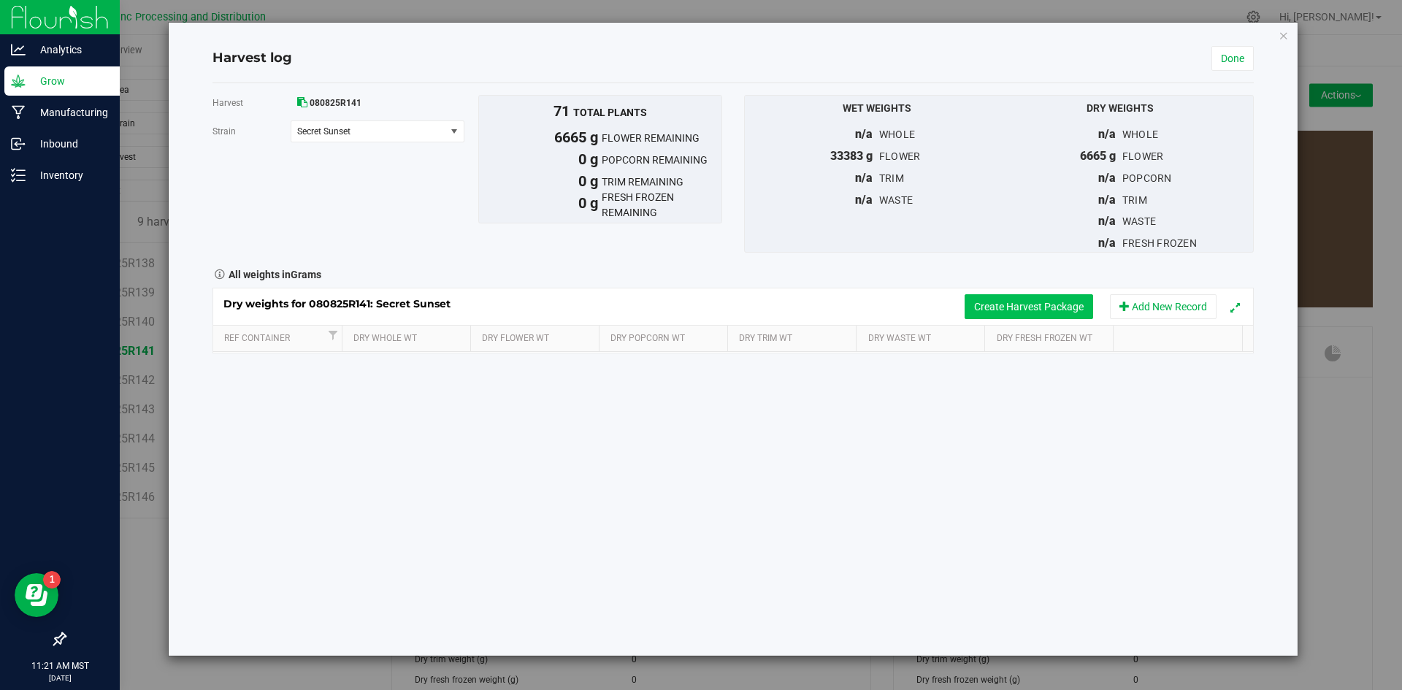
click at [997, 308] on button "Create Harvest Package" at bounding box center [1029, 306] width 129 height 25
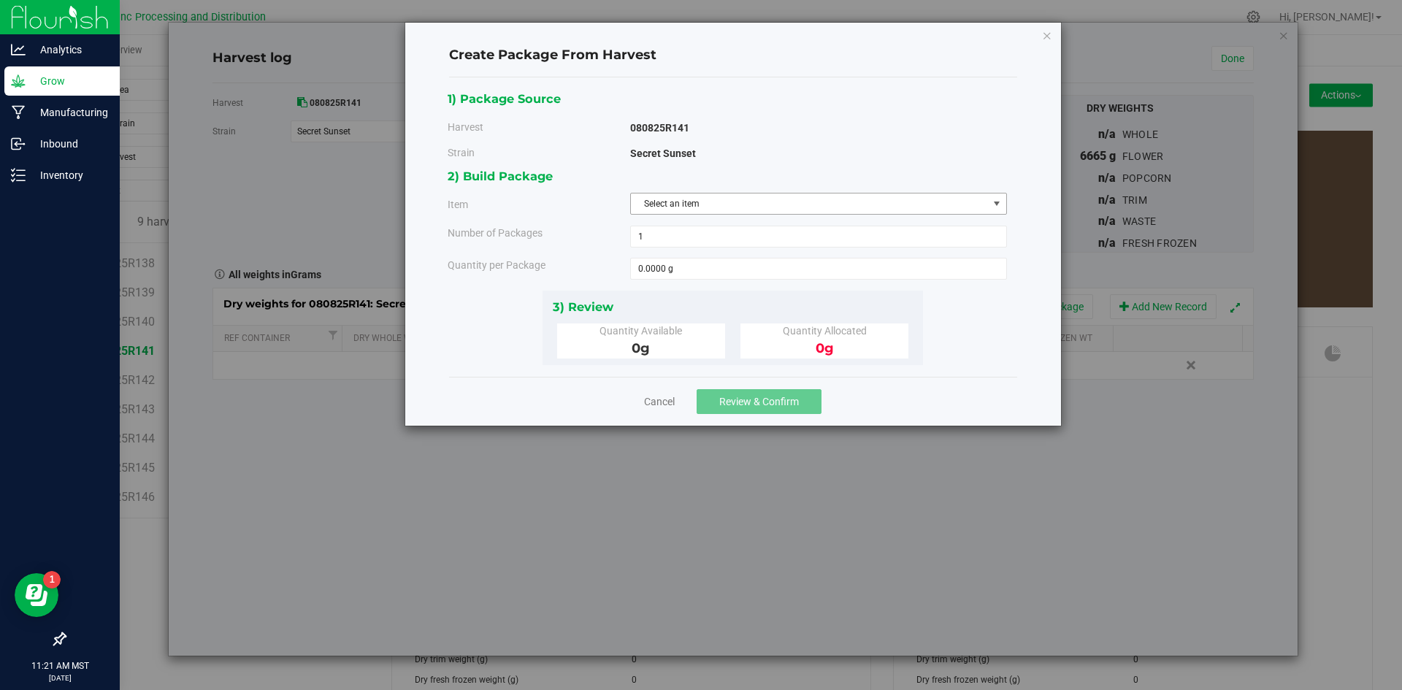
click at [842, 201] on span "Select an item" at bounding box center [809, 204] width 357 height 20
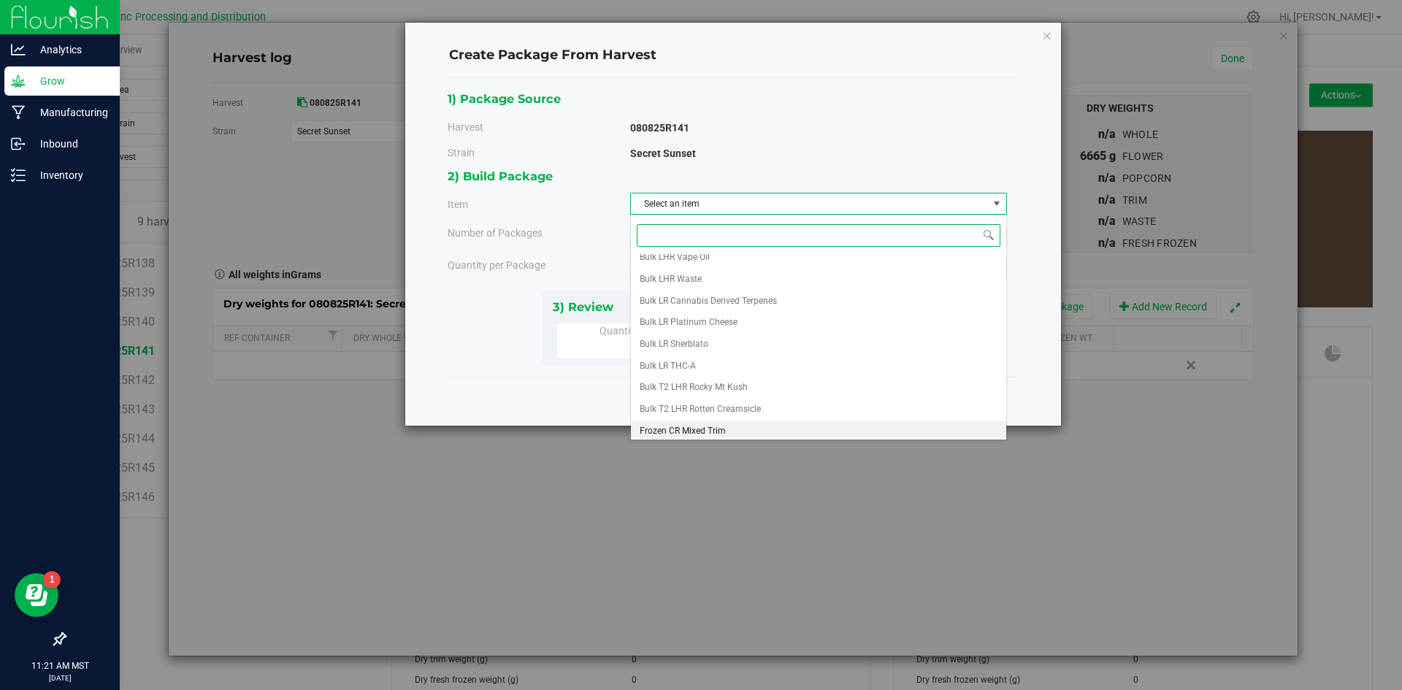
scroll to position [207, 0]
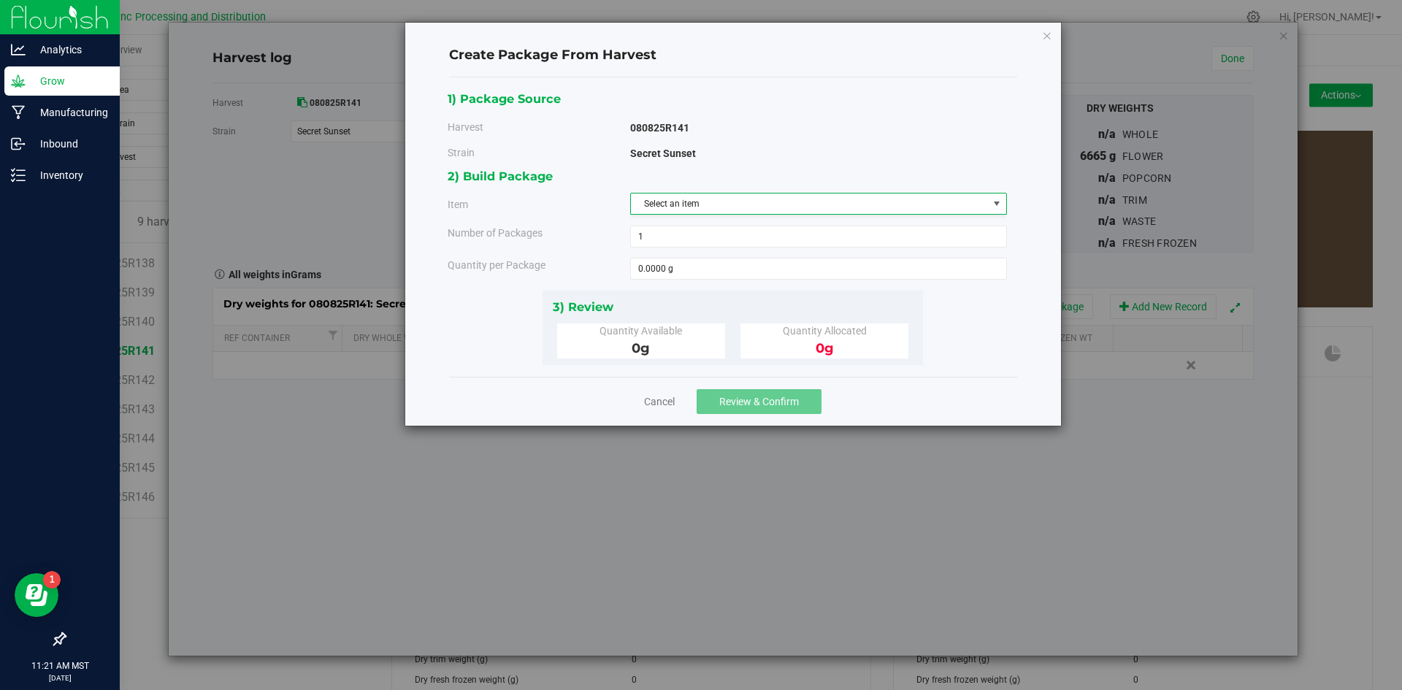
drag, startPoint x: 823, startPoint y: 535, endPoint x: 821, endPoint y: 527, distance: 8.3
click at [822, 533] on div "Create Package From Harvest 1) Package Source Harvest 080825R141 [GEOGRAPHIC_DA…" at bounding box center [706, 345] width 1413 height 690
drag, startPoint x: 623, startPoint y: 394, endPoint x: 643, endPoint y: 396, distance: 19.8
click at [624, 394] on div "Cancel Review & Confirm" at bounding box center [733, 401] width 568 height 49
click at [654, 400] on link "Cancel" at bounding box center [659, 401] width 31 height 15
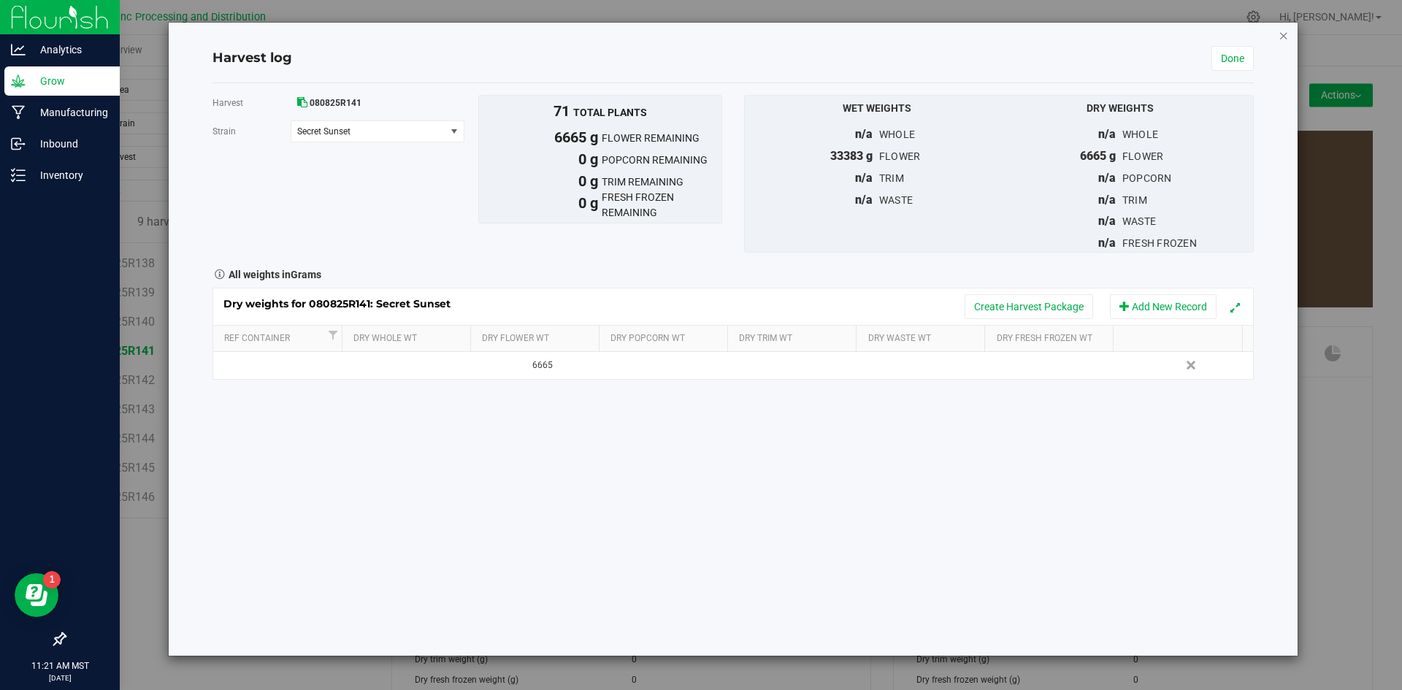
click at [1285, 35] on icon "button" at bounding box center [1284, 35] width 10 height 18
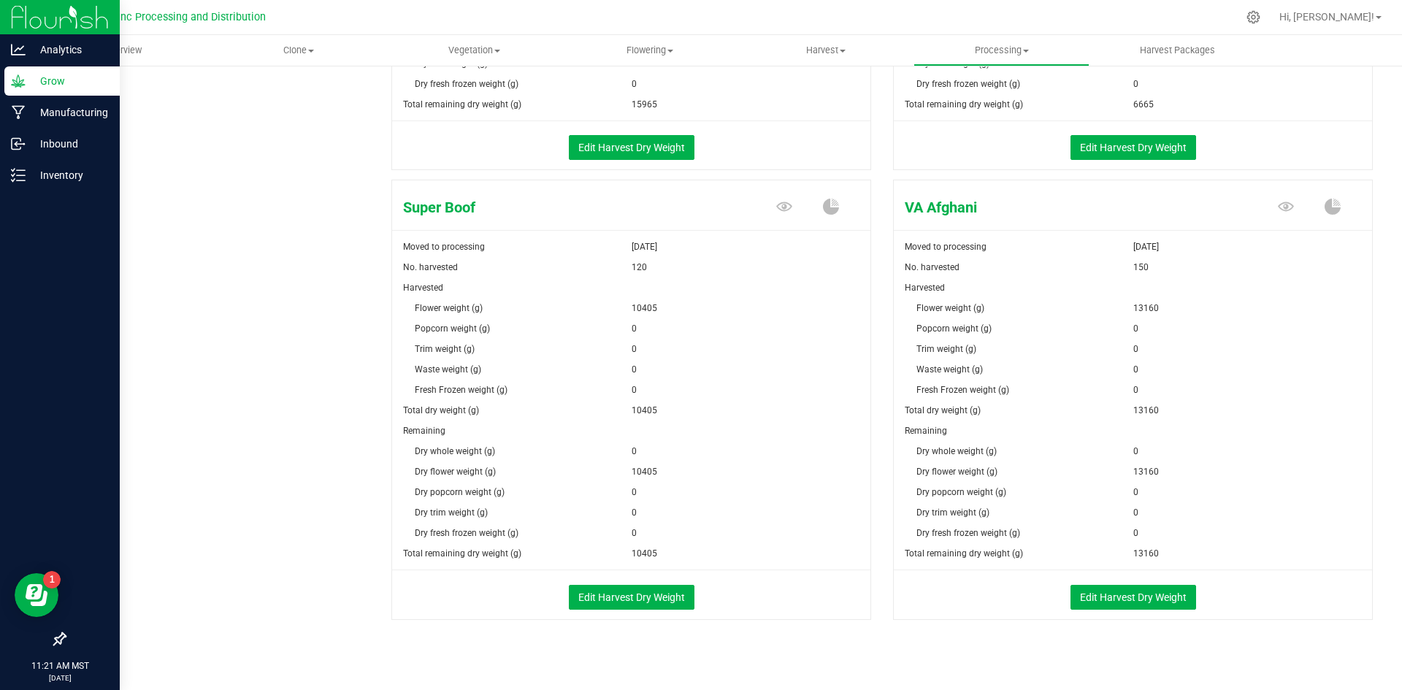
scroll to position [2405, 0]
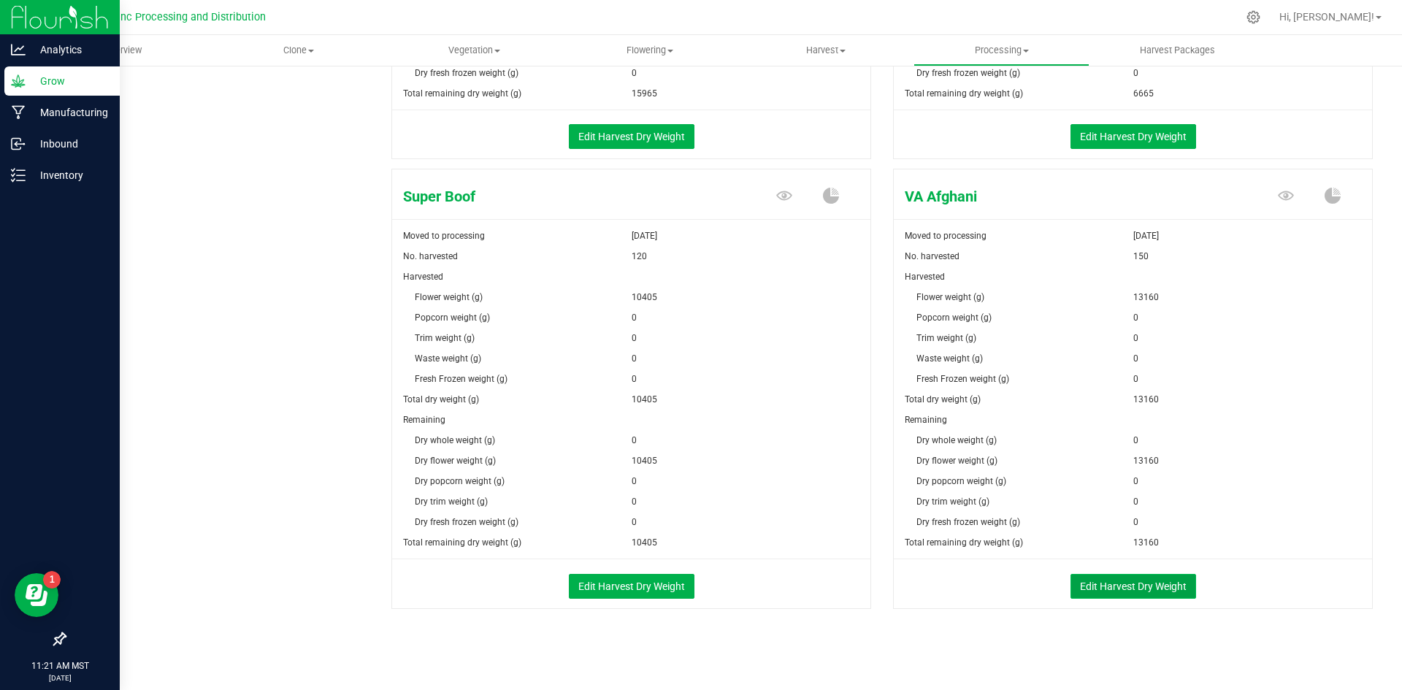
click at [1114, 582] on button "Edit Harvest Dry Weight" at bounding box center [1134, 586] width 126 height 25
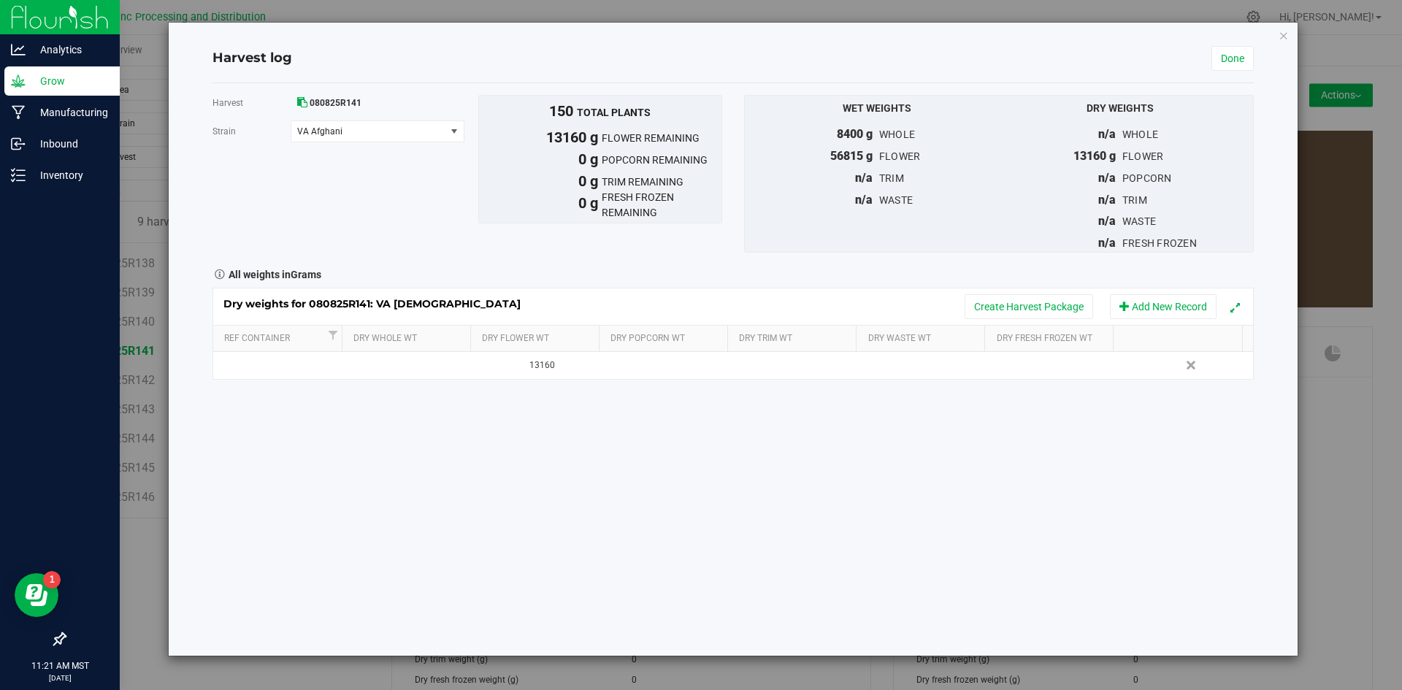
click at [1022, 294] on div "Dry weights for 080825R141: VA [DEMOGRAPHIC_DATA] Create Harvest Package Add Ne…" at bounding box center [733, 307] width 1040 height 37
click at [1011, 306] on button "Create Harvest Package" at bounding box center [1029, 306] width 129 height 25
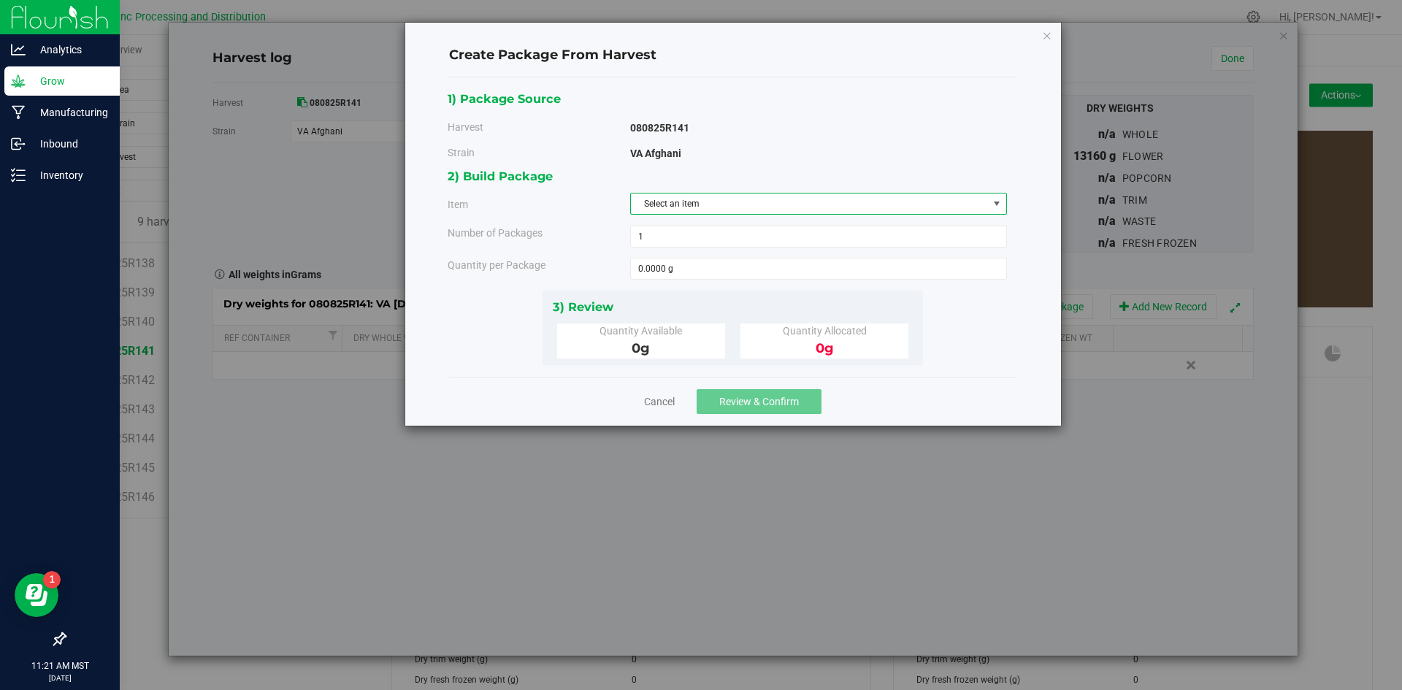
click at [842, 205] on span "Select an item" at bounding box center [809, 204] width 357 height 20
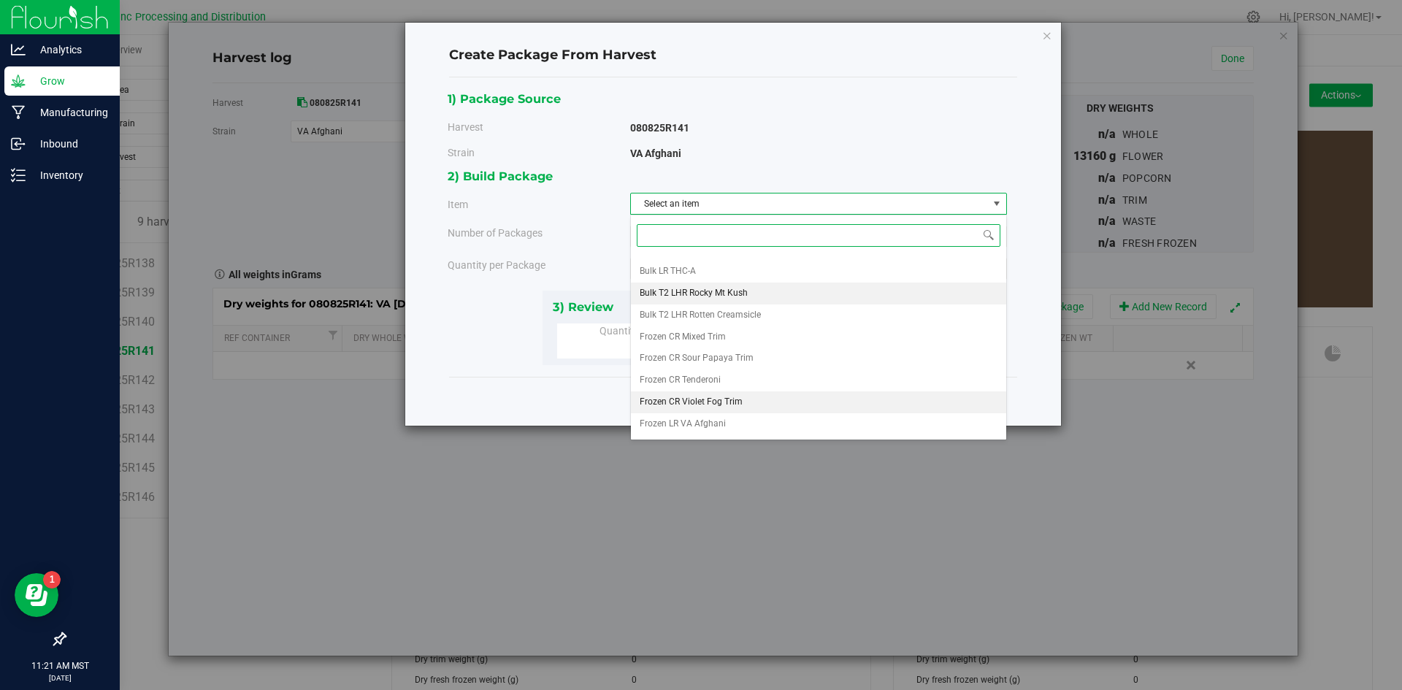
scroll to position [229, 0]
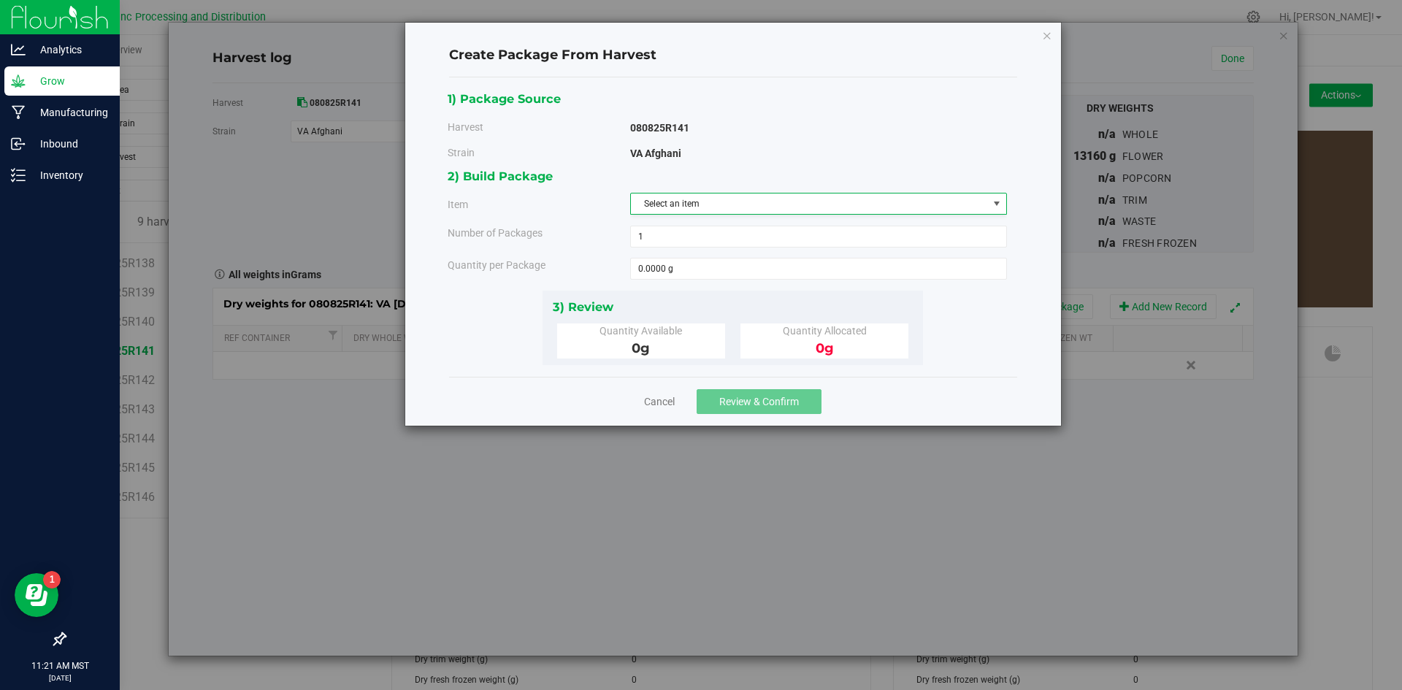
drag, startPoint x: 753, startPoint y: 580, endPoint x: 723, endPoint y: 489, distance: 96.1
click at [755, 577] on div "Create Package From Harvest 1) Package Source Harvest 080825R141 [GEOGRAPHIC_DA…" at bounding box center [706, 345] width 1413 height 690
click at [655, 396] on link "Cancel" at bounding box center [659, 401] width 31 height 15
